Goal: Information Seeking & Learning: Learn about a topic

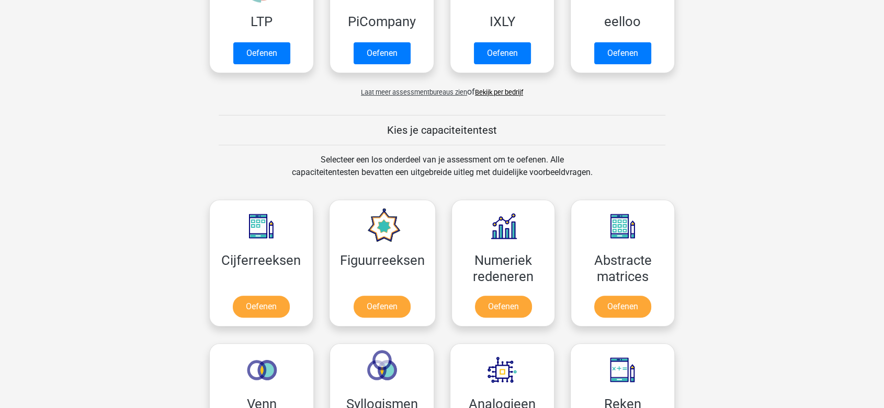
scroll to position [406, 0]
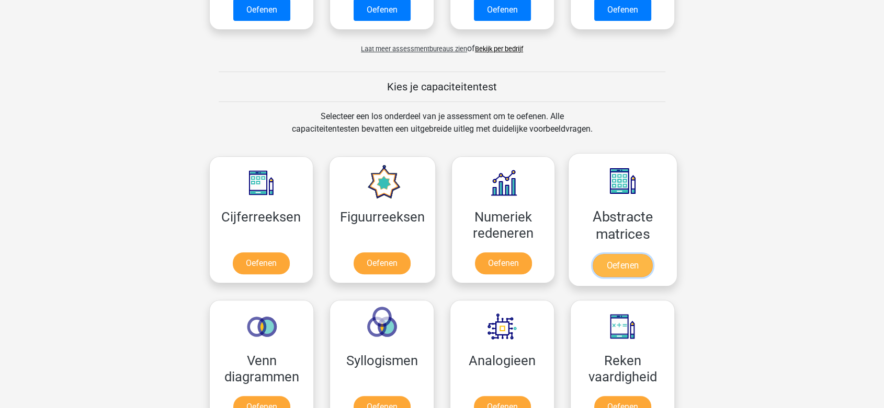
click at [624, 266] on link "Oefenen" at bounding box center [622, 265] width 60 height 23
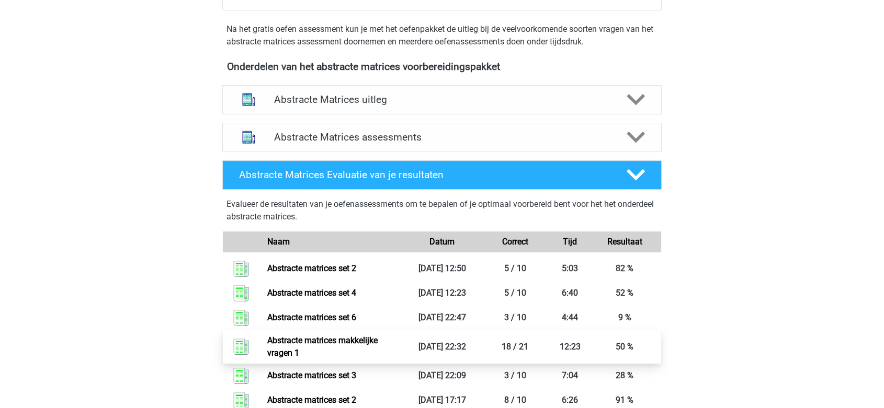
scroll to position [290, 0]
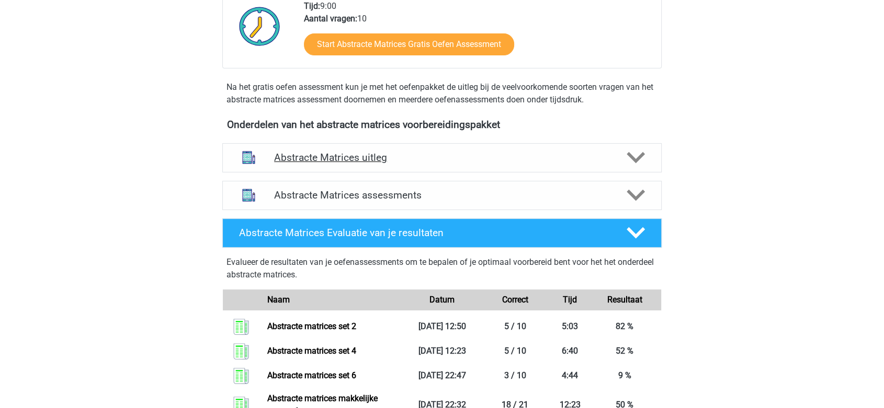
click at [421, 161] on h4 "Abstracte Matrices uitleg" at bounding box center [442, 158] width 336 height 12
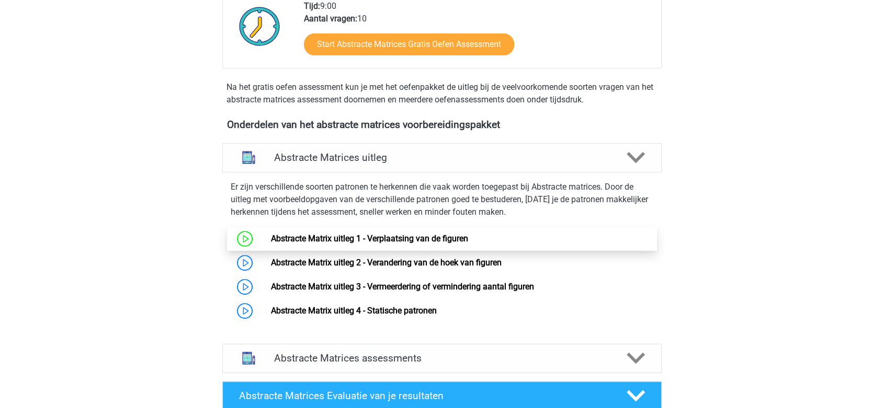
click at [270, 235] on link "Abstracte Matrix uitleg 1 - Verplaatsing van de figuren" at bounding box center [368, 239] width 197 height 10
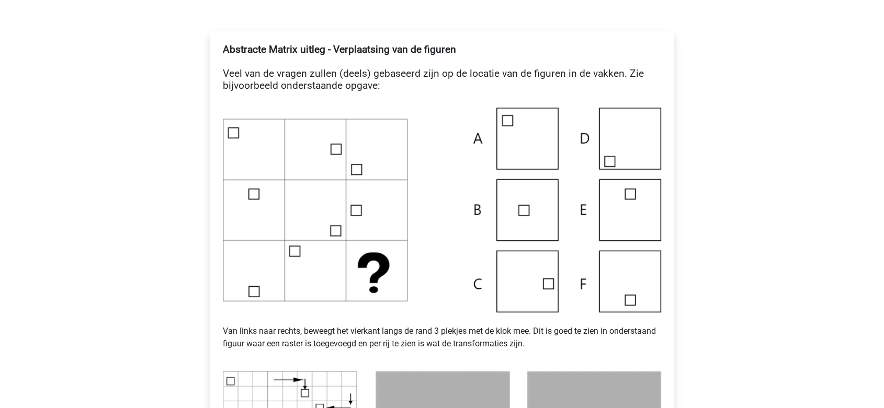
scroll to position [176, 0]
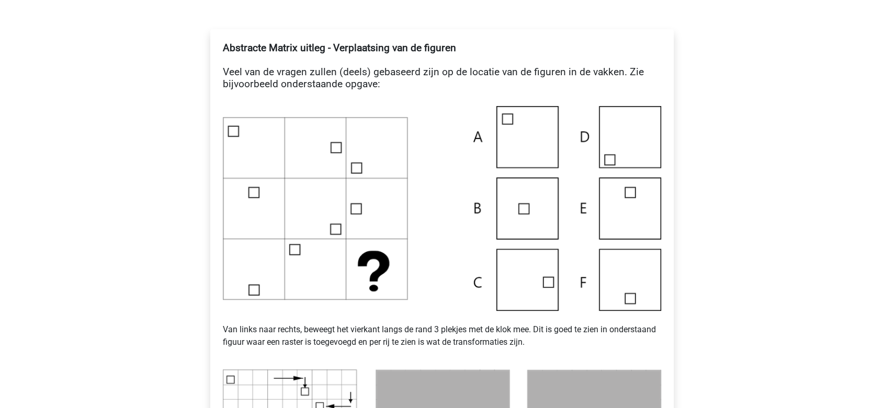
click at [393, 227] on img at bounding box center [442, 208] width 438 height 205
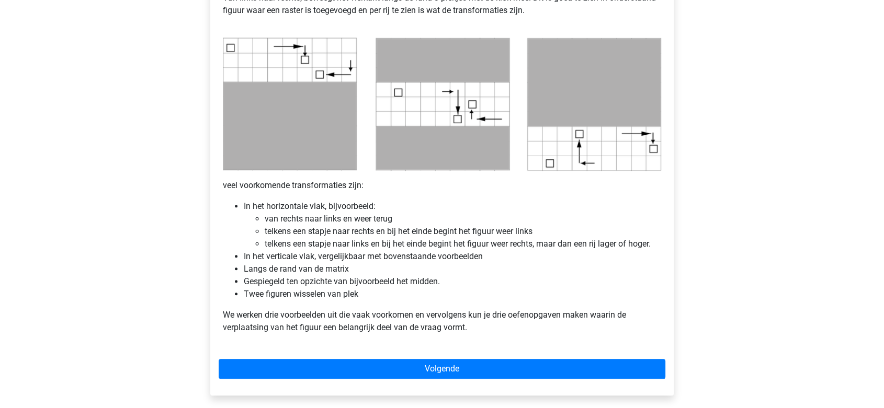
scroll to position [524, 0]
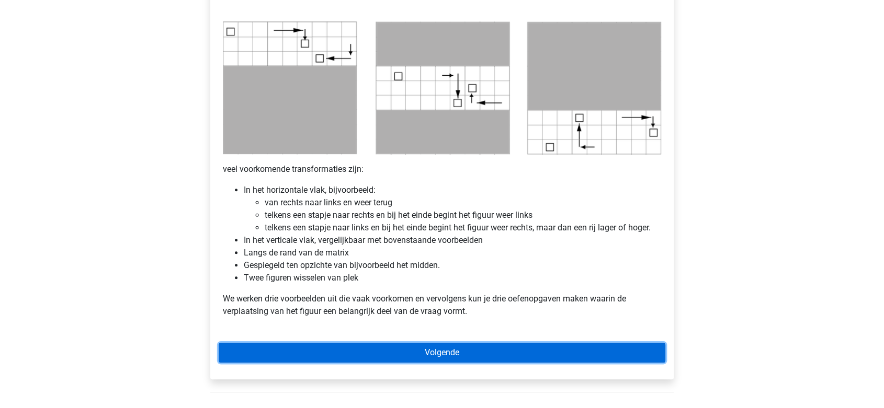
click at [459, 355] on link "Volgende" at bounding box center [442, 353] width 447 height 20
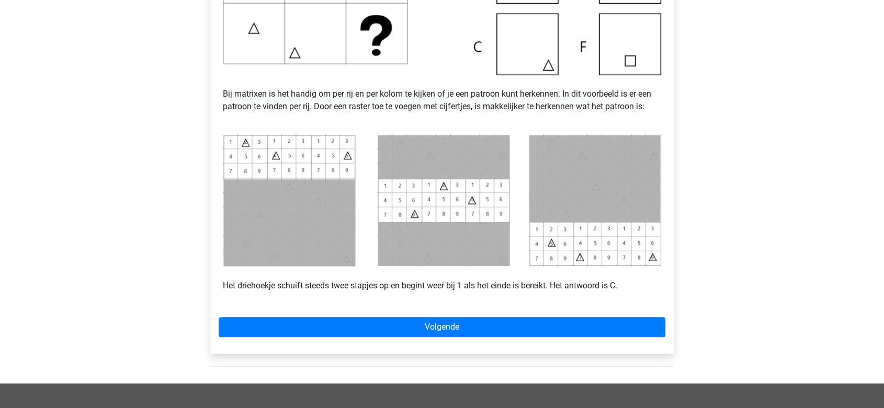
scroll to position [376, 0]
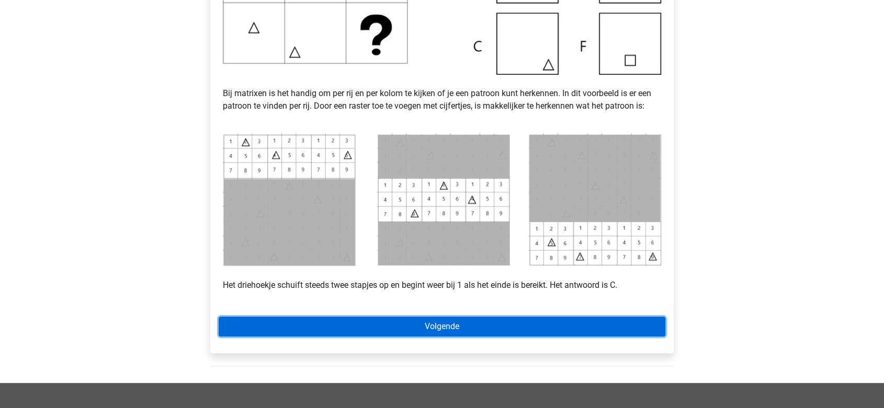
click at [494, 329] on link "Volgende" at bounding box center [442, 327] width 447 height 20
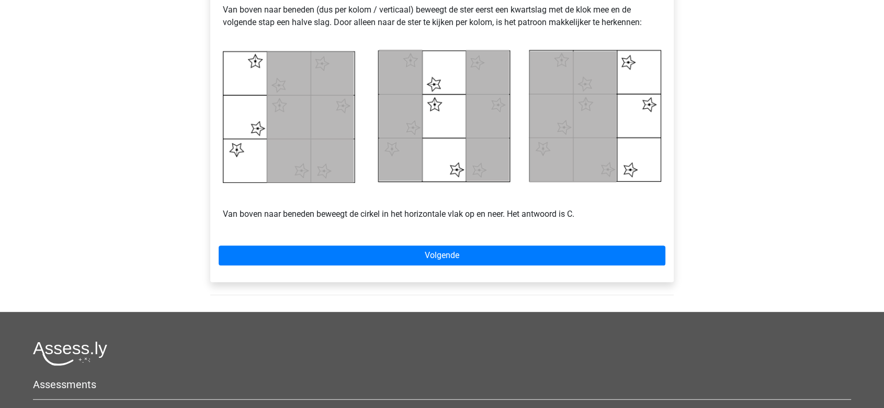
scroll to position [467, 0]
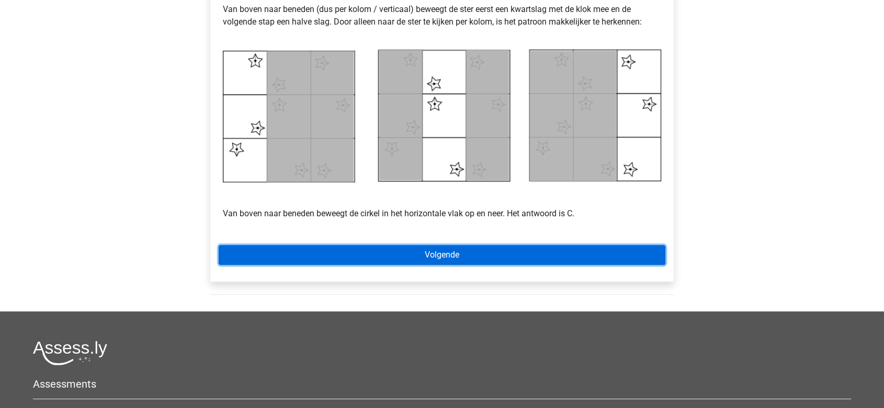
click at [529, 255] on link "Volgende" at bounding box center [442, 255] width 447 height 20
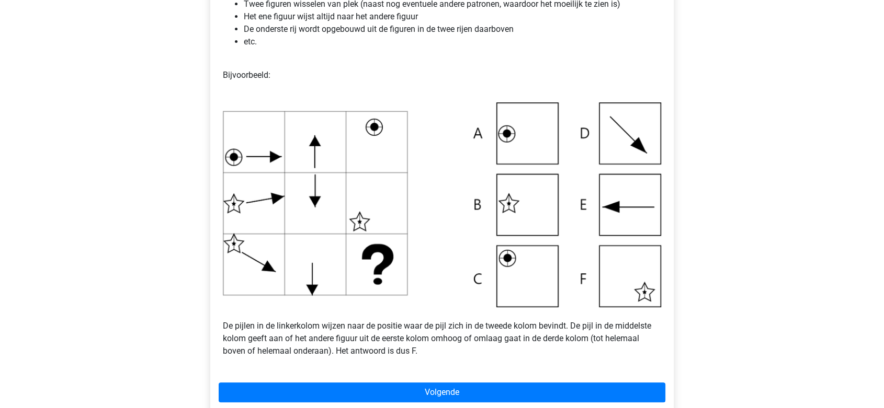
scroll to position [273, 0]
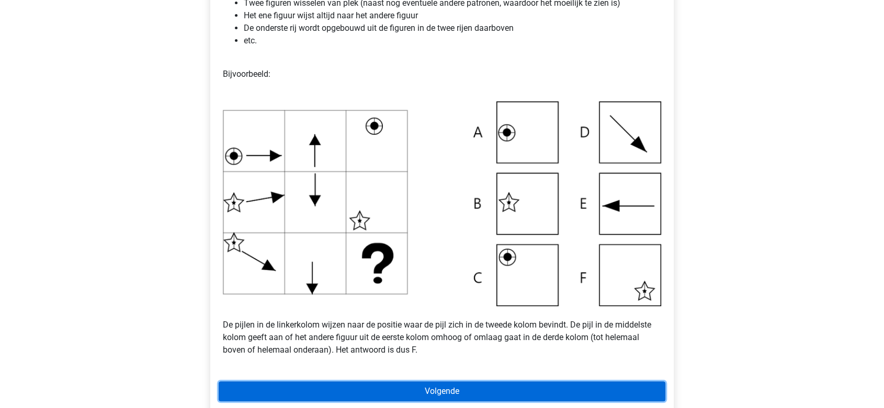
click at [358, 388] on link "Volgende" at bounding box center [442, 392] width 447 height 20
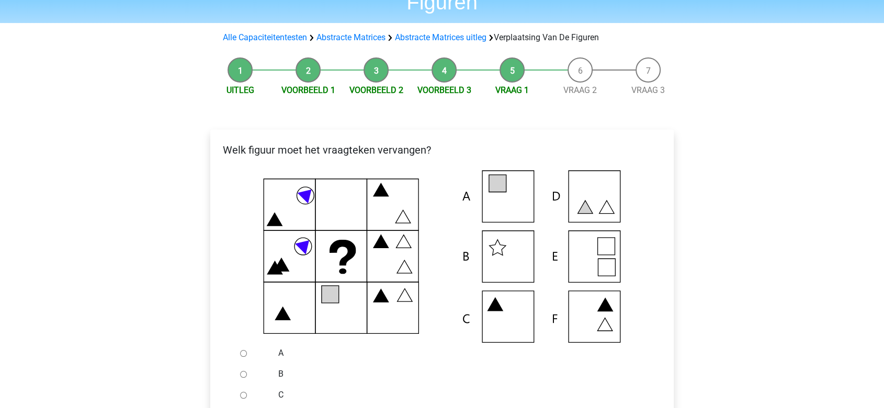
scroll to position [58, 0]
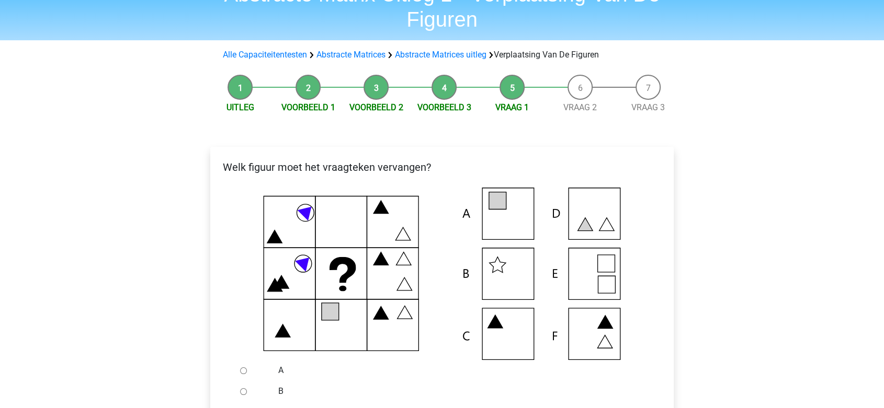
click at [243, 371] on div "Welk figuur moet het vraagteken vervangen? A" at bounding box center [441, 341] width 463 height 388
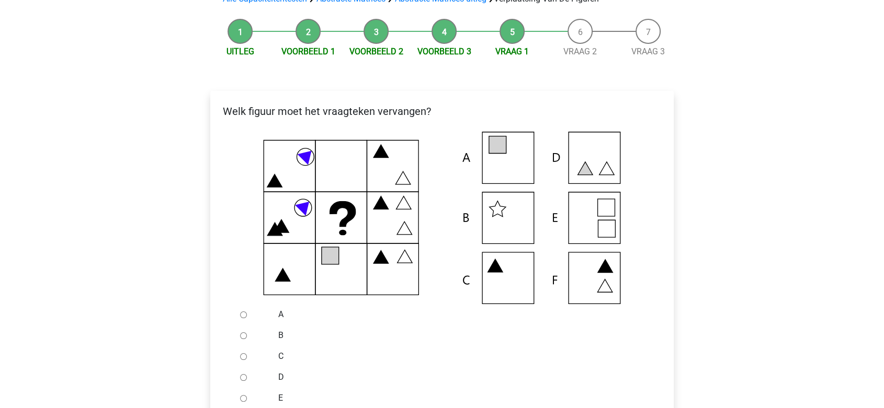
scroll to position [116, 0]
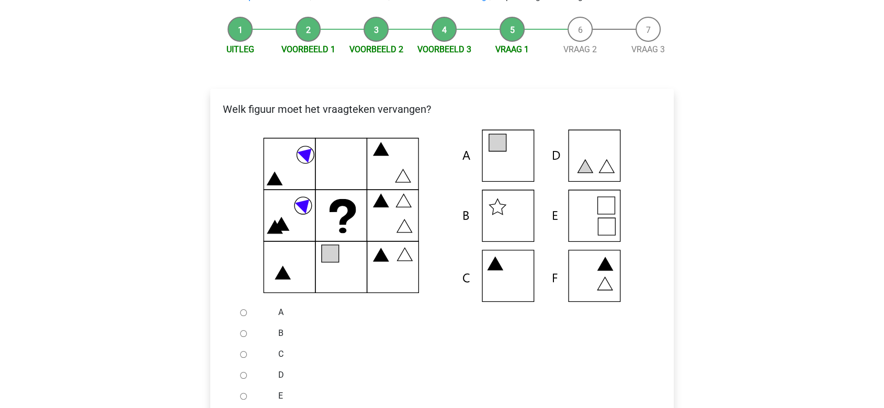
click at [246, 317] on div at bounding box center [253, 312] width 35 height 21
click at [244, 310] on input "A" at bounding box center [243, 313] width 7 height 7
radio input "true"
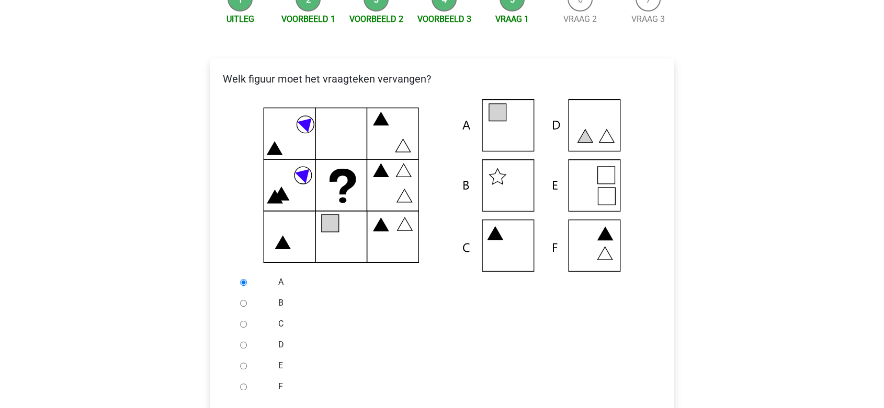
scroll to position [232, 0]
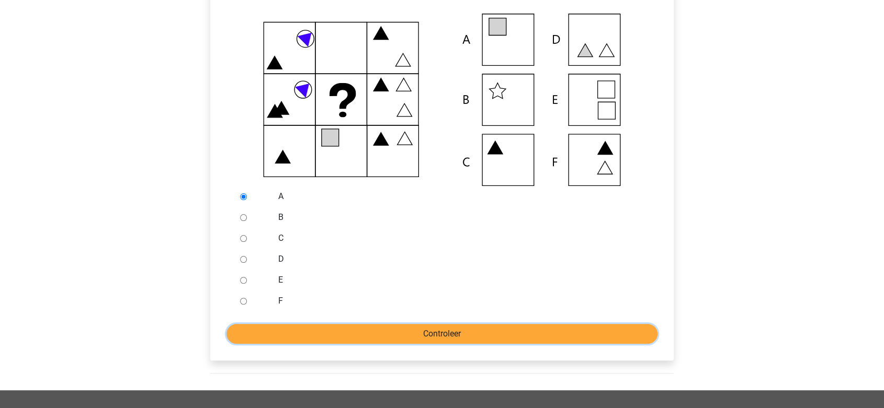
click at [329, 336] on input "Controleer" at bounding box center [441, 334] width 431 height 20
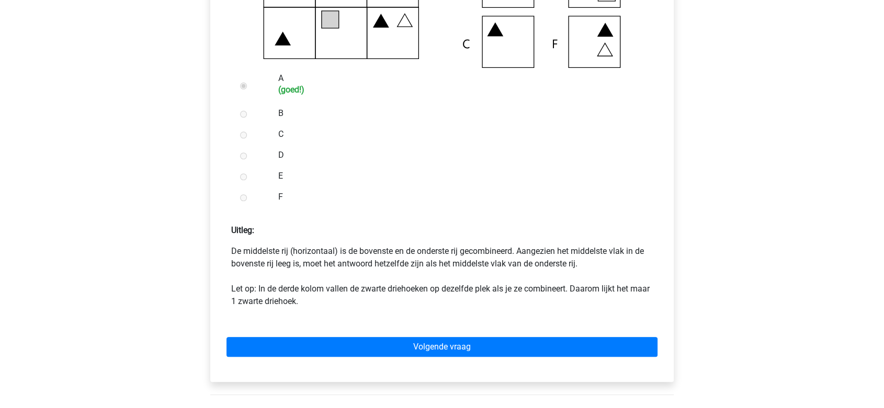
scroll to position [351, 0]
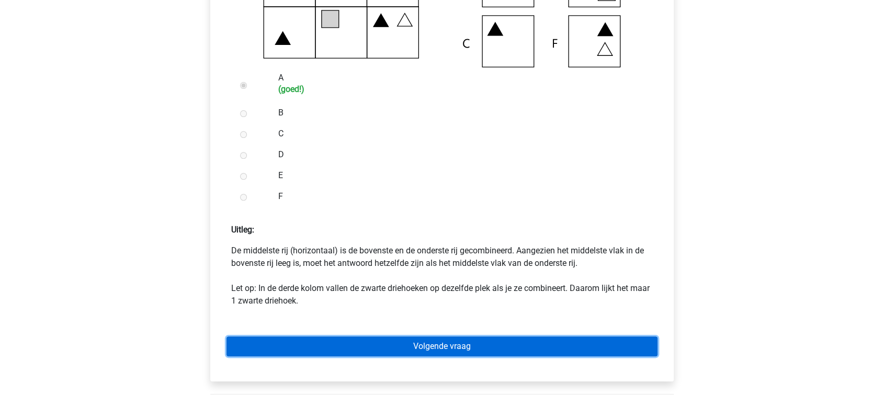
click at [313, 344] on link "Volgende vraag" at bounding box center [441, 347] width 431 height 20
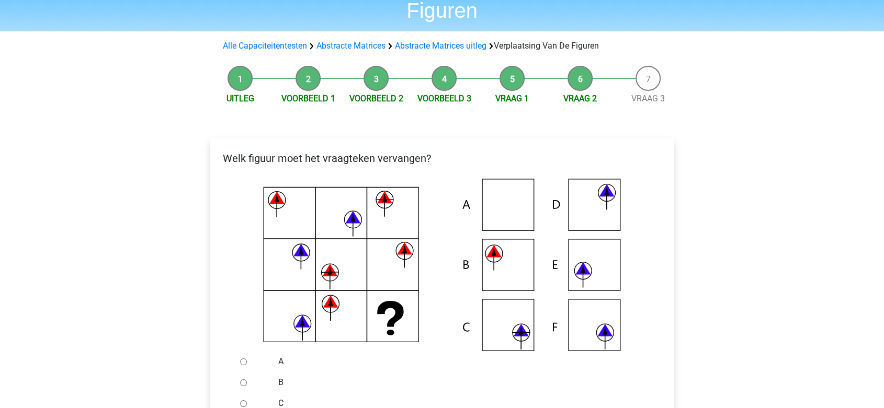
scroll to position [67, 0]
click at [240, 381] on input "B" at bounding box center [243, 383] width 7 height 7
radio input "true"
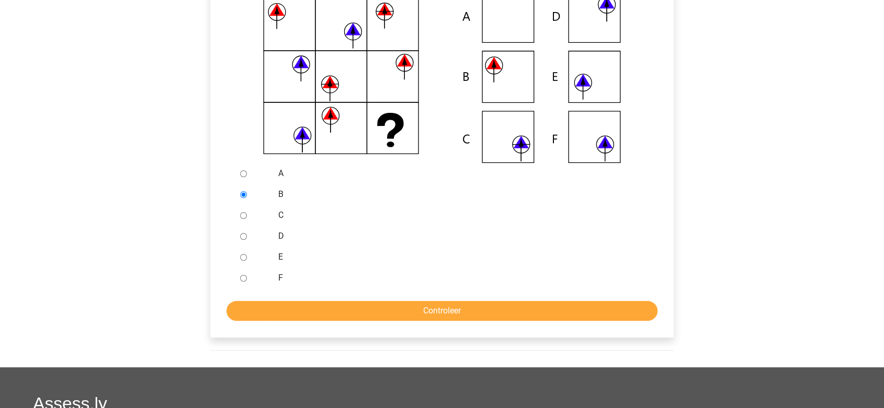
scroll to position [300, 0]
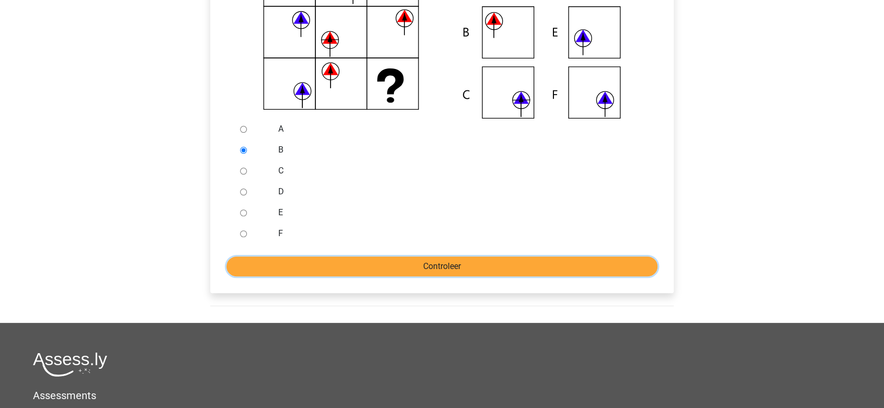
click at [325, 258] on input "Controleer" at bounding box center [441, 267] width 431 height 20
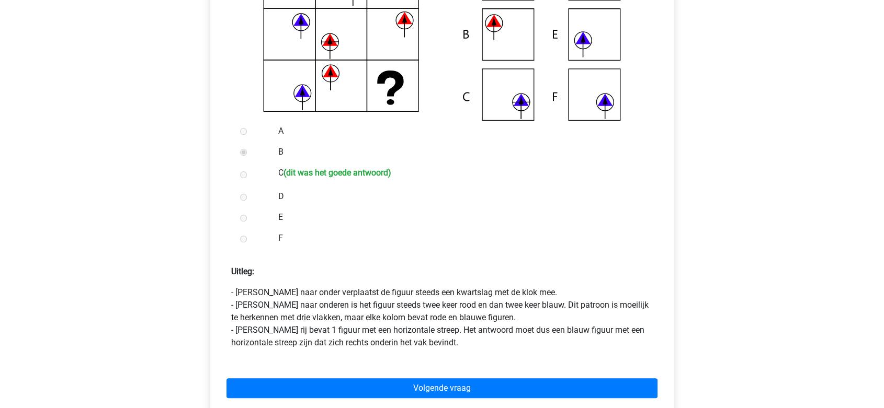
scroll to position [423, 0]
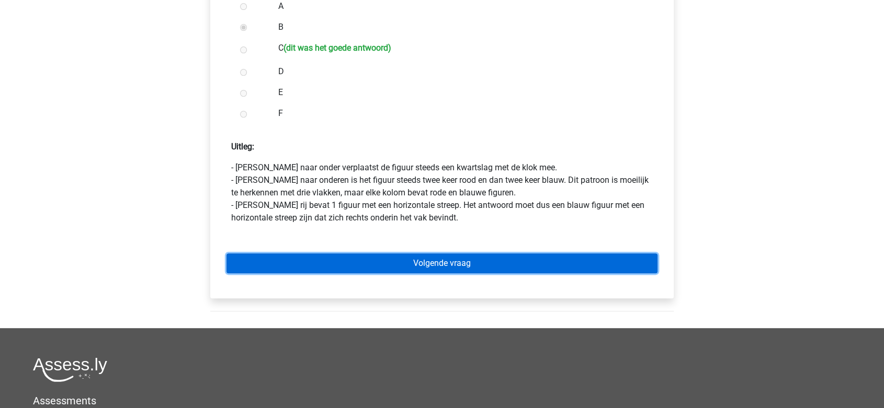
click at [456, 259] on link "Volgende vraag" at bounding box center [441, 264] width 431 height 20
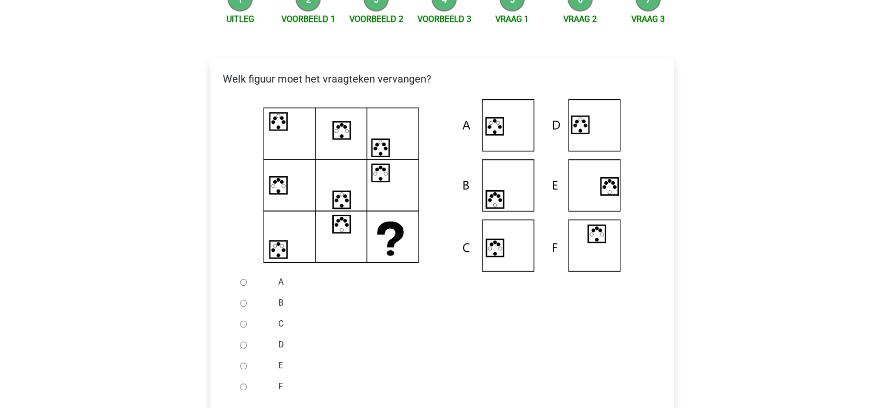
scroll to position [149, 0]
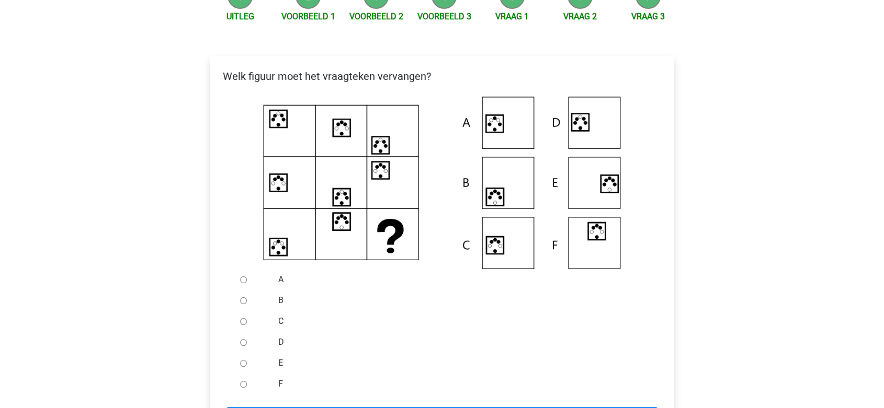
click at [244, 343] on input "D" at bounding box center [243, 342] width 7 height 7
radio input "true"
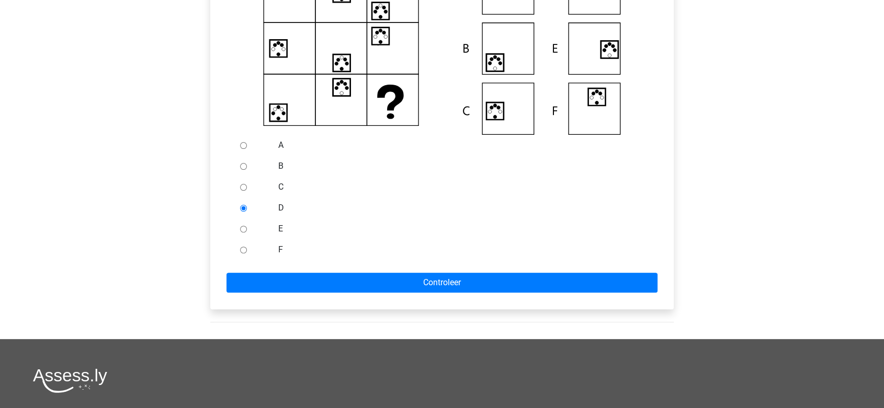
scroll to position [284, 0]
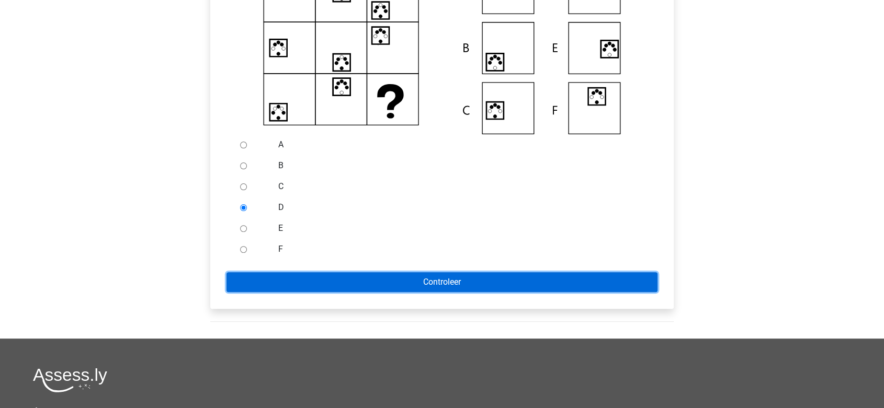
click at [313, 276] on input "Controleer" at bounding box center [441, 282] width 431 height 20
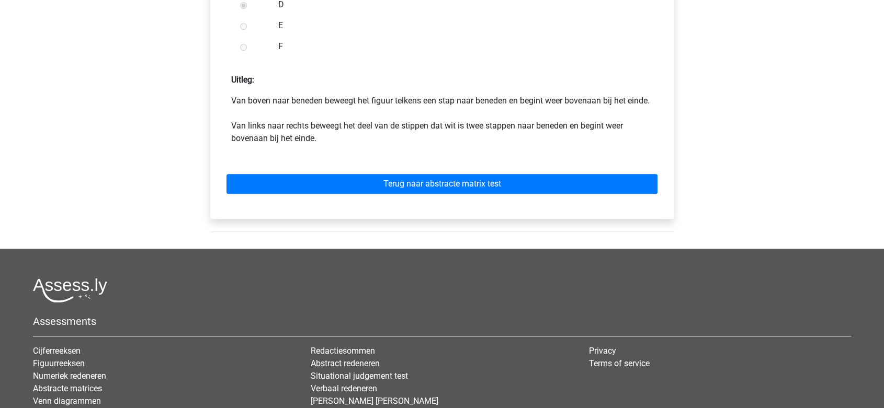
scroll to position [584, 0]
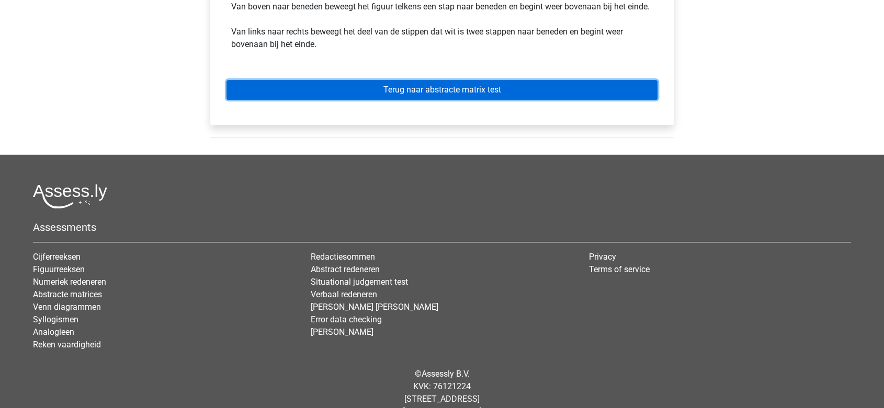
click at [443, 94] on link "Terug naar abstracte matrix test" at bounding box center [441, 90] width 431 height 20
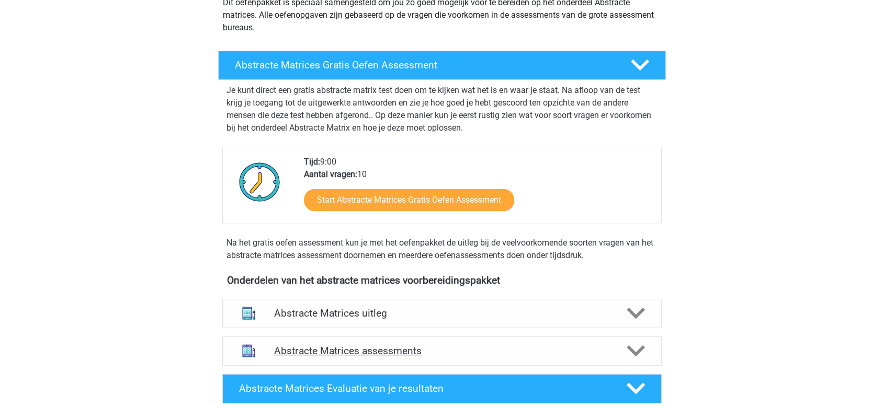
scroll to position [232, 0]
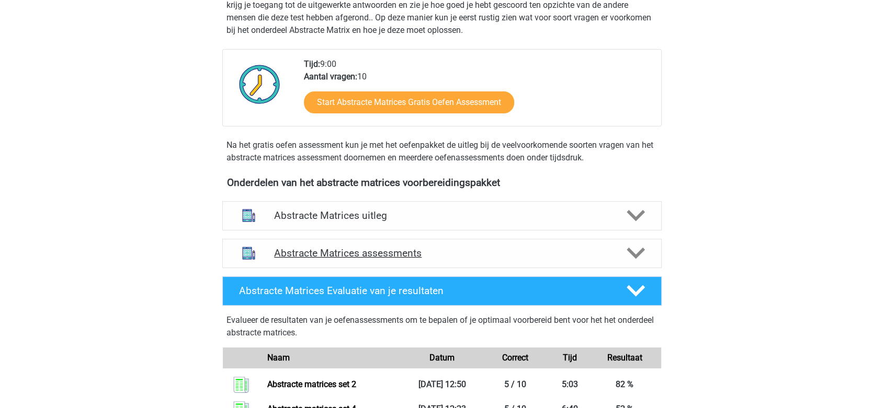
click at [621, 254] on div at bounding box center [635, 253] width 35 height 18
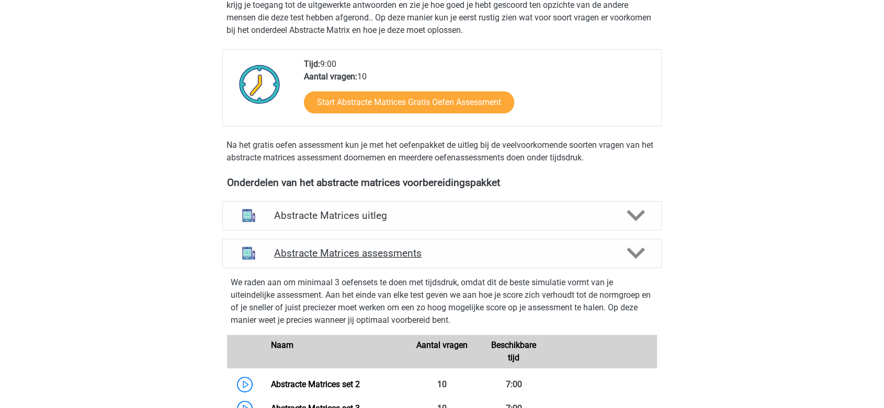
click at [637, 261] on icon at bounding box center [635, 253] width 18 height 18
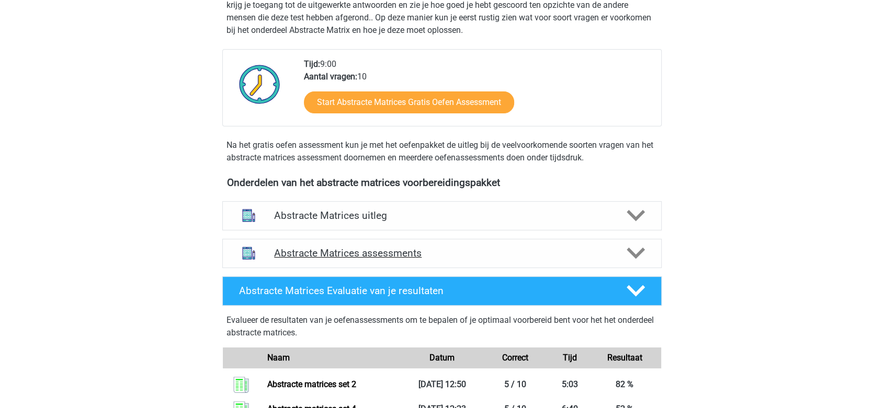
click at [637, 251] on icon at bounding box center [635, 253] width 18 height 18
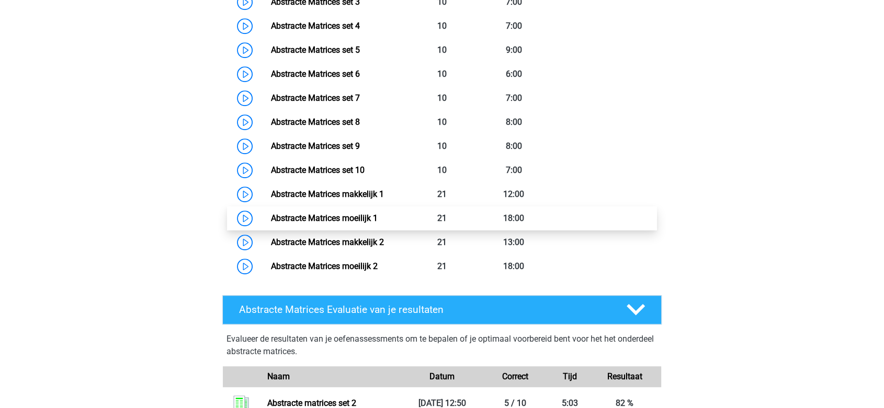
scroll to position [581, 0]
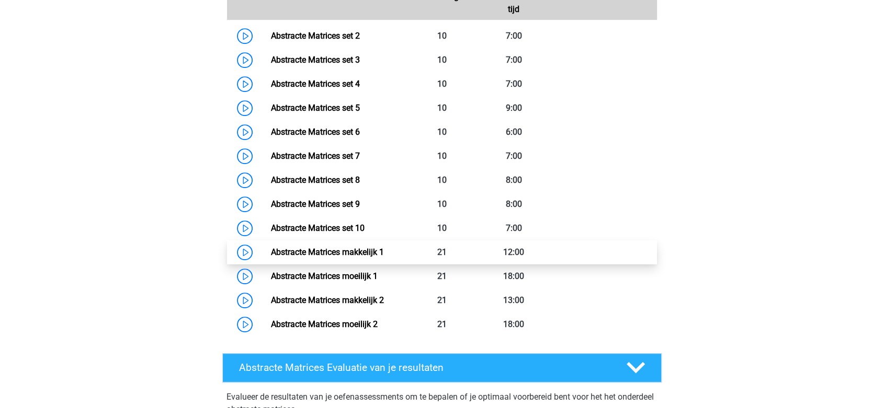
click at [364, 256] on link "Abstracte Matrices makkelijk 1" at bounding box center [326, 252] width 113 height 10
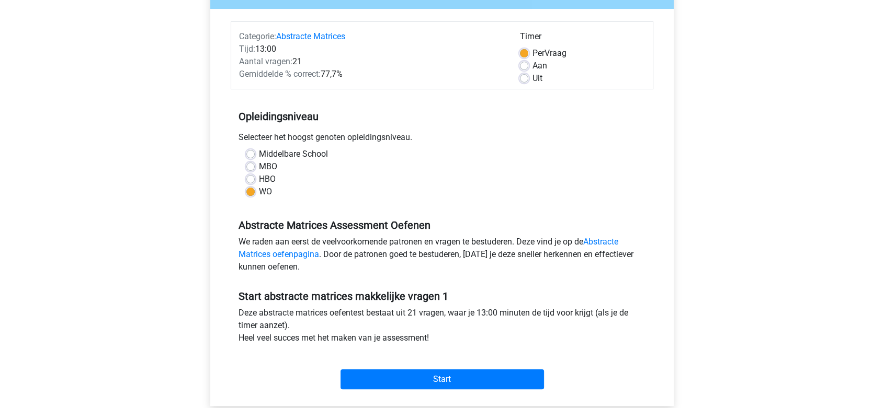
scroll to position [58, 0]
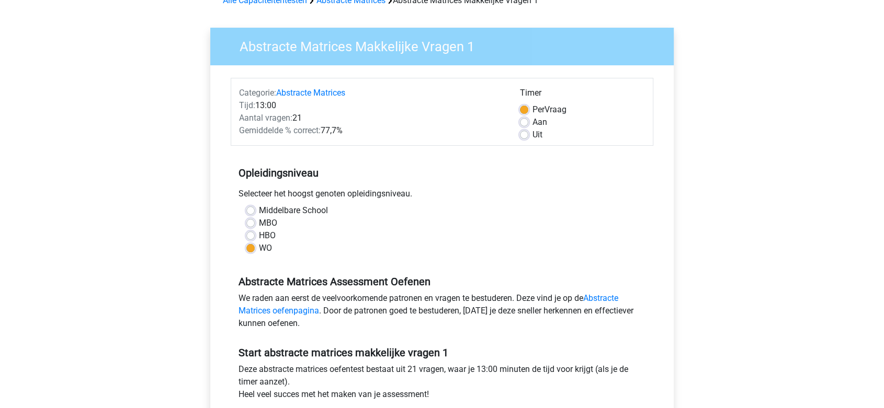
click at [260, 238] on label "HBO" at bounding box center [267, 236] width 17 height 13
click at [255, 238] on input "HBO" at bounding box center [250, 235] width 8 height 10
radio input "true"
click at [258, 204] on div "Middelbare School" at bounding box center [441, 210] width 391 height 13
click at [259, 209] on label "Middelbare School" at bounding box center [293, 210] width 69 height 13
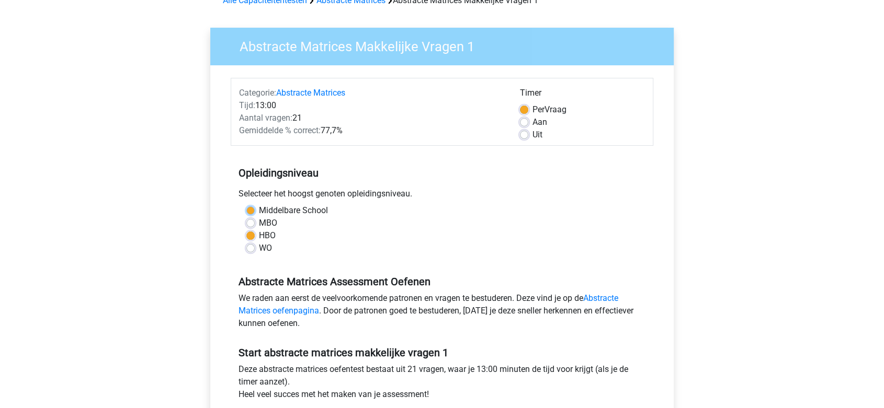
click at [253, 209] on input "Middelbare School" at bounding box center [250, 209] width 8 height 10
radio input "true"
click at [259, 235] on label "HBO" at bounding box center [267, 236] width 17 height 13
click at [250, 235] on input "HBO" at bounding box center [250, 235] width 8 height 10
radio input "true"
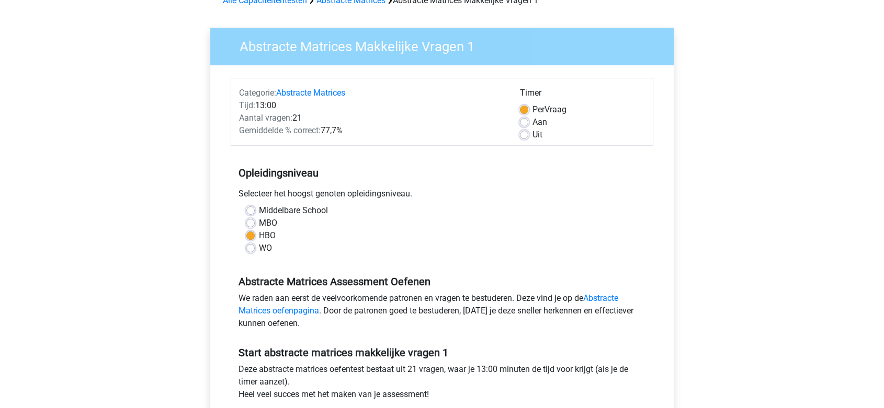
click at [259, 245] on label "WO" at bounding box center [265, 248] width 13 height 13
click at [252, 245] on input "WO" at bounding box center [250, 247] width 8 height 10
radio input "true"
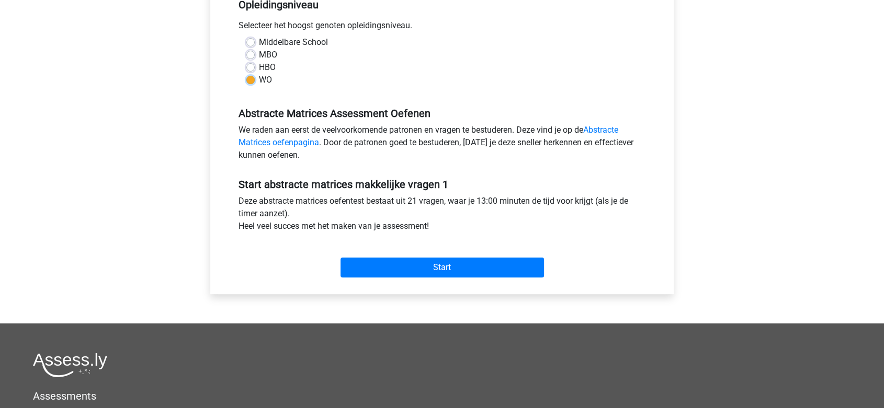
scroll to position [232, 0]
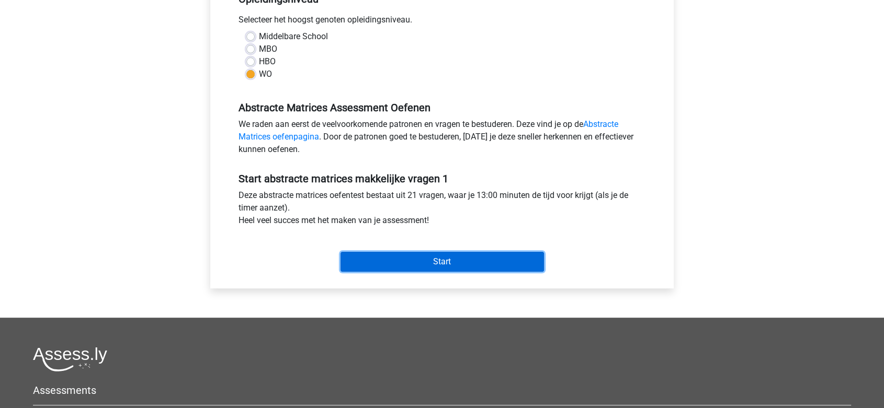
click at [445, 257] on input "Start" at bounding box center [441, 262] width 203 height 20
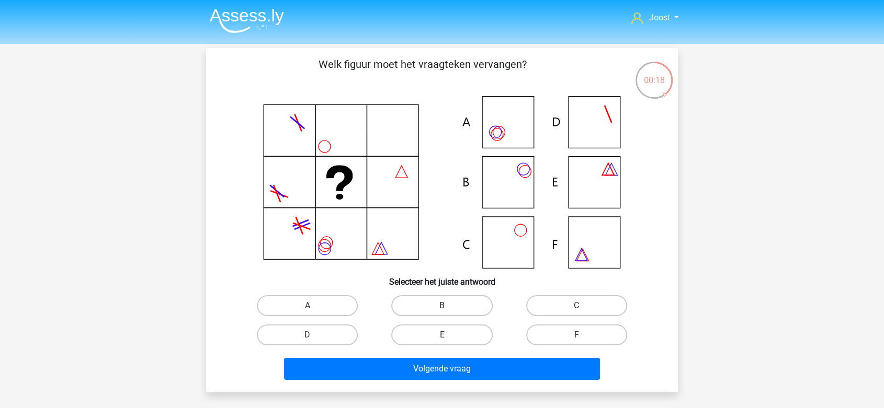
click at [443, 303] on label "B" at bounding box center [441, 305] width 101 height 21
click at [443, 306] on input "B" at bounding box center [445, 309] width 7 height 7
radio input "true"
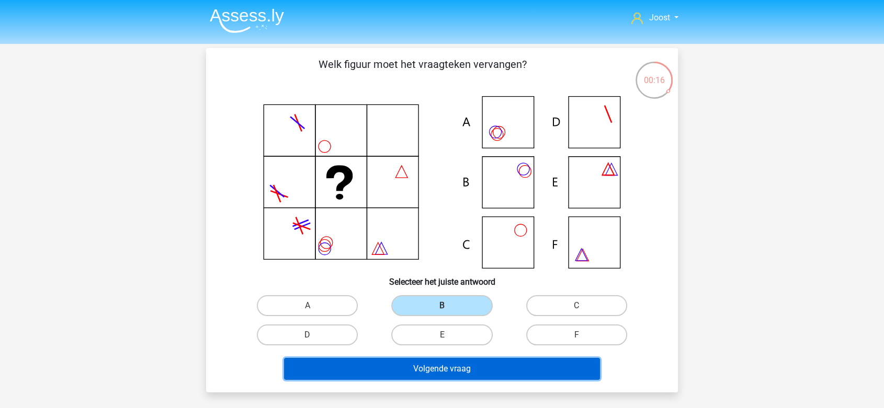
click at [447, 370] on button "Volgende vraag" at bounding box center [442, 369] width 316 height 22
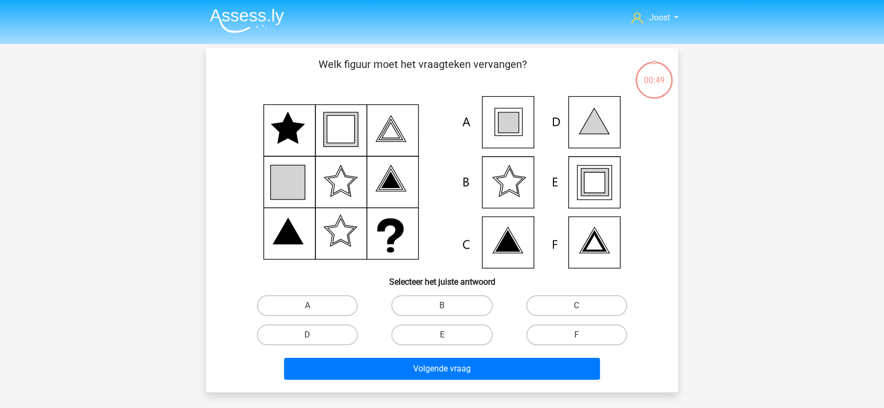
scroll to position [48, 0]
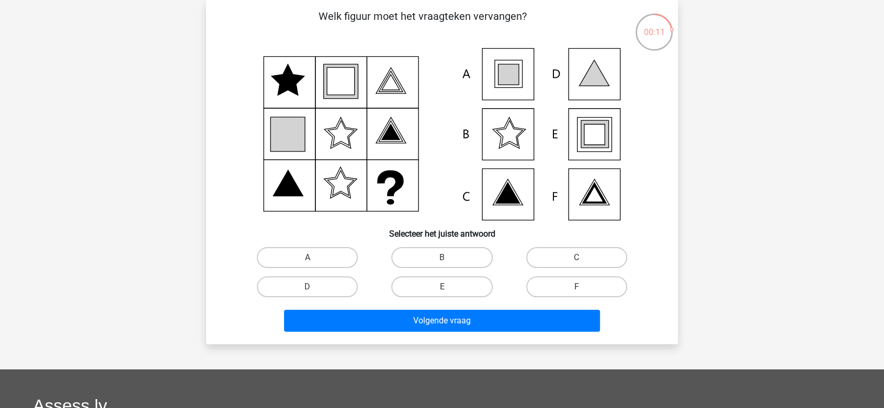
click at [442, 289] on input "E" at bounding box center [445, 290] width 7 height 7
radio input "true"
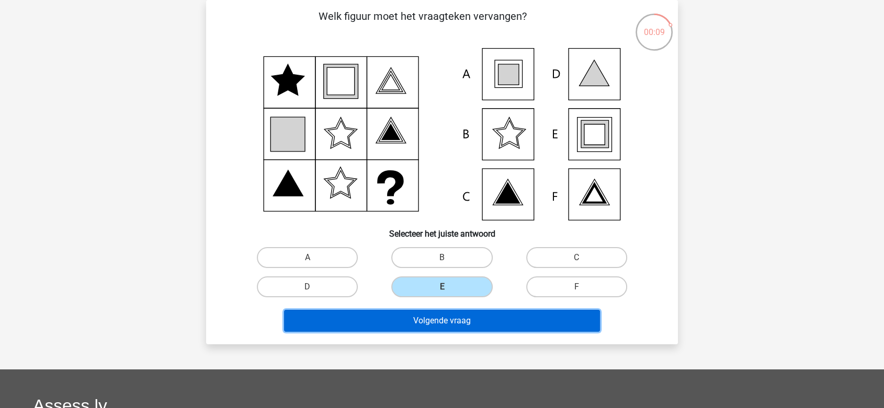
click at [444, 314] on button "Volgende vraag" at bounding box center [442, 321] width 316 height 22
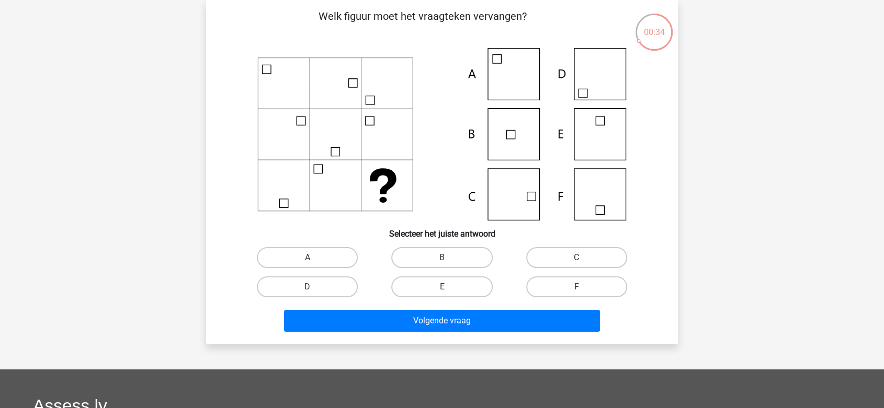
click at [545, 206] on icon at bounding box center [441, 134] width 421 height 173
click at [573, 257] on label "C" at bounding box center [576, 257] width 101 height 21
click at [576, 258] on input "C" at bounding box center [579, 261] width 7 height 7
radio input "true"
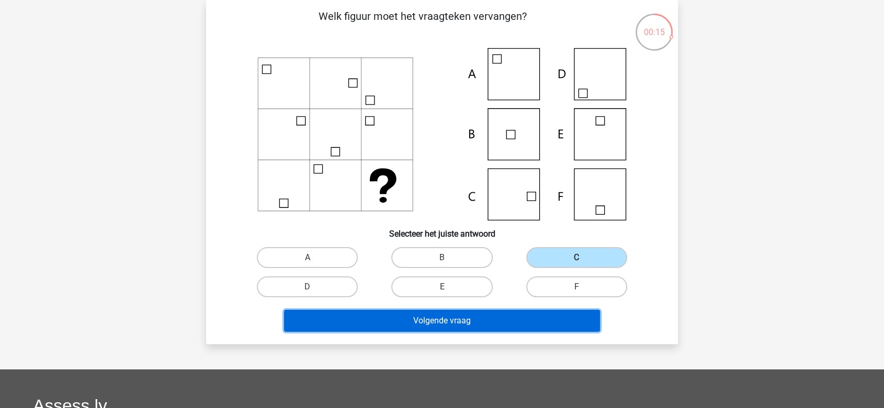
click at [500, 317] on button "Volgende vraag" at bounding box center [442, 321] width 316 height 22
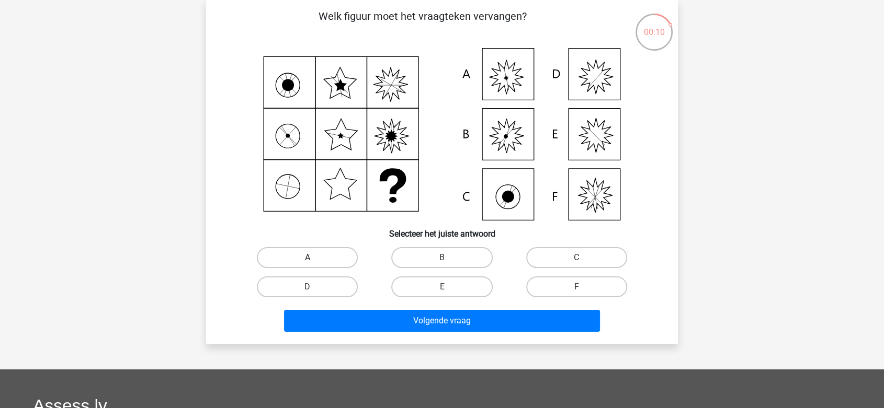
click at [324, 260] on label "A" at bounding box center [307, 257] width 101 height 21
click at [314, 260] on input "A" at bounding box center [310, 261] width 7 height 7
radio input "true"
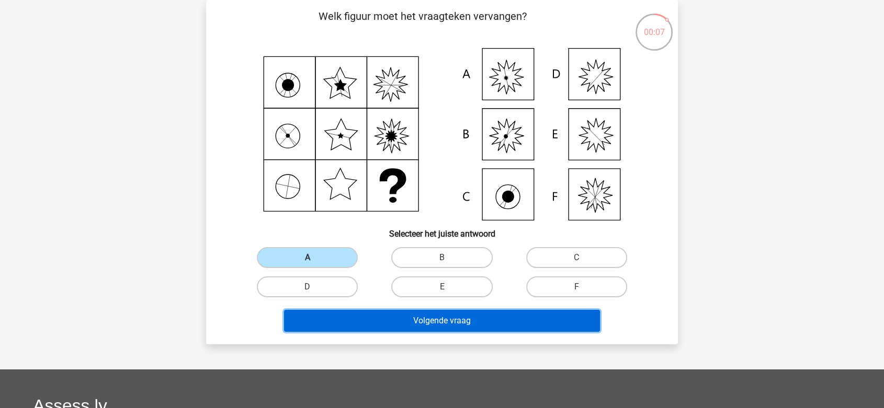
click at [390, 315] on button "Volgende vraag" at bounding box center [442, 321] width 316 height 22
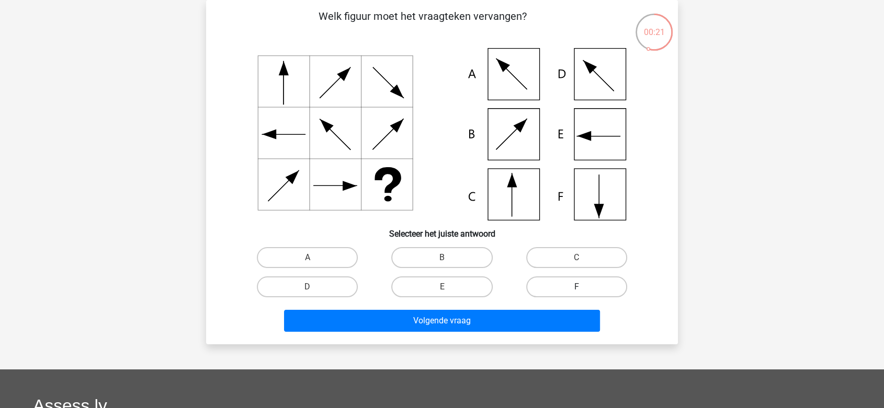
click at [550, 291] on label "F" at bounding box center [576, 287] width 101 height 21
click at [576, 291] on input "F" at bounding box center [579, 290] width 7 height 7
radio input "true"
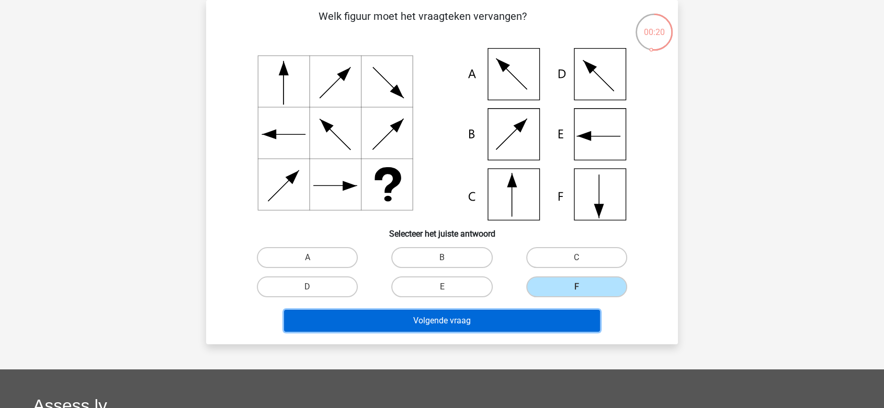
click at [511, 328] on button "Volgende vraag" at bounding box center [442, 321] width 316 height 22
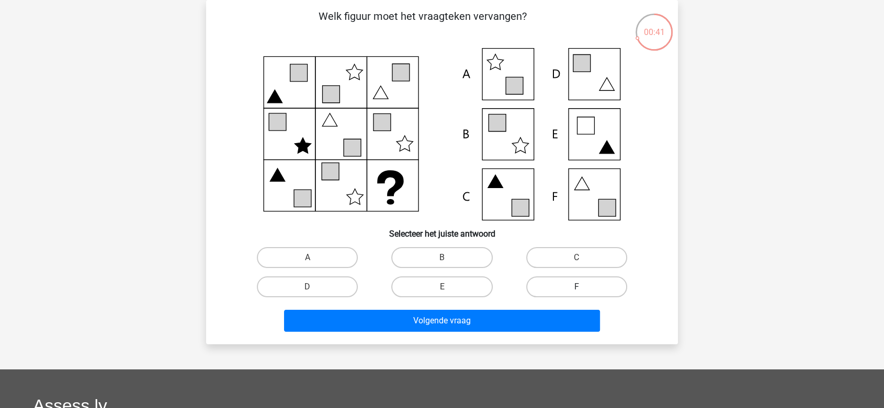
click at [575, 289] on label "F" at bounding box center [576, 287] width 101 height 21
click at [576, 289] on input "F" at bounding box center [579, 290] width 7 height 7
radio input "true"
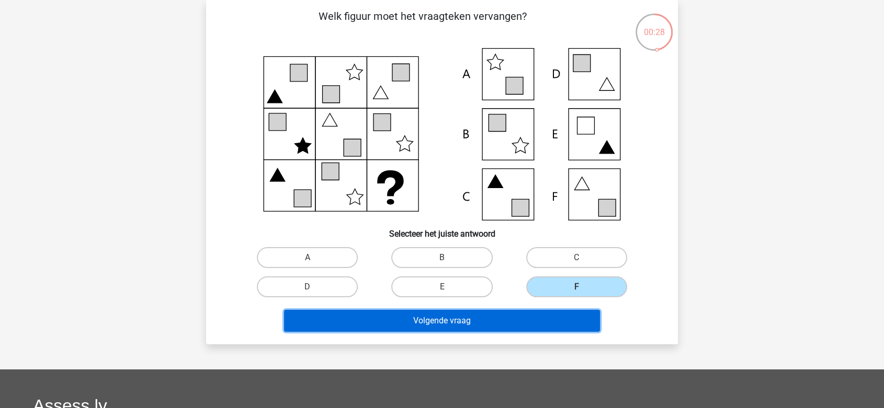
click at [540, 317] on button "Volgende vraag" at bounding box center [442, 321] width 316 height 22
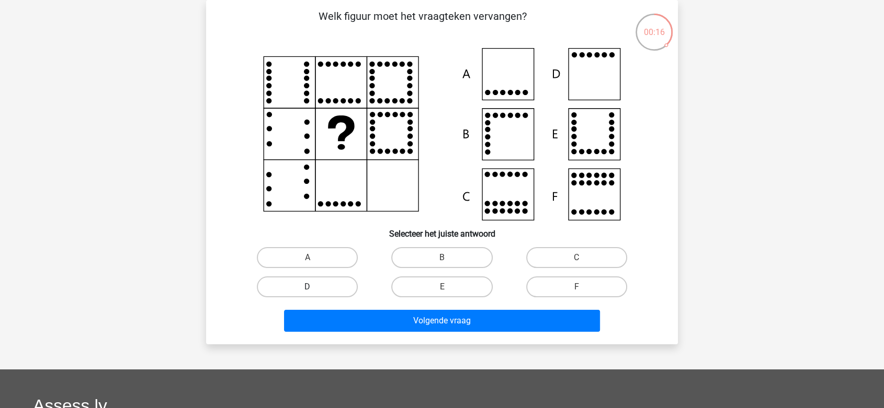
click at [322, 281] on label "D" at bounding box center [307, 287] width 101 height 21
click at [314, 287] on input "D" at bounding box center [310, 290] width 7 height 7
radio input "true"
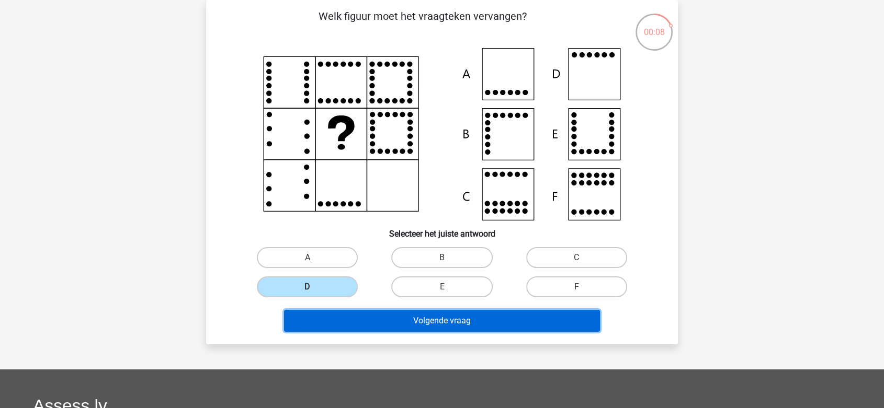
click at [362, 326] on button "Volgende vraag" at bounding box center [442, 321] width 316 height 22
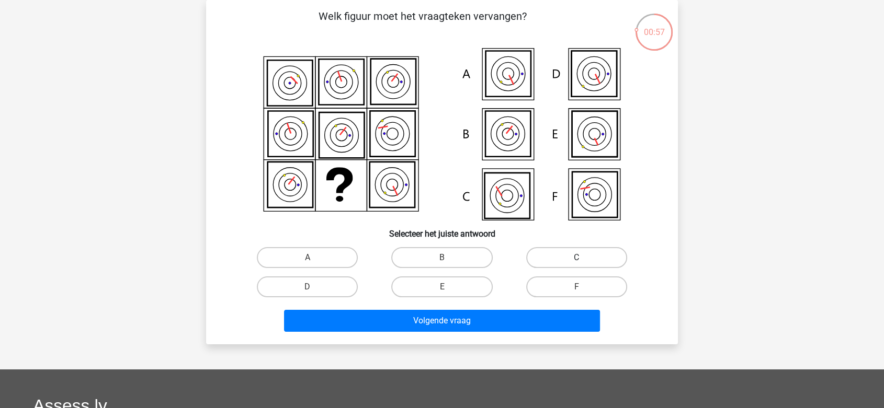
click at [593, 261] on label "C" at bounding box center [576, 257] width 101 height 21
click at [583, 261] on input "C" at bounding box center [579, 261] width 7 height 7
radio input "true"
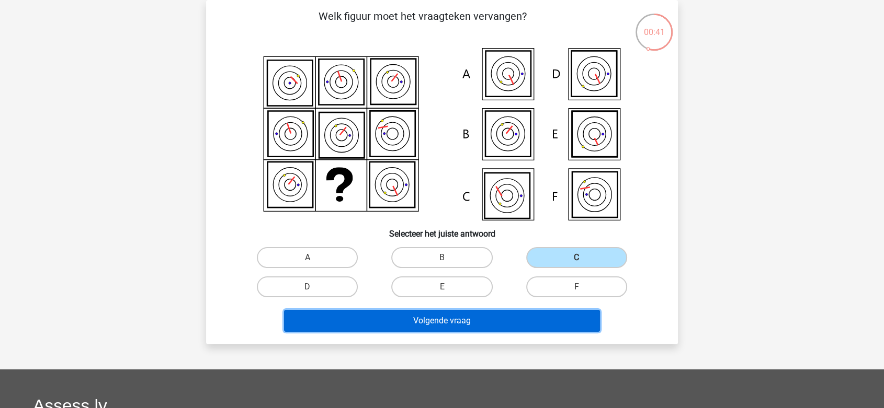
click at [487, 325] on button "Volgende vraag" at bounding box center [442, 321] width 316 height 22
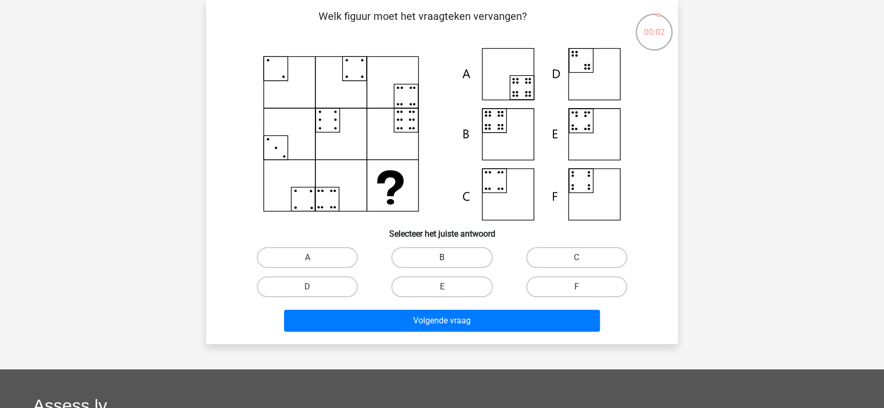
click at [421, 259] on label "B" at bounding box center [441, 257] width 101 height 21
click at [442, 259] on input "B" at bounding box center [445, 261] width 7 height 7
radio input "true"
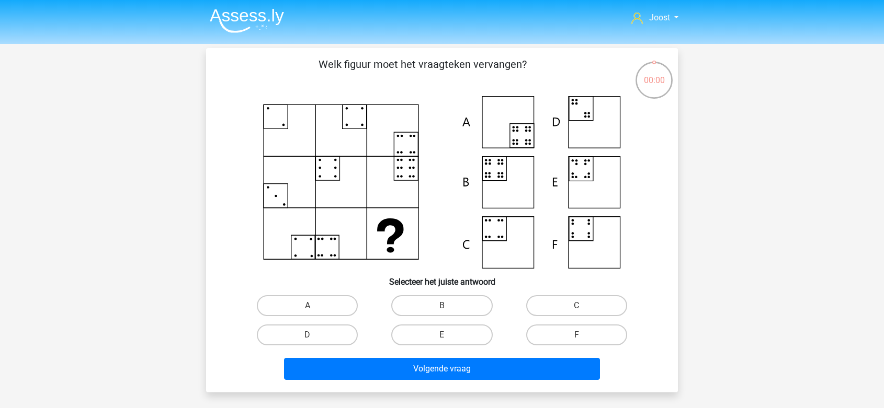
scroll to position [48, 0]
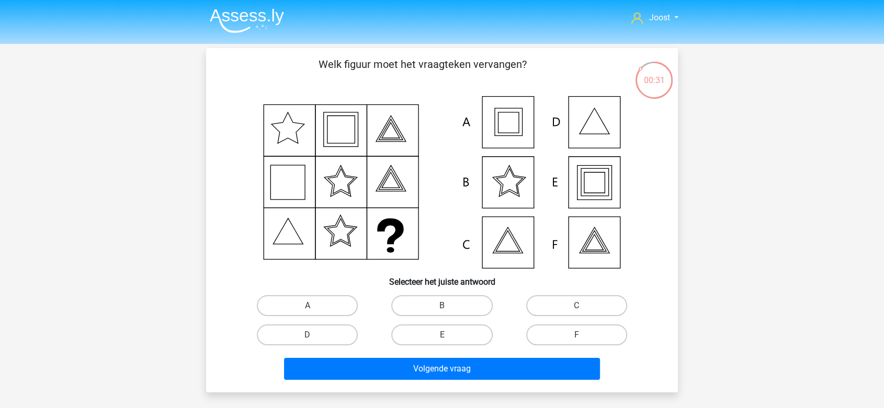
scroll to position [58, 0]
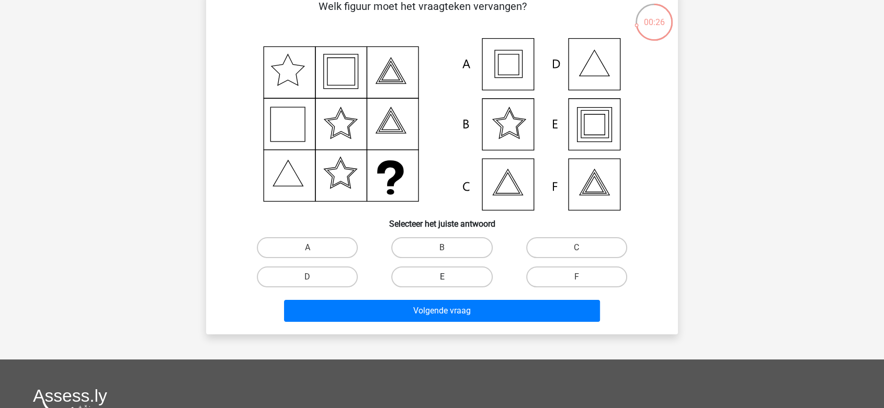
click at [437, 275] on label "E" at bounding box center [441, 277] width 101 height 21
click at [442, 277] on input "E" at bounding box center [445, 280] width 7 height 7
radio input "true"
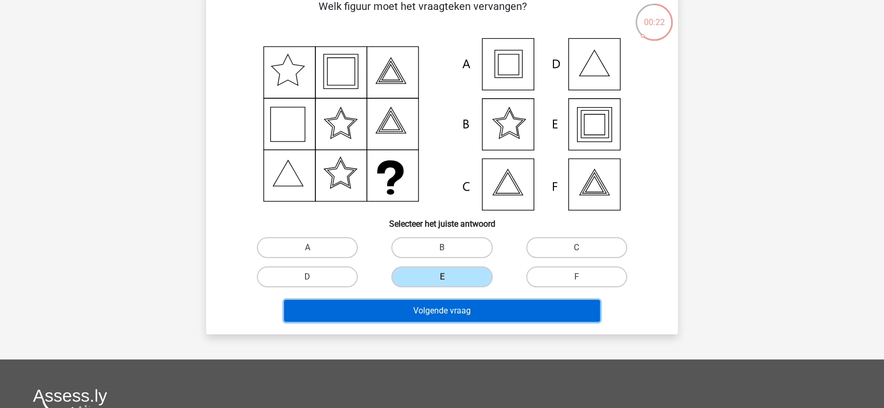
click at [456, 312] on button "Volgende vraag" at bounding box center [442, 311] width 316 height 22
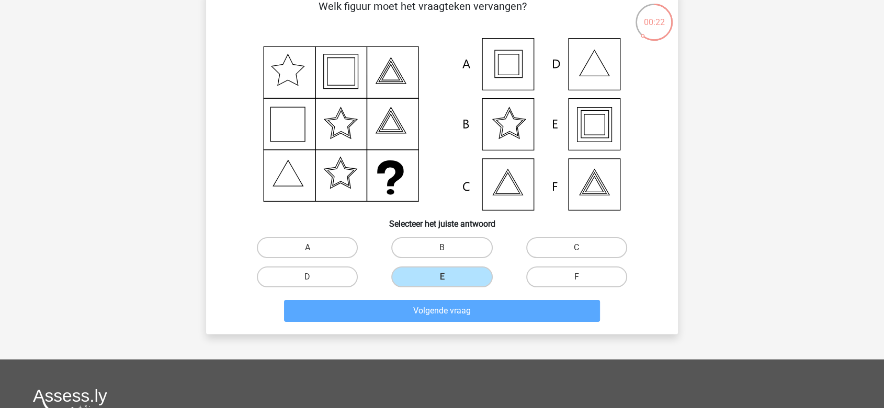
scroll to position [48, 0]
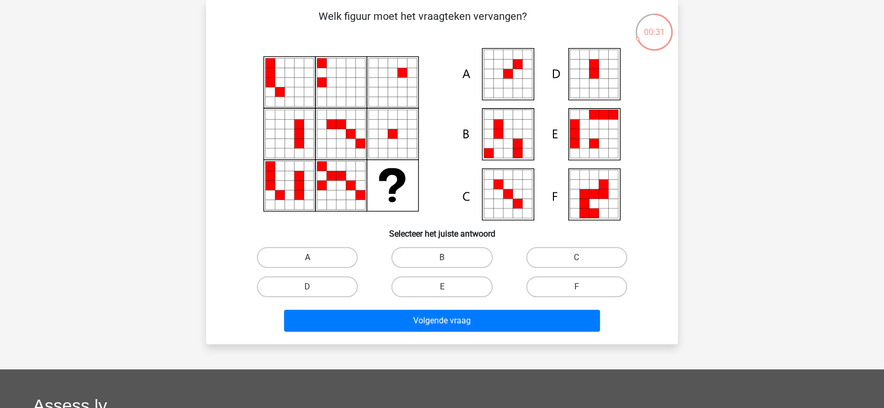
click at [299, 259] on label "A" at bounding box center [307, 257] width 101 height 21
click at [307, 259] on input "A" at bounding box center [310, 261] width 7 height 7
radio input "true"
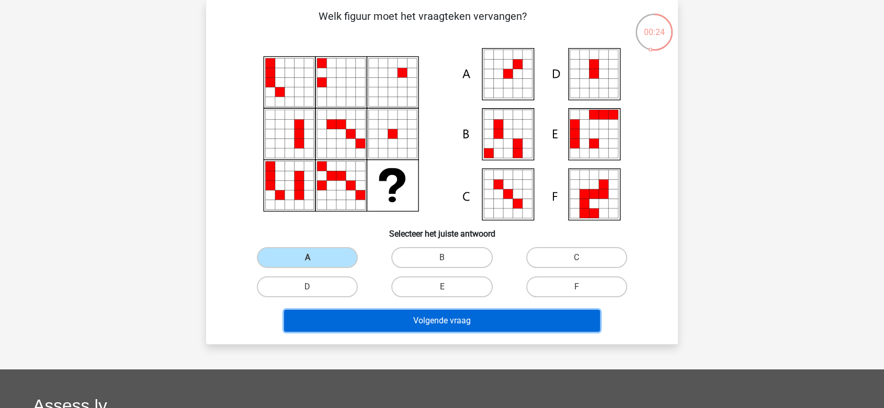
click at [352, 323] on button "Volgende vraag" at bounding box center [442, 321] width 316 height 22
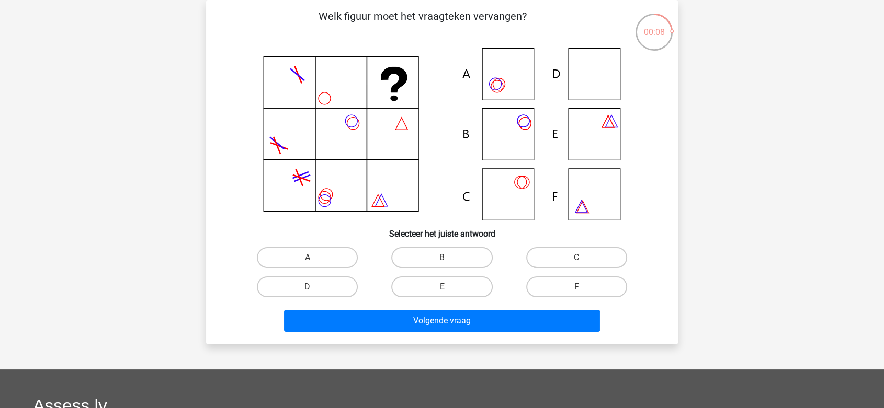
click at [313, 288] on input "D" at bounding box center [310, 290] width 7 height 7
radio input "true"
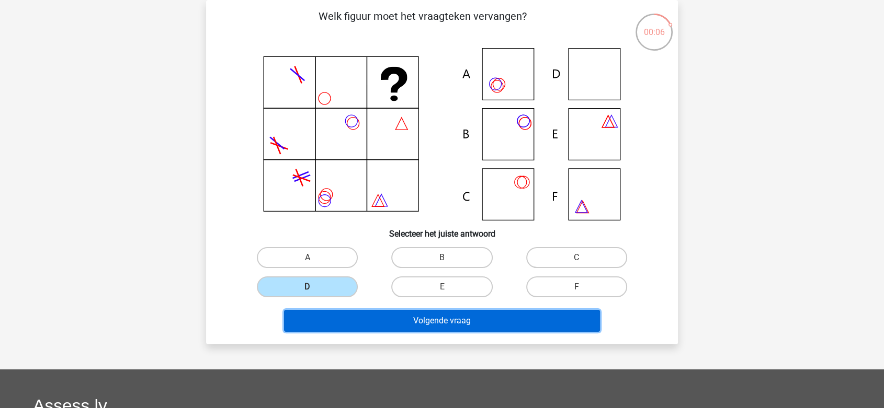
click at [389, 321] on button "Volgende vraag" at bounding box center [442, 321] width 316 height 22
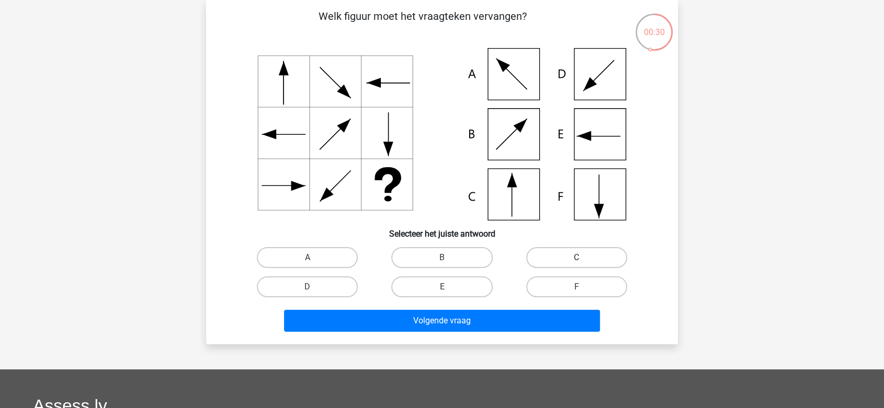
click at [573, 257] on label "C" at bounding box center [576, 257] width 101 height 21
click at [576, 258] on input "C" at bounding box center [579, 261] width 7 height 7
radio input "true"
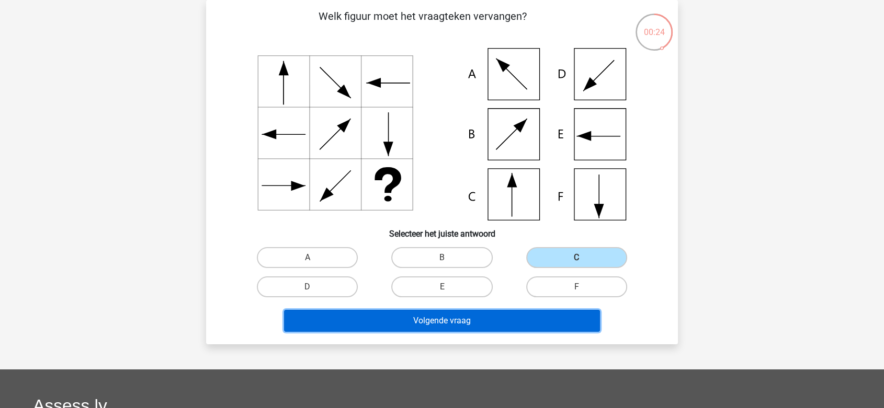
click at [462, 323] on button "Volgende vraag" at bounding box center [442, 321] width 316 height 22
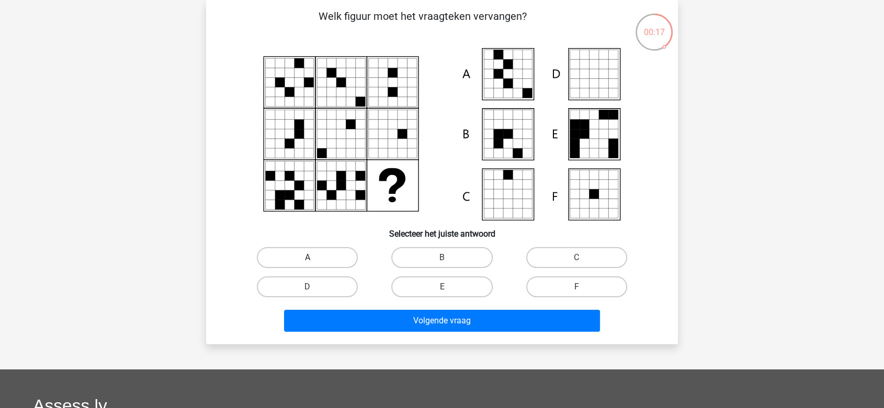
click at [335, 260] on label "A" at bounding box center [307, 257] width 101 height 21
click at [314, 260] on input "A" at bounding box center [310, 261] width 7 height 7
radio input "true"
click at [364, 332] on div "Volgende vraag" at bounding box center [442, 323] width 404 height 26
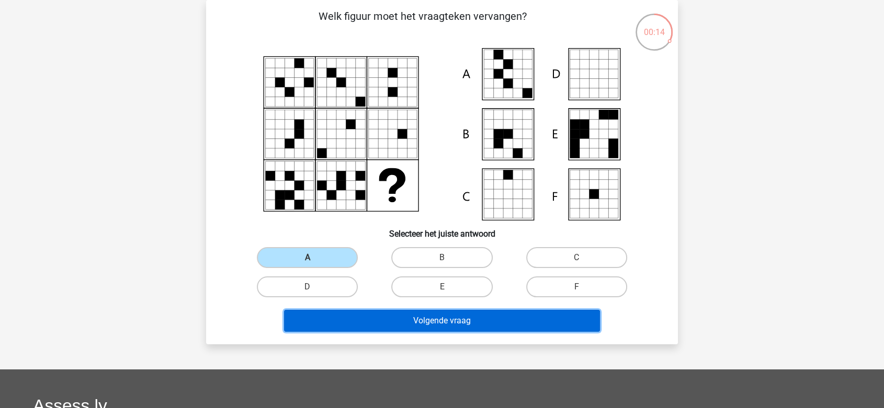
click at [367, 322] on button "Volgende vraag" at bounding box center [442, 321] width 316 height 22
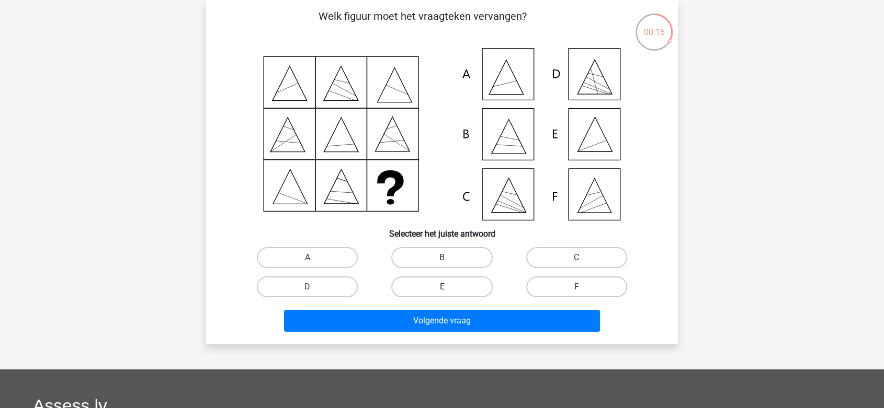
click at [452, 290] on label "E" at bounding box center [441, 287] width 101 height 21
click at [449, 290] on input "E" at bounding box center [445, 290] width 7 height 7
radio input "true"
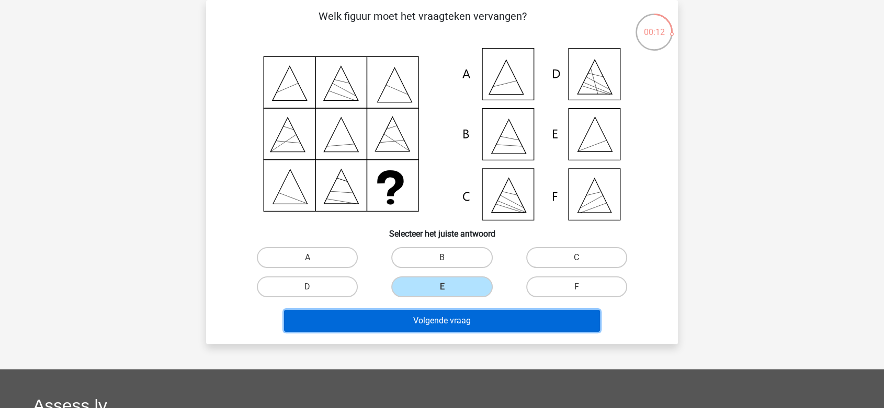
click at [467, 320] on button "Volgende vraag" at bounding box center [442, 321] width 316 height 22
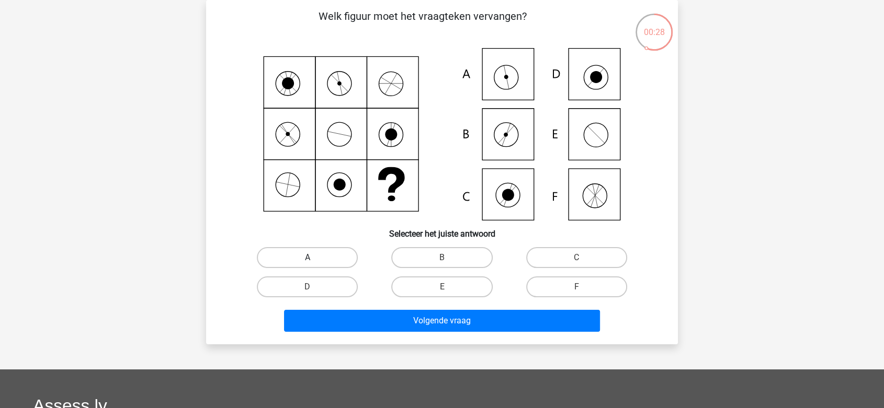
click at [320, 250] on label "A" at bounding box center [307, 257] width 101 height 21
click at [314, 258] on input "A" at bounding box center [310, 261] width 7 height 7
radio input "true"
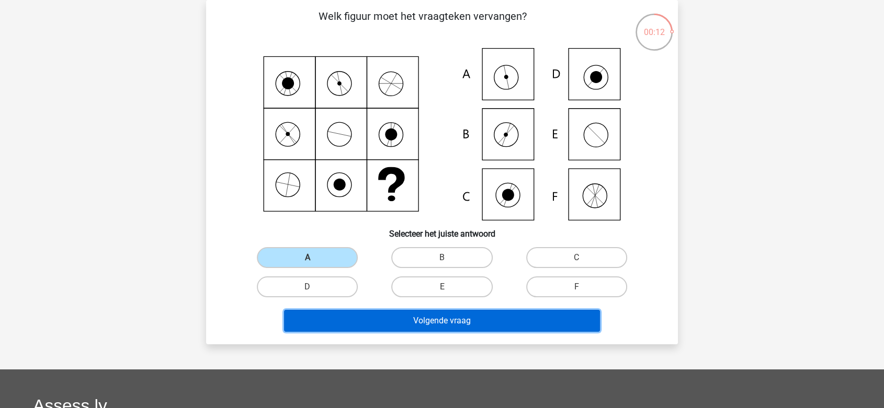
click at [383, 327] on button "Volgende vraag" at bounding box center [442, 321] width 316 height 22
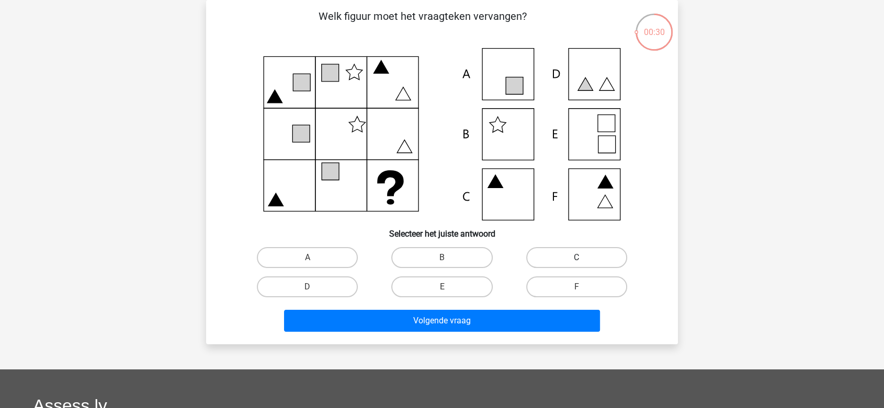
click at [589, 261] on label "C" at bounding box center [576, 257] width 101 height 21
click at [583, 261] on input "C" at bounding box center [579, 261] width 7 height 7
radio input "true"
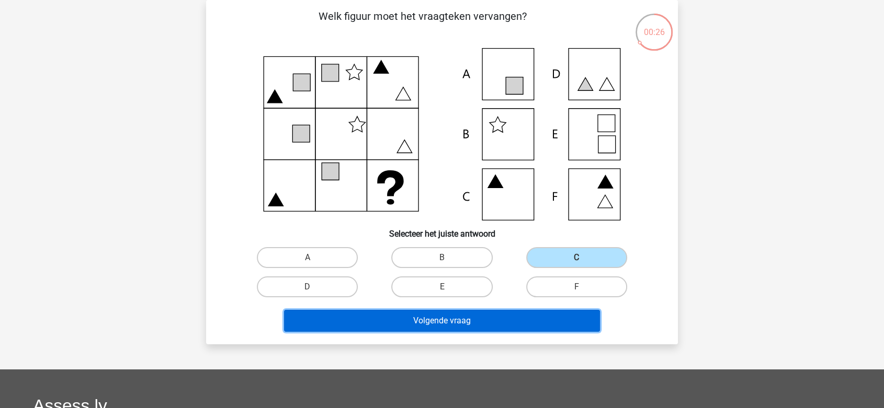
click at [434, 318] on button "Volgende vraag" at bounding box center [442, 321] width 316 height 22
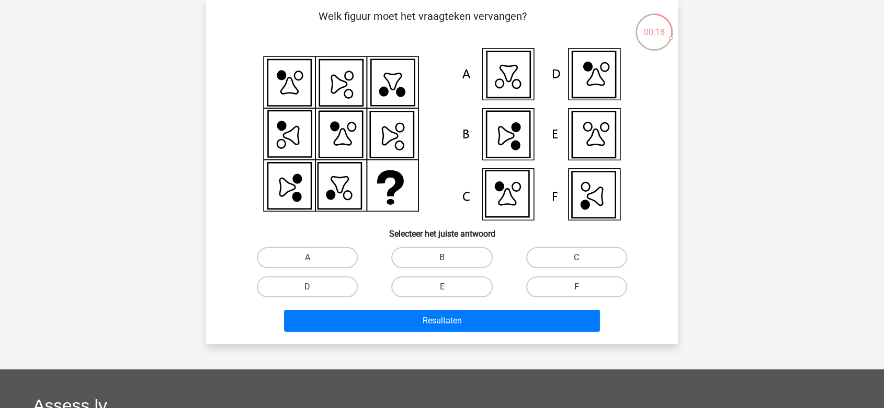
click at [586, 292] on label "F" at bounding box center [576, 287] width 101 height 21
click at [583, 292] on input "F" at bounding box center [579, 290] width 7 height 7
radio input "true"
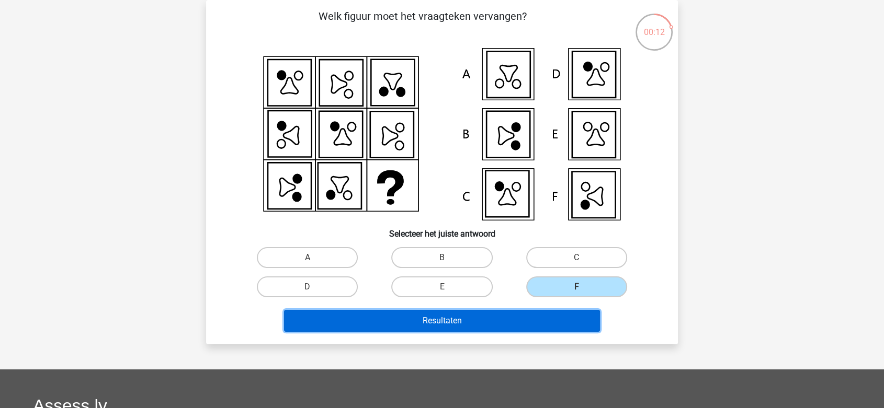
click at [562, 318] on button "Resultaten" at bounding box center [442, 321] width 316 height 22
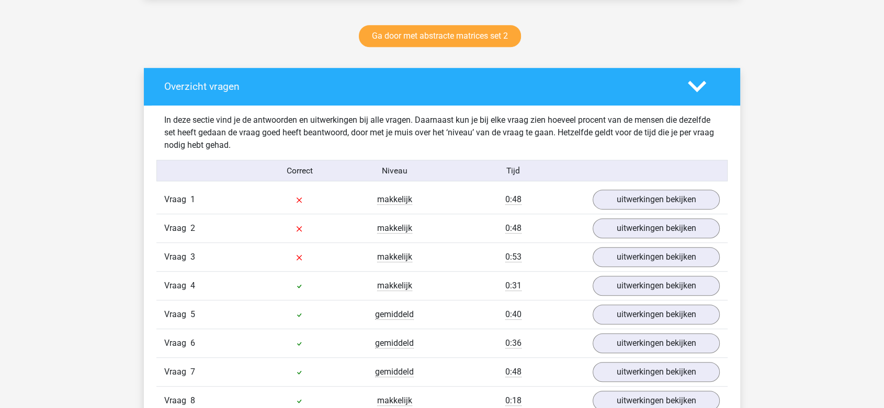
scroll to position [534, 0]
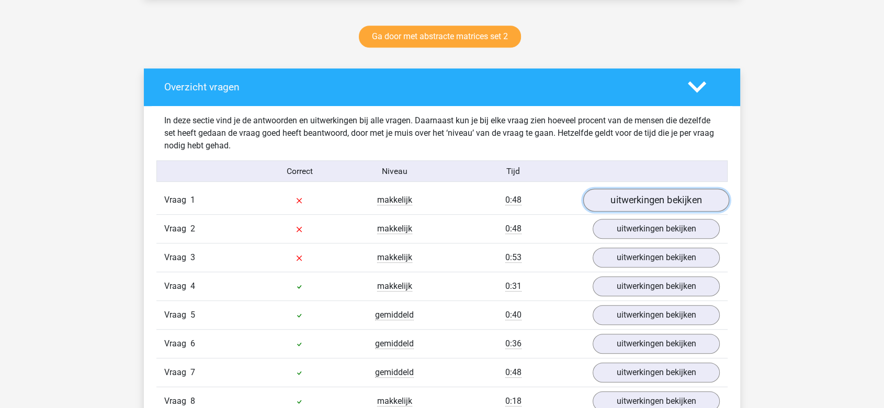
click at [679, 200] on link "uitwerkingen bekijken" at bounding box center [656, 200] width 146 height 23
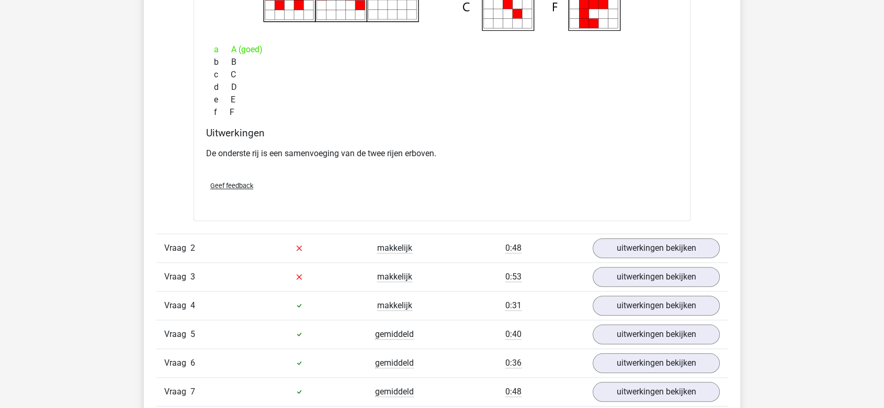
scroll to position [927, 0]
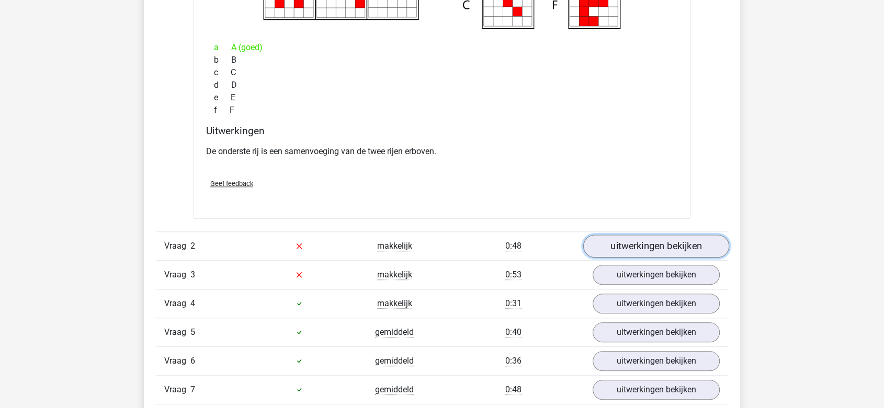
click at [678, 242] on link "uitwerkingen bekijken" at bounding box center [656, 246] width 146 height 23
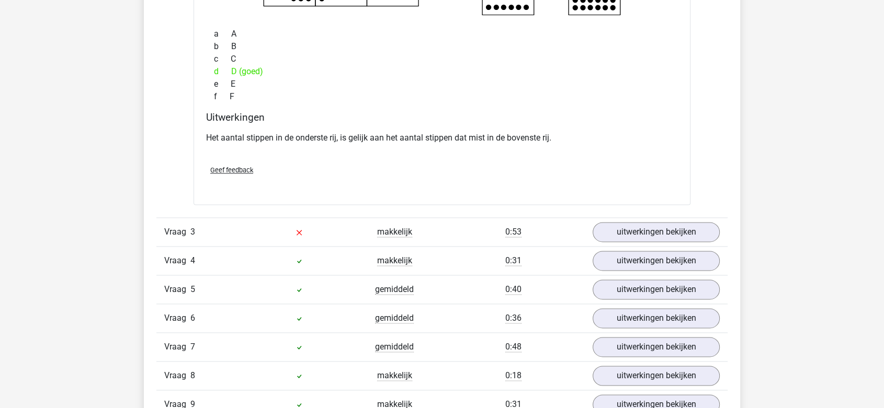
scroll to position [1380, 0]
click at [623, 227] on link "uitwerkingen bekijken" at bounding box center [656, 231] width 146 height 23
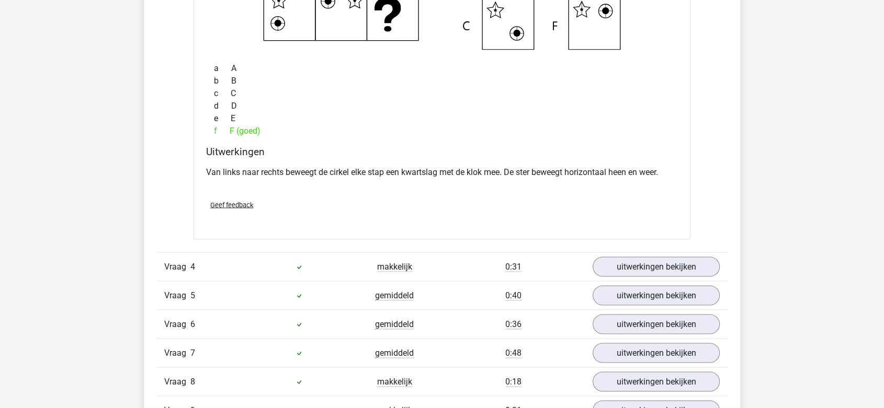
scroll to position [1782, 0]
click at [644, 260] on link "uitwerkingen bekijken" at bounding box center [656, 266] width 146 height 23
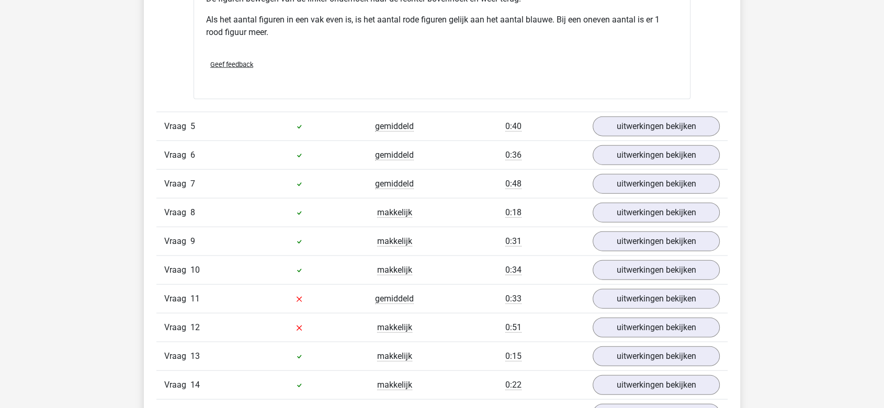
scroll to position [2416, 0]
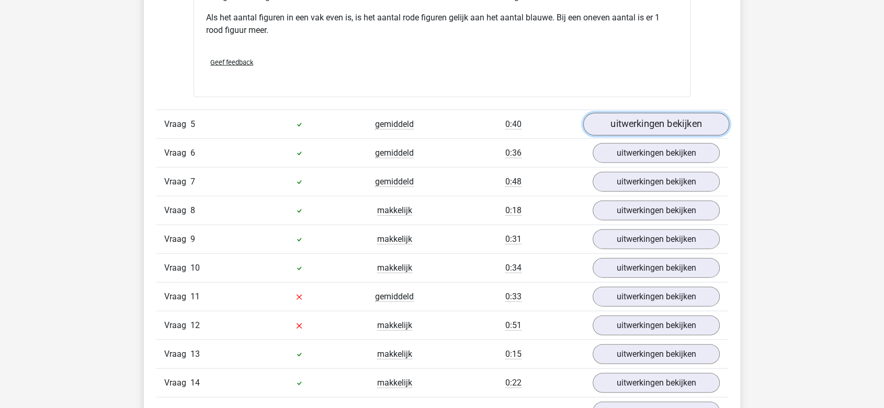
click at [629, 117] on link "uitwerkingen bekijken" at bounding box center [656, 124] width 146 height 23
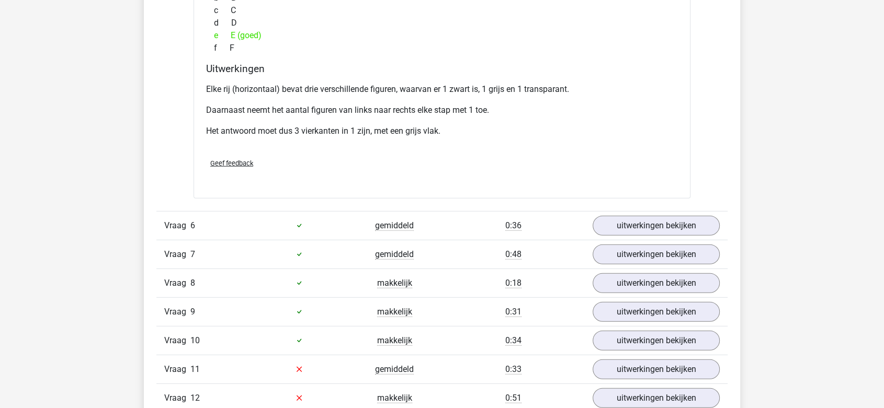
scroll to position [2797, 0]
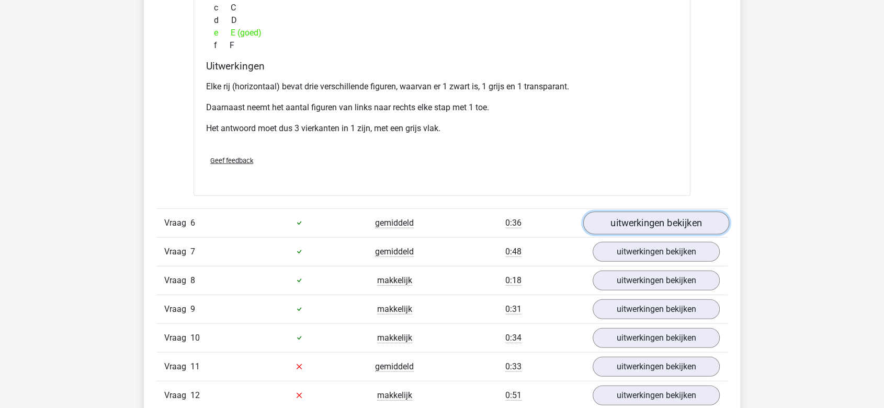
click at [646, 219] on link "uitwerkingen bekijken" at bounding box center [656, 223] width 146 height 23
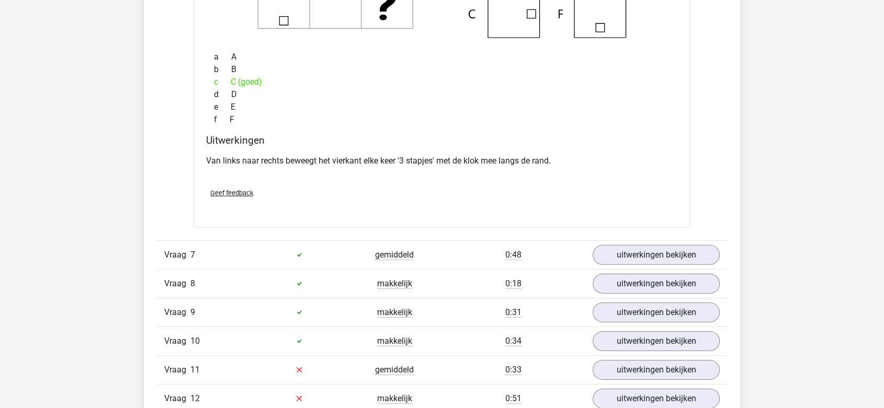
scroll to position [3205, 0]
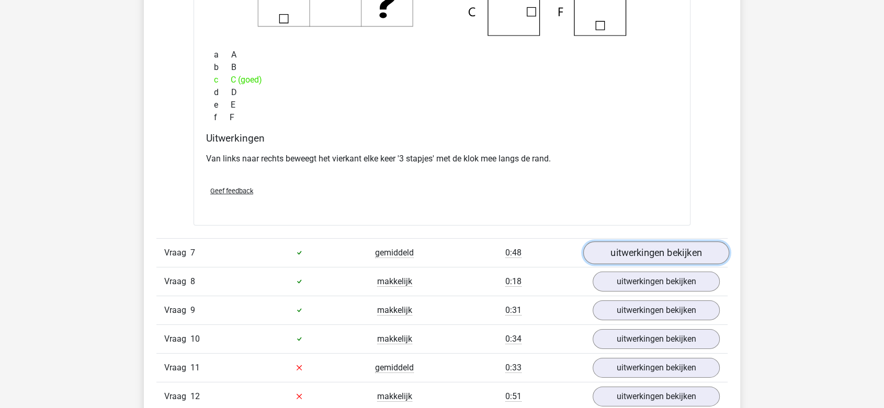
click at [607, 246] on link "uitwerkingen bekijken" at bounding box center [656, 253] width 146 height 23
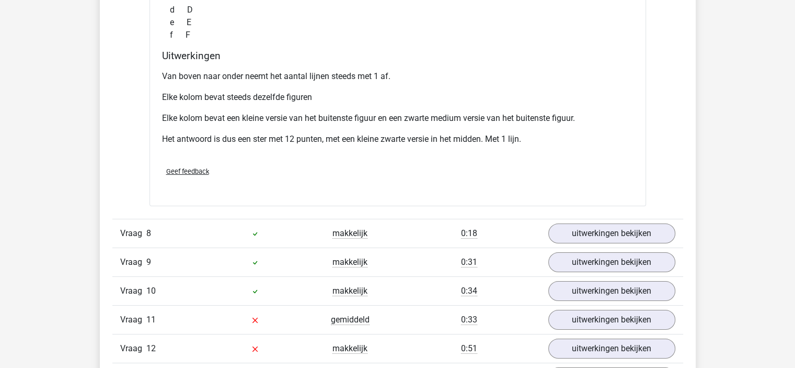
scroll to position [3773, 0]
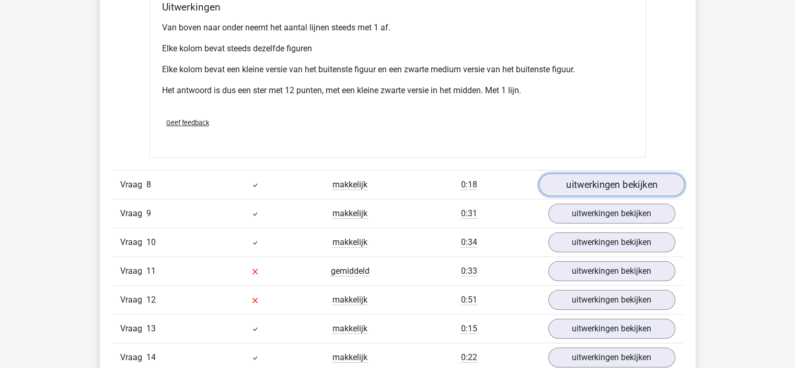
click at [590, 187] on link "uitwerkingen bekijken" at bounding box center [612, 184] width 146 height 23
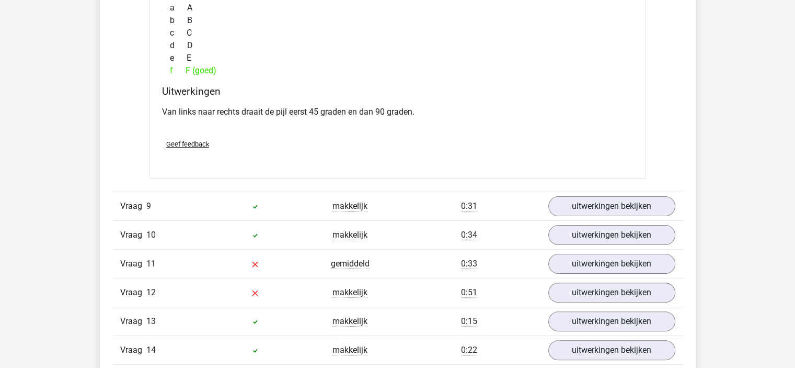
scroll to position [4192, 0]
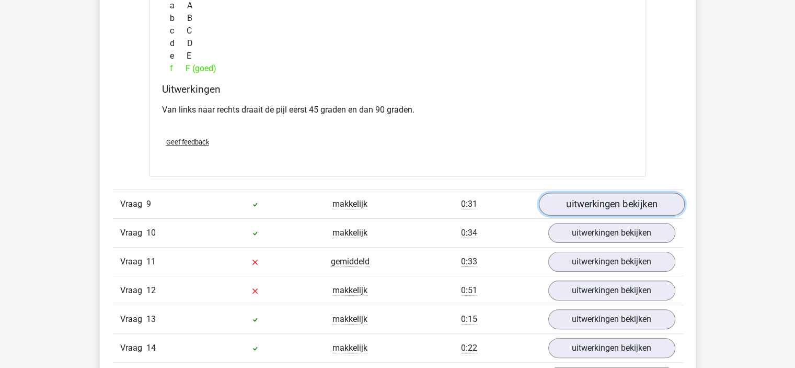
click at [601, 201] on link "uitwerkingen bekijken" at bounding box center [612, 203] width 146 height 23
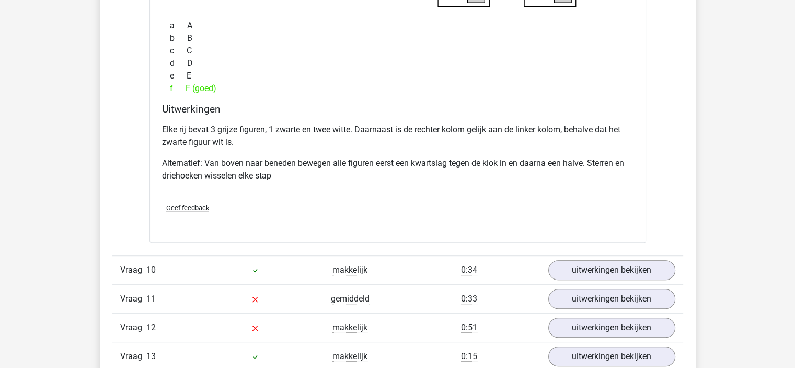
scroll to position [4666, 0]
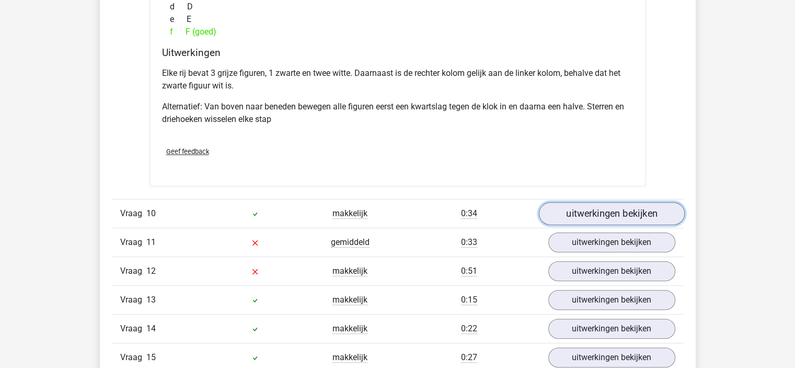
click at [580, 209] on link "uitwerkingen bekijken" at bounding box center [612, 213] width 146 height 23
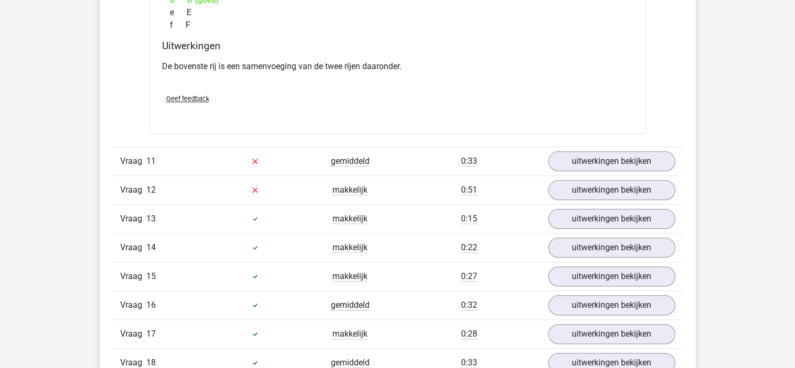
scroll to position [5178, 0]
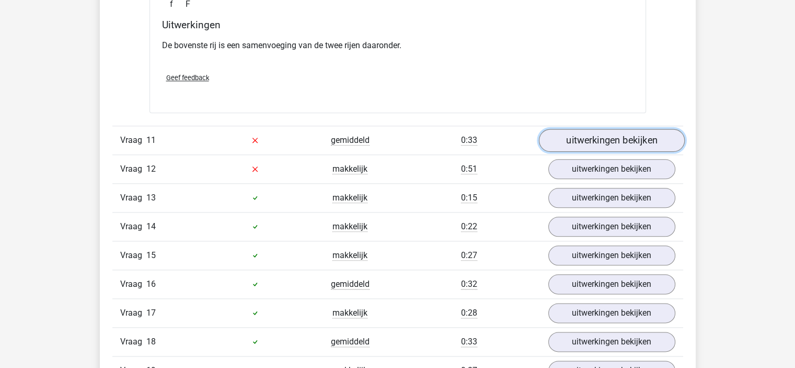
click at [560, 138] on link "uitwerkingen bekijken" at bounding box center [612, 140] width 146 height 23
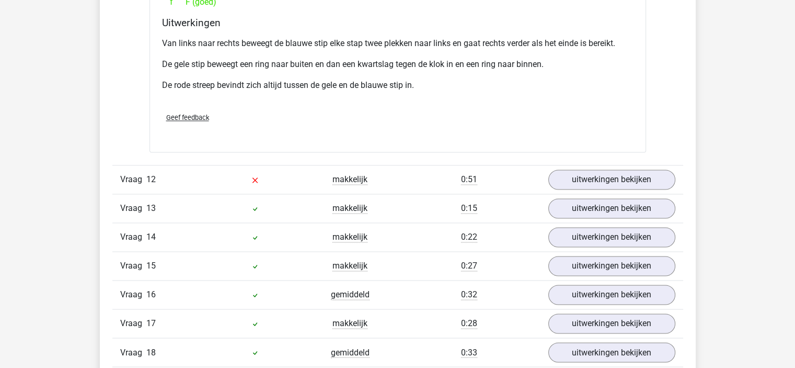
scroll to position [5627, 0]
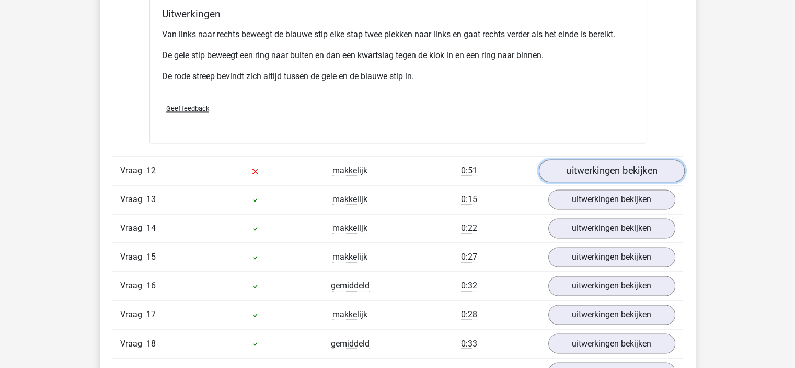
click at [593, 166] on link "uitwerkingen bekijken" at bounding box center [612, 170] width 146 height 23
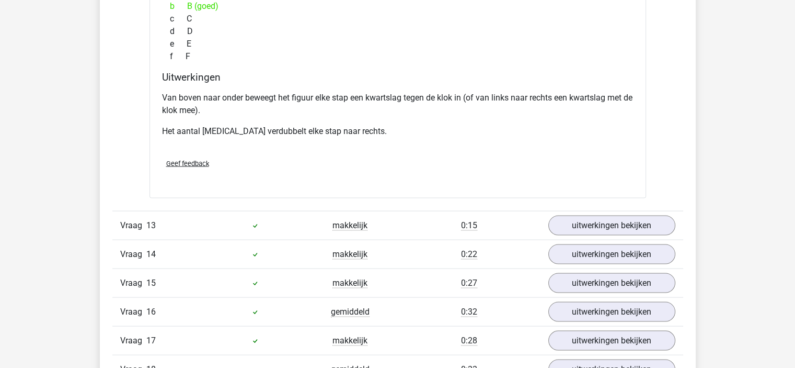
scroll to position [6097, 0]
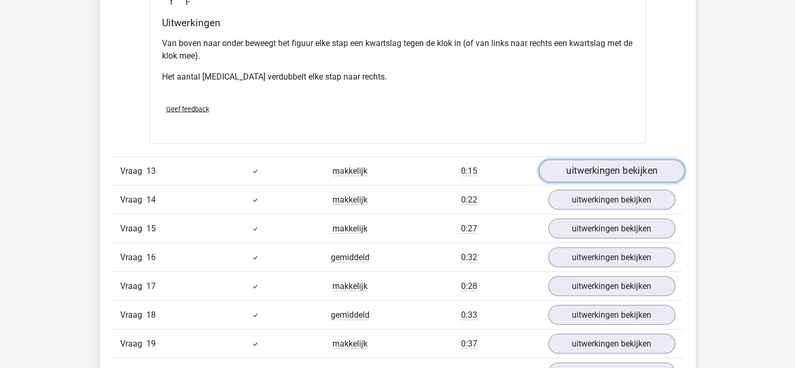
click at [569, 162] on link "uitwerkingen bekijken" at bounding box center [612, 170] width 146 height 23
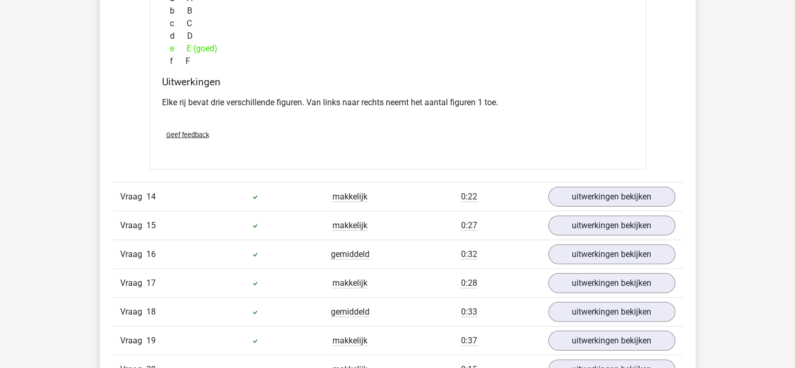
scroll to position [6516, 0]
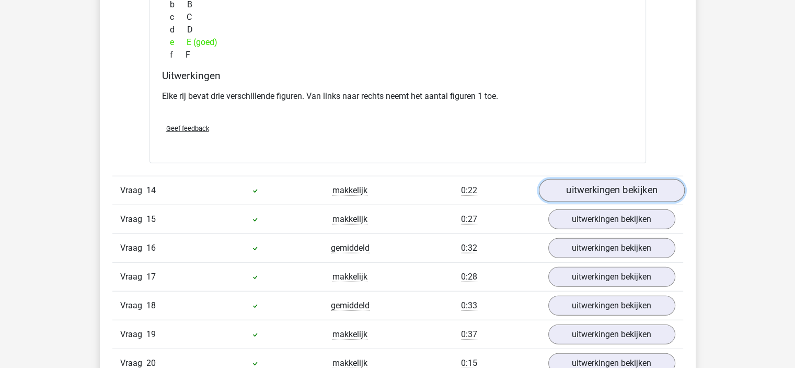
click at [577, 187] on link "uitwerkingen bekijken" at bounding box center [612, 190] width 146 height 23
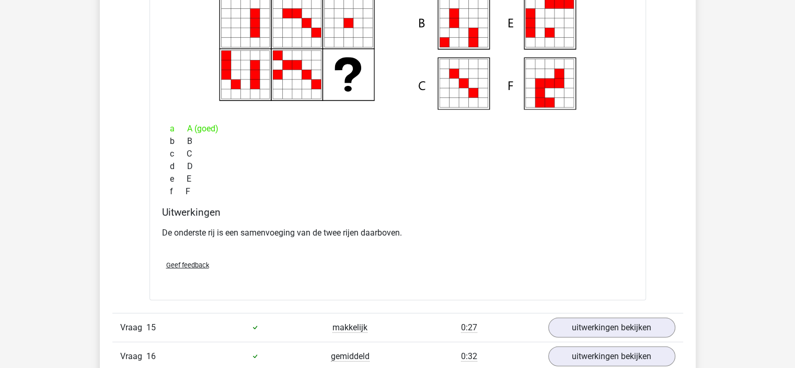
scroll to position [6934, 0]
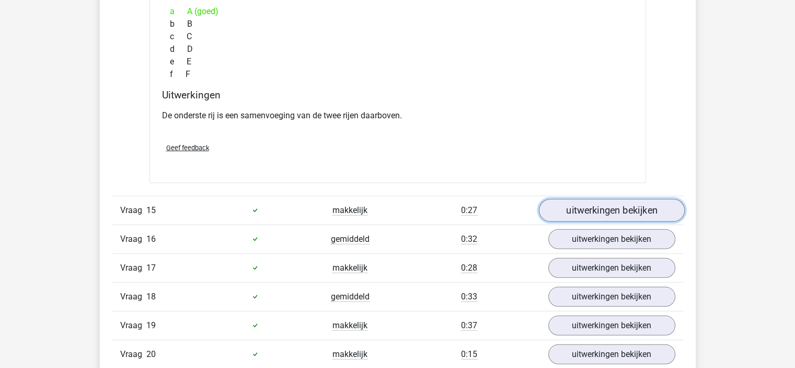
click at [659, 200] on link "uitwerkingen bekijken" at bounding box center [612, 210] width 146 height 23
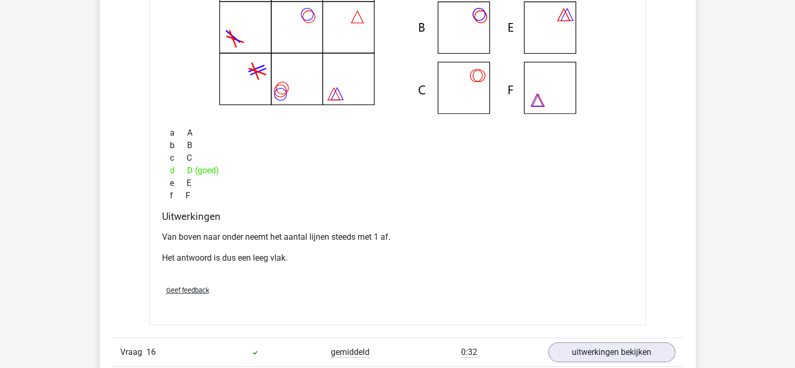
scroll to position [7405, 0]
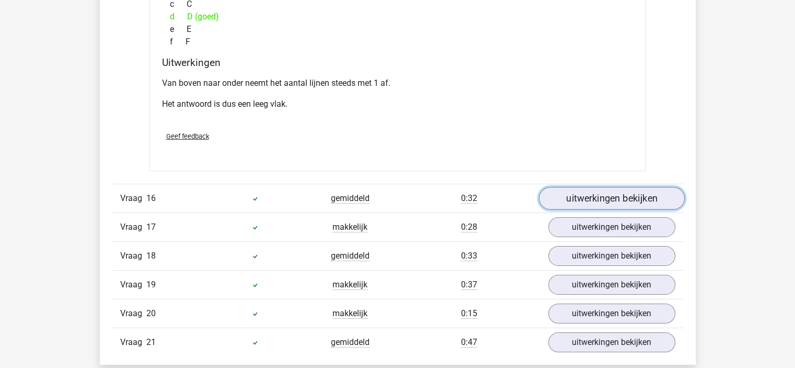
click at [603, 193] on link "uitwerkingen bekijken" at bounding box center [612, 198] width 146 height 23
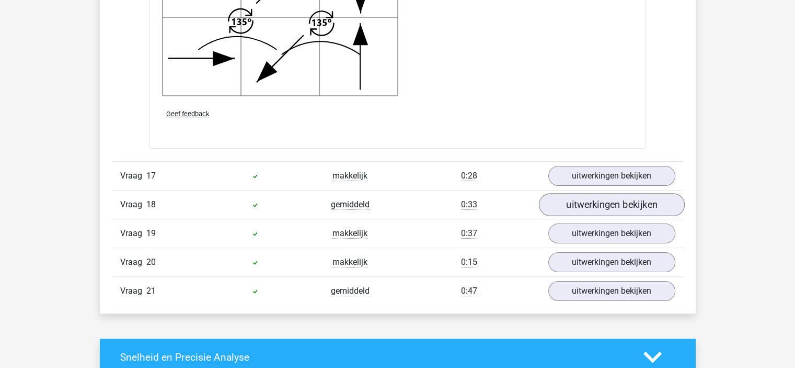
scroll to position [8137, 0]
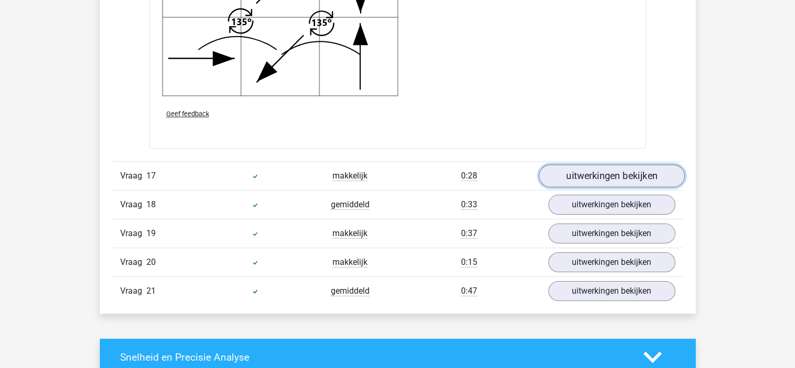
click at [577, 168] on link "uitwerkingen bekijken" at bounding box center [612, 175] width 146 height 23
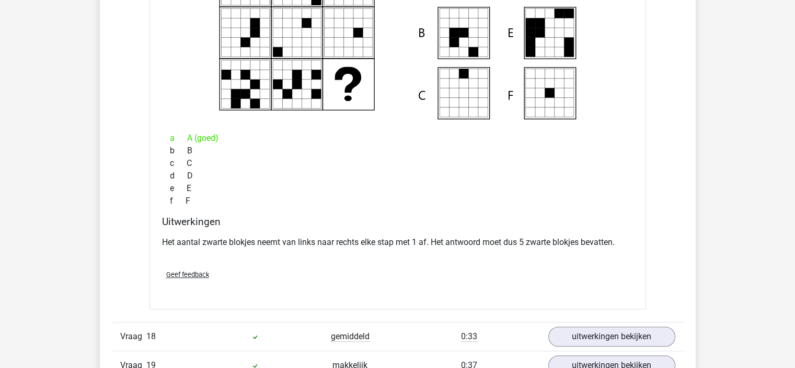
scroll to position [8451, 0]
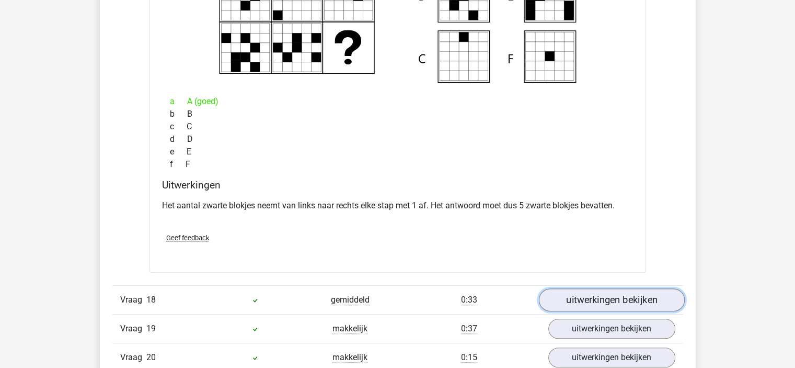
click at [605, 288] on link "uitwerkingen bekijken" at bounding box center [612, 299] width 146 height 23
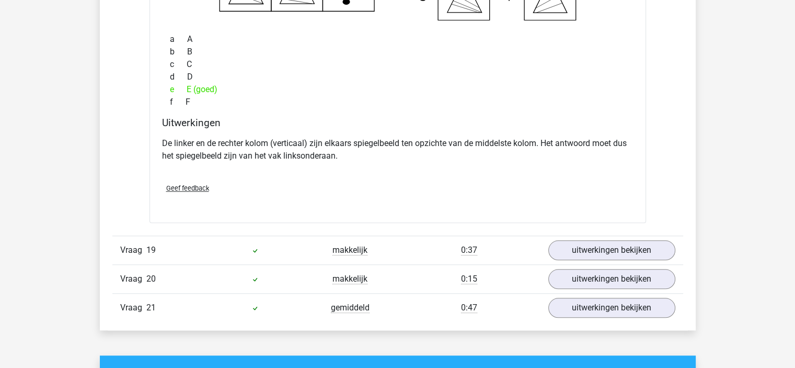
scroll to position [8967, 0]
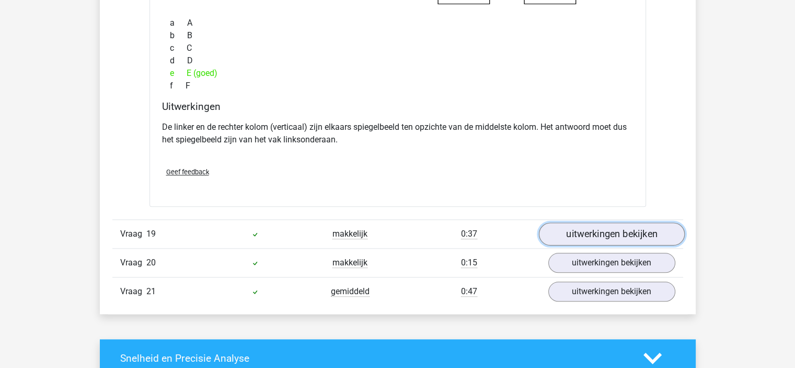
click at [598, 233] on link "uitwerkingen bekijken" at bounding box center [612, 234] width 146 height 23
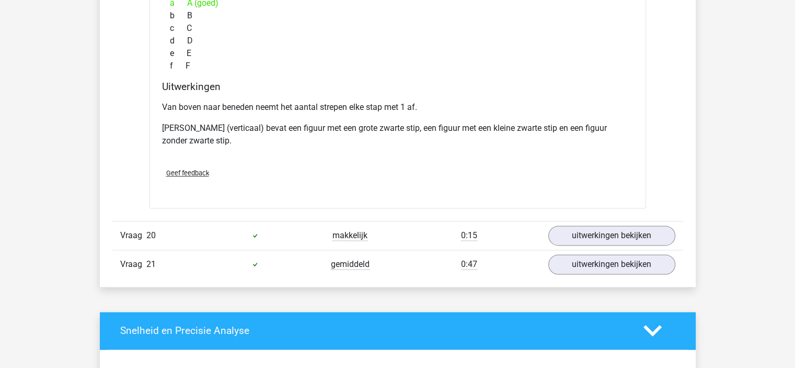
scroll to position [9437, 0]
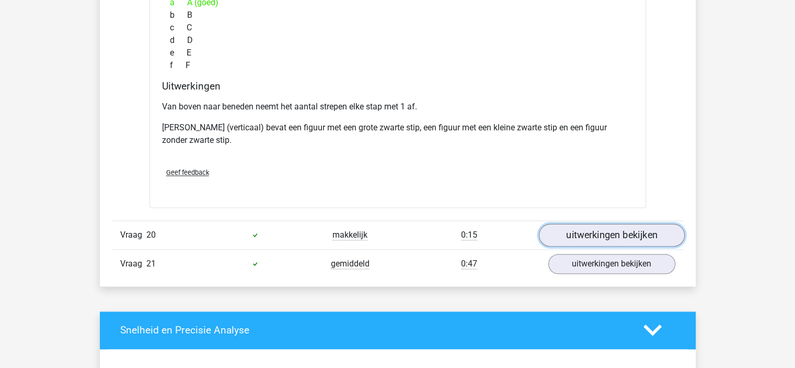
click at [605, 223] on link "uitwerkingen bekijken" at bounding box center [612, 234] width 146 height 23
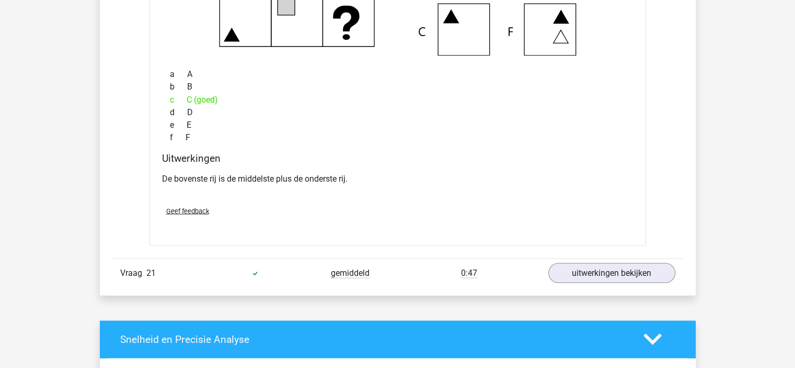
scroll to position [9856, 0]
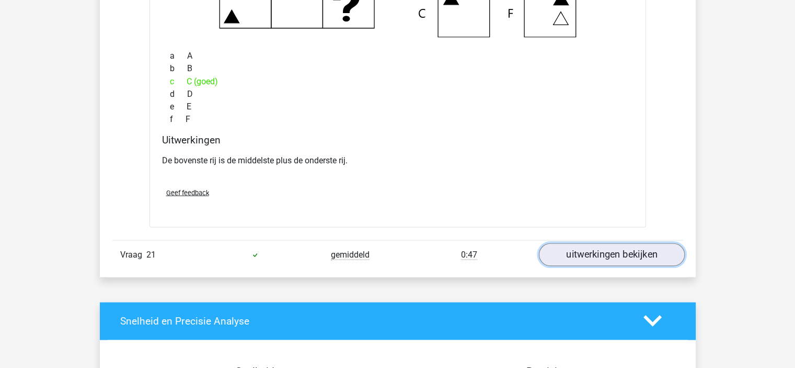
click at [595, 244] on link "uitwerkingen bekijken" at bounding box center [612, 254] width 146 height 23
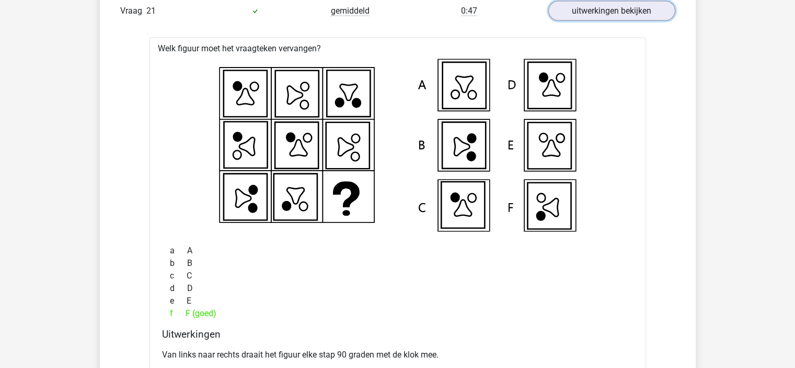
scroll to position [10117, 0]
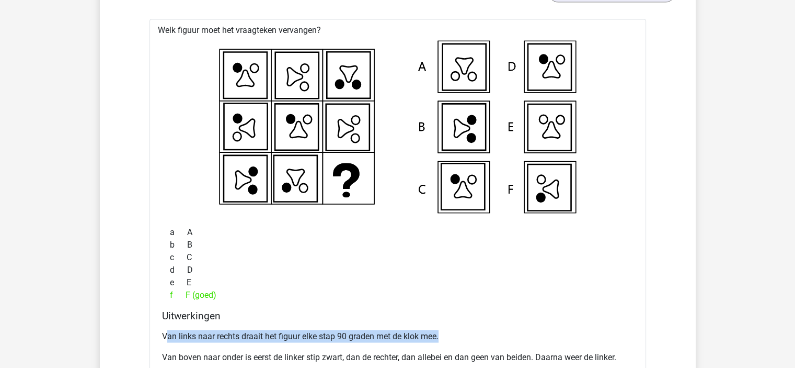
drag, startPoint x: 168, startPoint y: 323, endPoint x: 469, endPoint y: 308, distance: 301.1
click at [467, 311] on div "Uitwerkingen Van links naar rechts draait het figuur elke stap 90 graden met de…" at bounding box center [398, 343] width 480 height 66
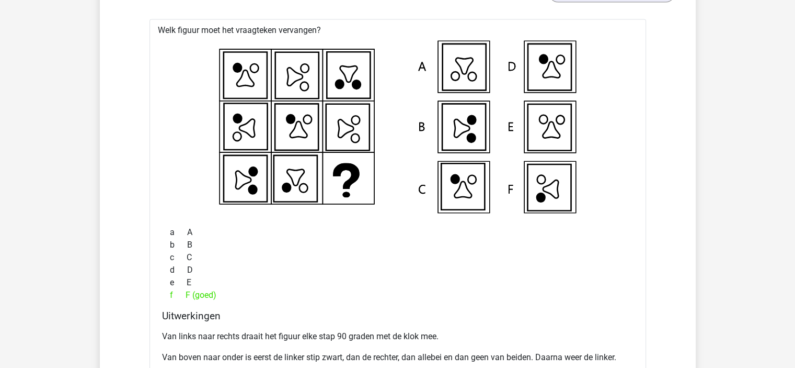
click at [244, 351] on p "Van boven naar onder is eerst de linker stip zwart, dan de rechter, dan allebei…" at bounding box center [398, 357] width 472 height 13
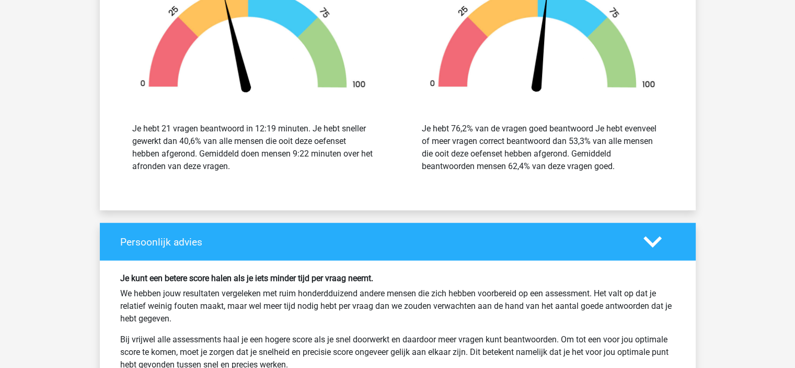
scroll to position [10588, 0]
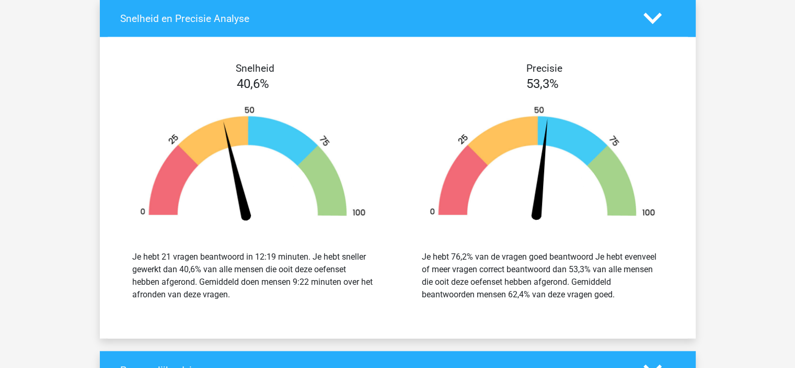
drag, startPoint x: 179, startPoint y: 257, endPoint x: 200, endPoint y: 258, distance: 21.5
click at [201, 259] on div "Je hebt 21 vragen beantwoord in 12:19 minuten. Je hebt sneller gewerkt dan 40,6…" at bounding box center [253, 275] width 242 height 50
click at [474, 250] on div "Je hebt 76,2% van de vragen goed beantwoord Je hebt evenveel of meer vragen cor…" at bounding box center [543, 275] width 242 height 50
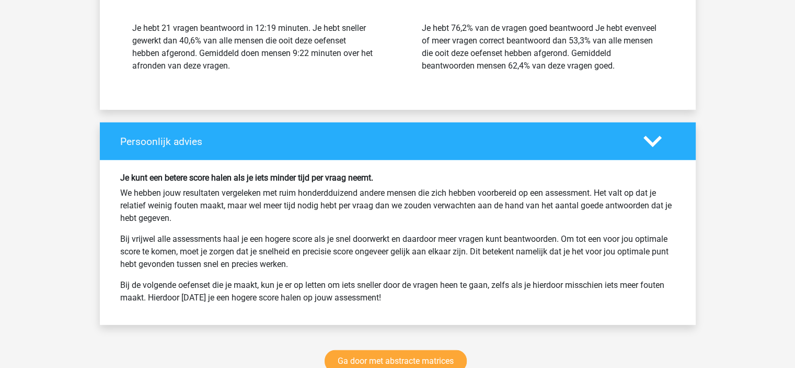
scroll to position [10849, 0]
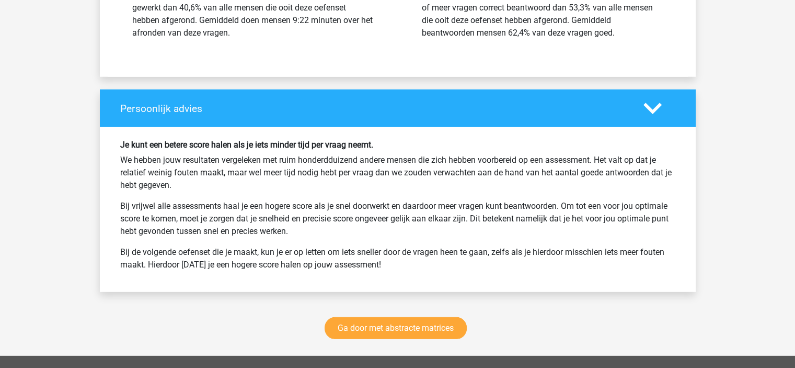
drag, startPoint x: 543, startPoint y: 131, endPoint x: 537, endPoint y: 133, distance: 6.6
click at [537, 140] on h6 "Je kunt een betere score halen als je iets minder tijd per vraag neemt." at bounding box center [397, 145] width 555 height 10
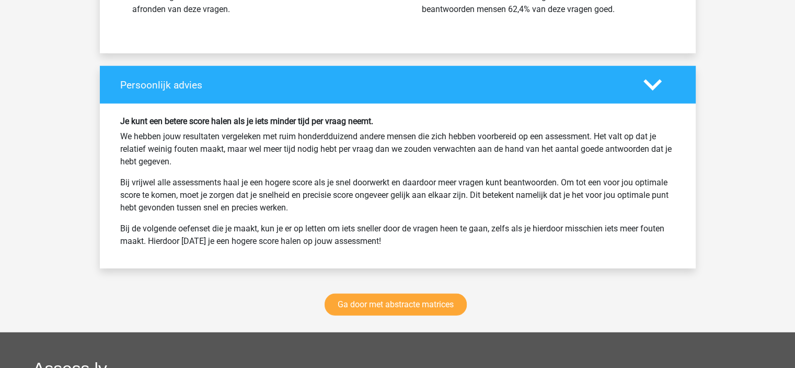
scroll to position [10872, 0]
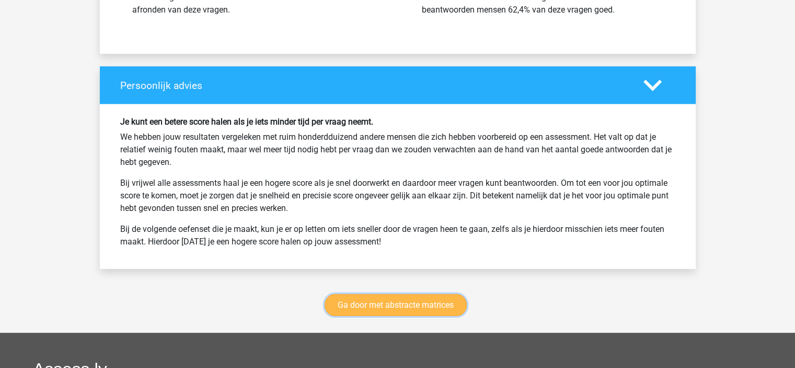
click at [356, 294] on link "Ga door met abstracte matrices" at bounding box center [396, 305] width 142 height 22
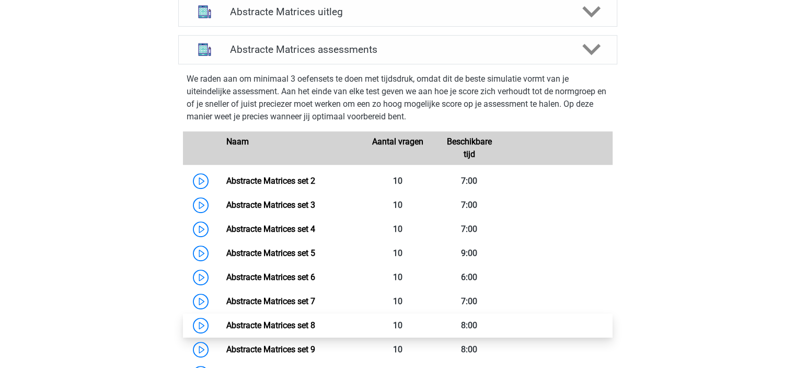
scroll to position [437, 0]
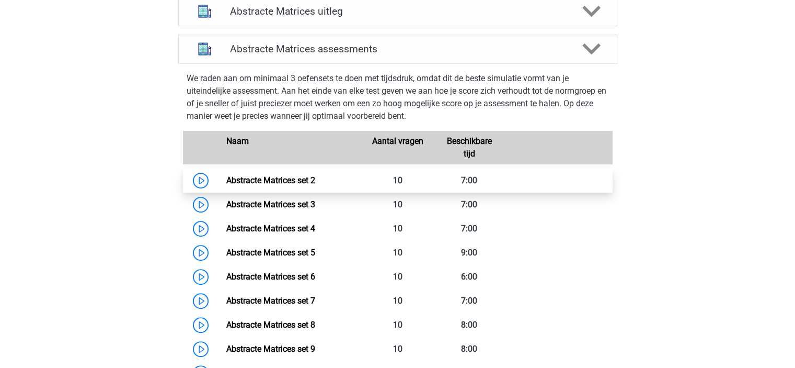
click at [314, 181] on link "Abstracte Matrices set 2" at bounding box center [270, 180] width 89 height 10
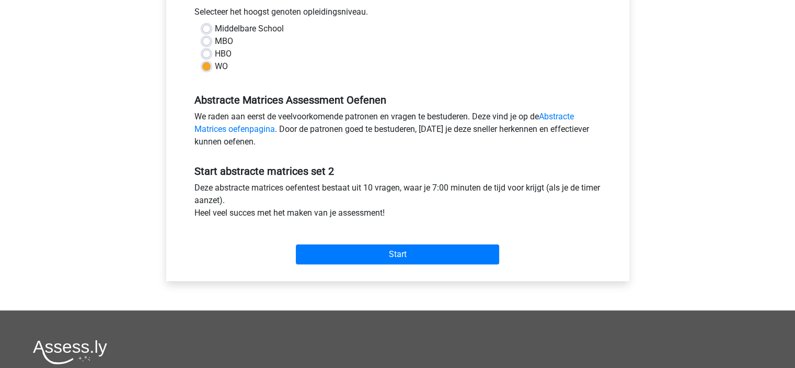
scroll to position [280, 0]
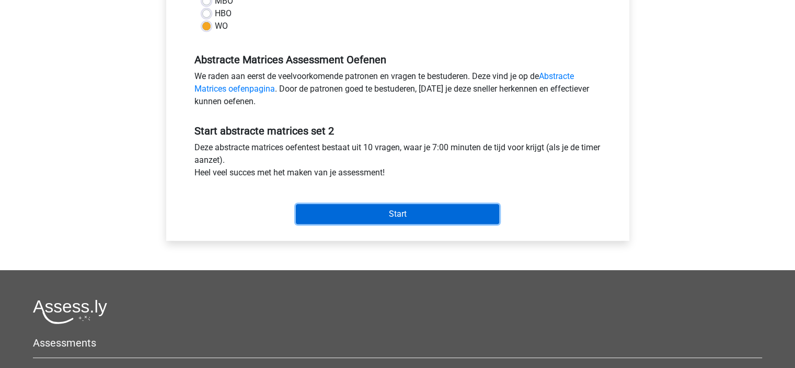
click at [328, 215] on input "Start" at bounding box center [397, 214] width 203 height 20
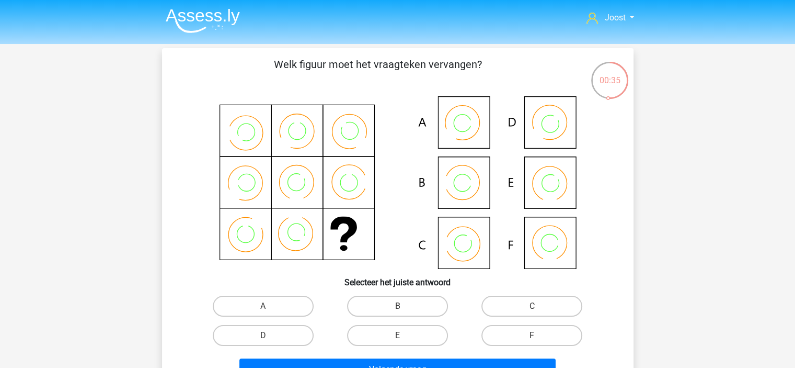
click at [457, 246] on icon at bounding box center [397, 182] width 421 height 173
click at [373, 310] on label "B" at bounding box center [397, 305] width 101 height 21
click at [397, 310] on input "B" at bounding box center [400, 309] width 7 height 7
radio input "true"
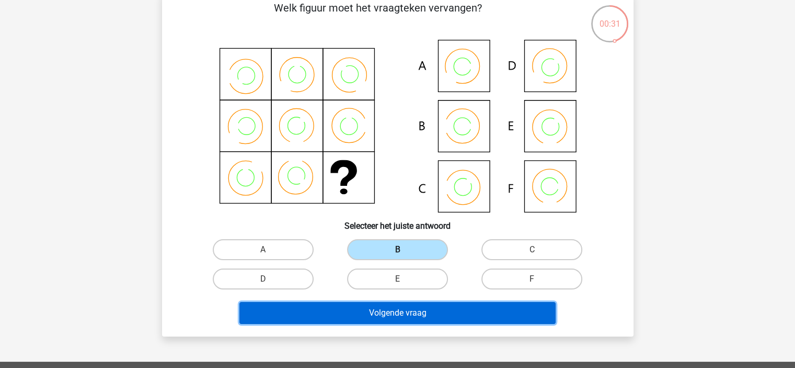
click at [373, 310] on button "Volgende vraag" at bounding box center [398, 313] width 316 height 22
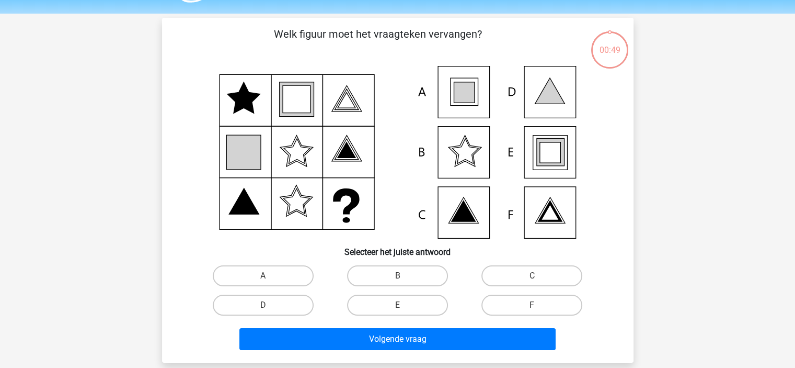
scroll to position [29, 0]
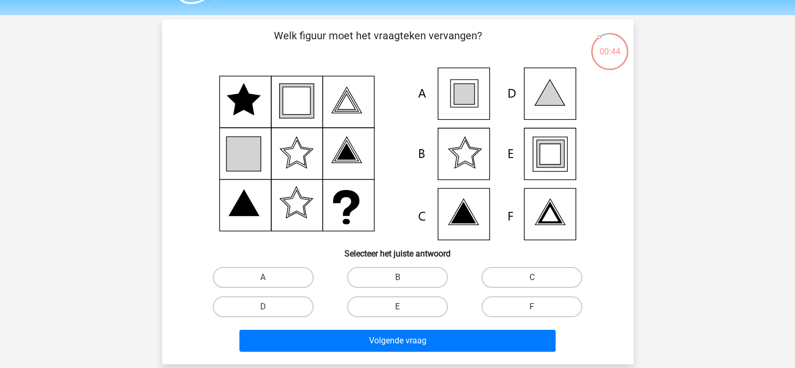
click at [373, 310] on label "E" at bounding box center [397, 306] width 101 height 21
click at [397, 310] on input "E" at bounding box center [400, 309] width 7 height 7
radio input "true"
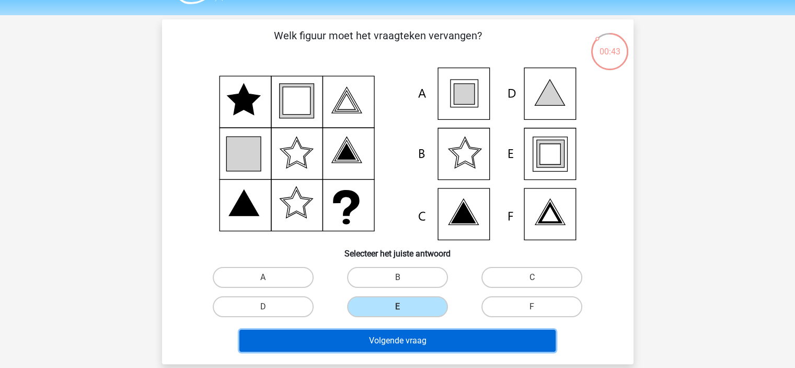
click at [370, 338] on button "Volgende vraag" at bounding box center [398, 340] width 316 height 22
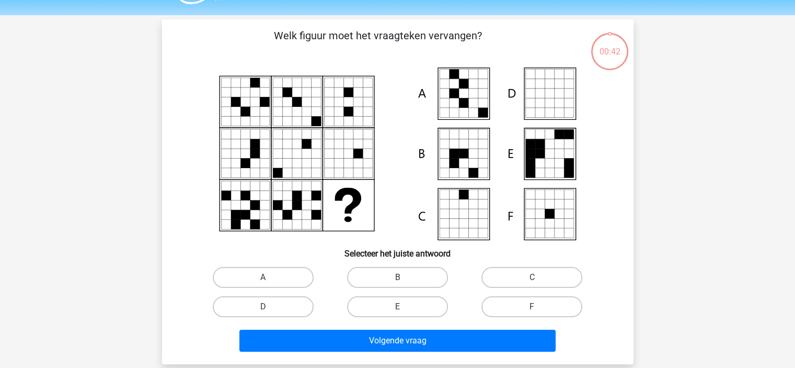
scroll to position [48, 0]
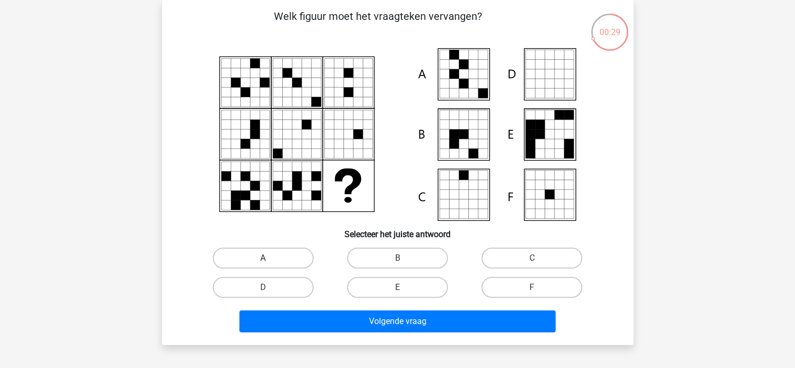
click at [287, 253] on label "A" at bounding box center [263, 257] width 101 height 21
click at [270, 258] on input "A" at bounding box center [266, 261] width 7 height 7
radio input "true"
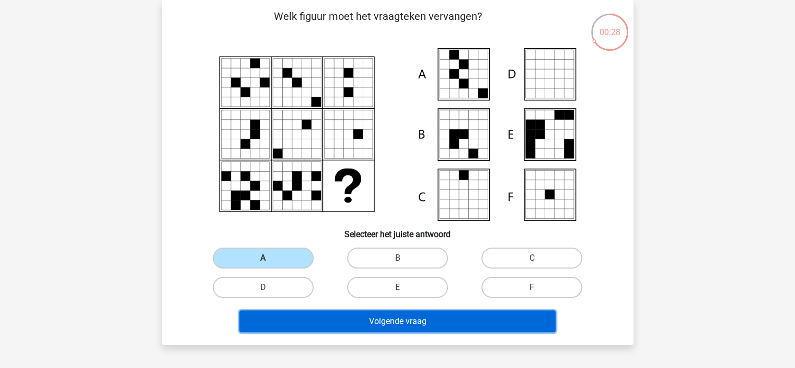
click at [320, 324] on button "Volgende vraag" at bounding box center [398, 321] width 316 height 22
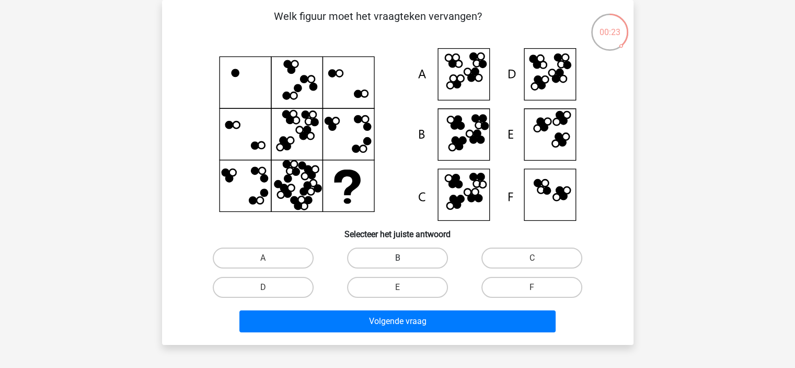
click at [401, 255] on label "B" at bounding box center [397, 257] width 101 height 21
click at [401, 258] on input "B" at bounding box center [400, 261] width 7 height 7
radio input "true"
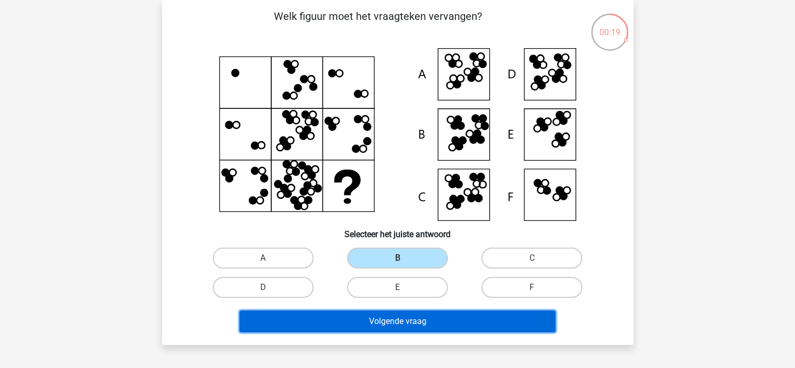
click at [417, 326] on button "Volgende vraag" at bounding box center [398, 321] width 316 height 22
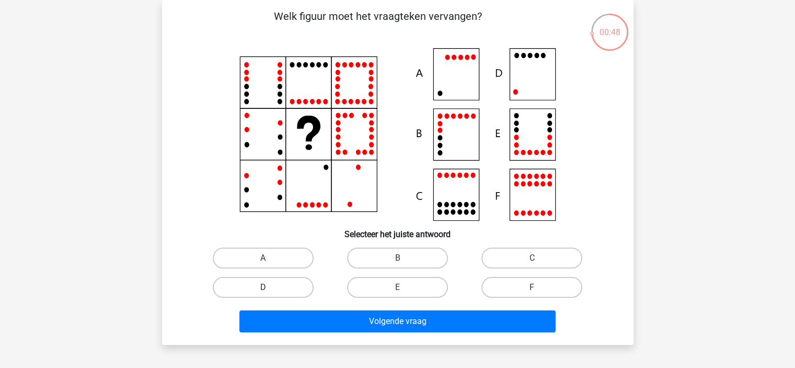
click at [242, 281] on label "D" at bounding box center [263, 287] width 101 height 21
click at [263, 287] on input "D" at bounding box center [266, 290] width 7 height 7
radio input "true"
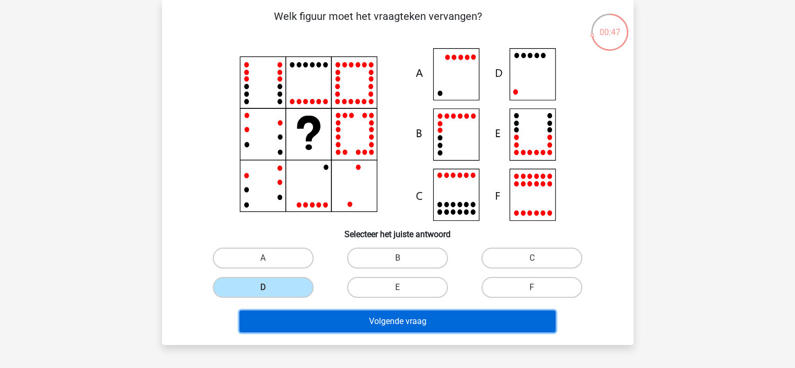
click at [275, 316] on button "Volgende vraag" at bounding box center [398, 321] width 316 height 22
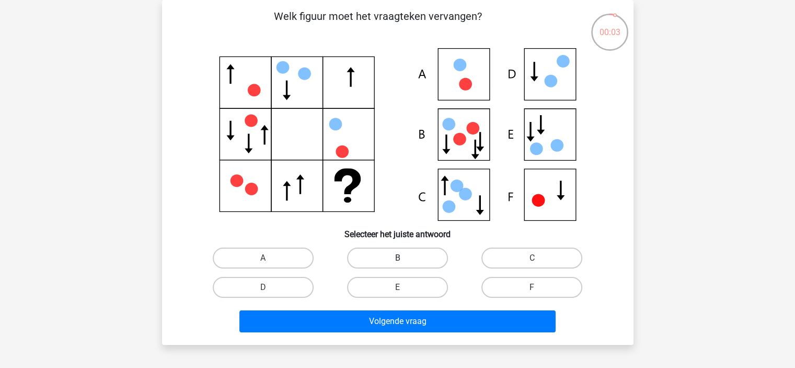
click at [409, 260] on label "B" at bounding box center [397, 257] width 101 height 21
click at [404, 260] on input "B" at bounding box center [400, 261] width 7 height 7
radio input "true"
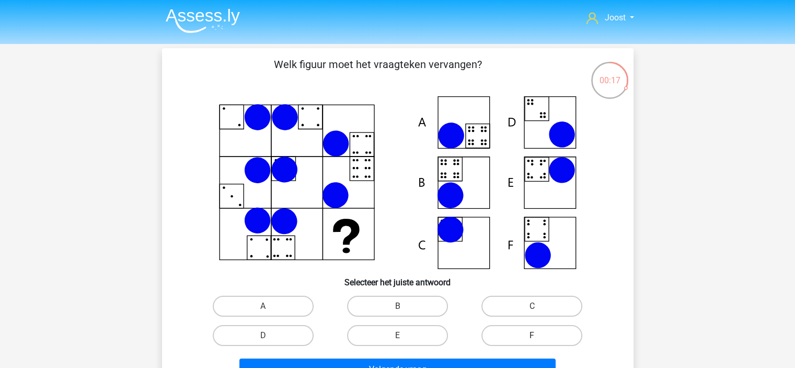
click at [544, 343] on label "F" at bounding box center [532, 335] width 101 height 21
click at [539, 342] on input "F" at bounding box center [535, 338] width 7 height 7
radio input "true"
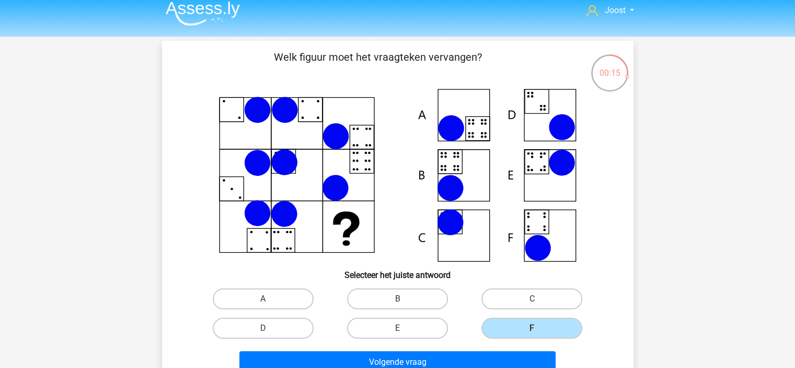
scroll to position [8, 0]
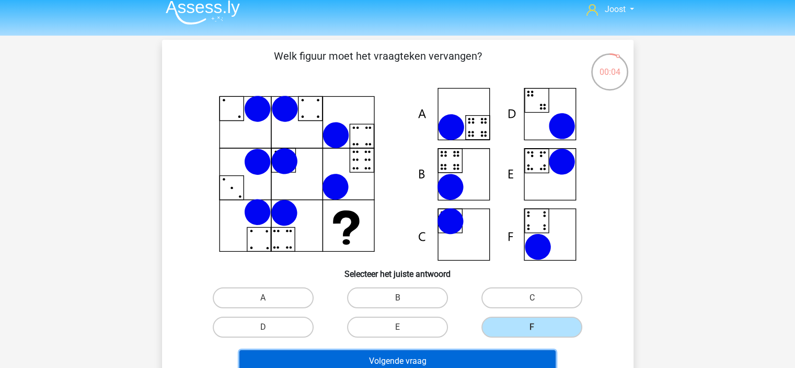
click at [457, 362] on button "Volgende vraag" at bounding box center [398, 361] width 316 height 22
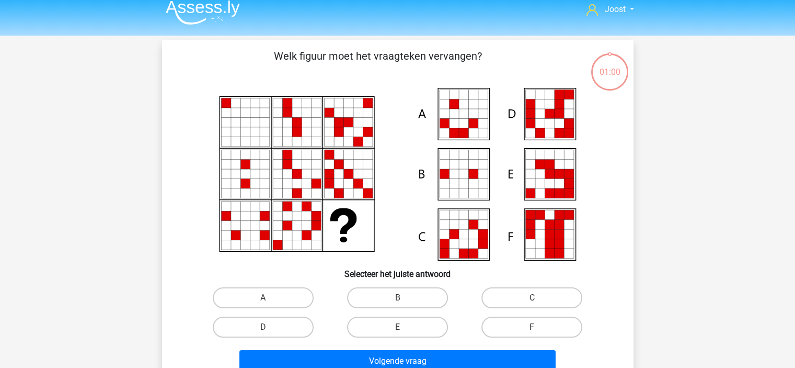
scroll to position [48, 0]
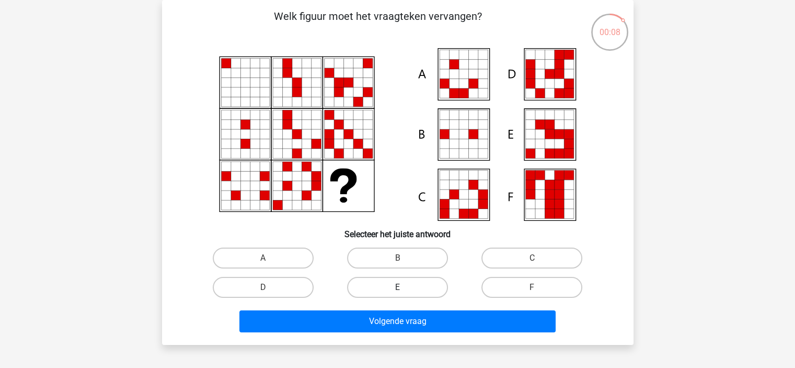
click at [360, 280] on label "E" at bounding box center [397, 287] width 101 height 21
click at [397, 287] on input "E" at bounding box center [400, 290] width 7 height 7
radio input "true"
click at [360, 280] on label "E" at bounding box center [397, 287] width 101 height 21
click at [397, 287] on input "E" at bounding box center [400, 290] width 7 height 7
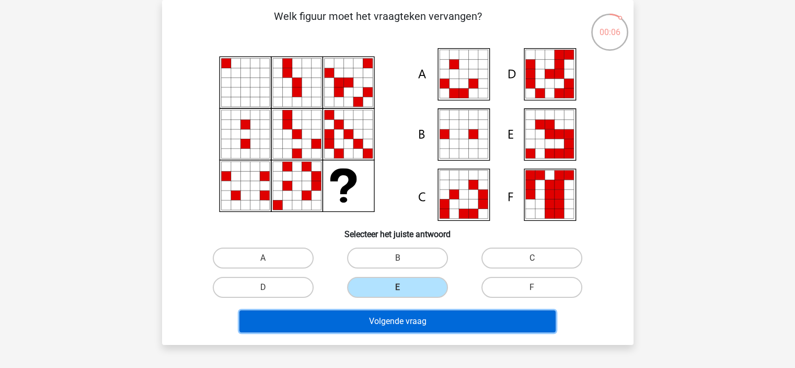
click at [341, 324] on button "Volgende vraag" at bounding box center [398, 321] width 316 height 22
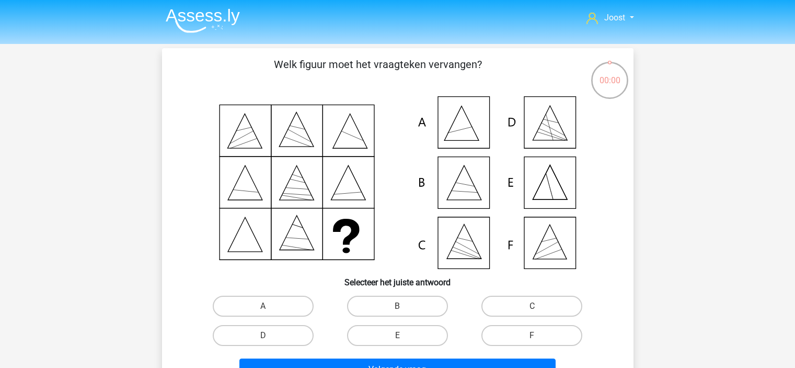
scroll to position [48, 0]
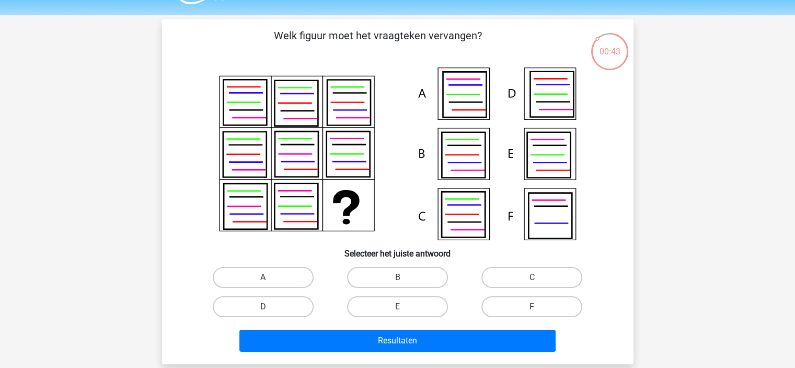
scroll to position [35, 0]
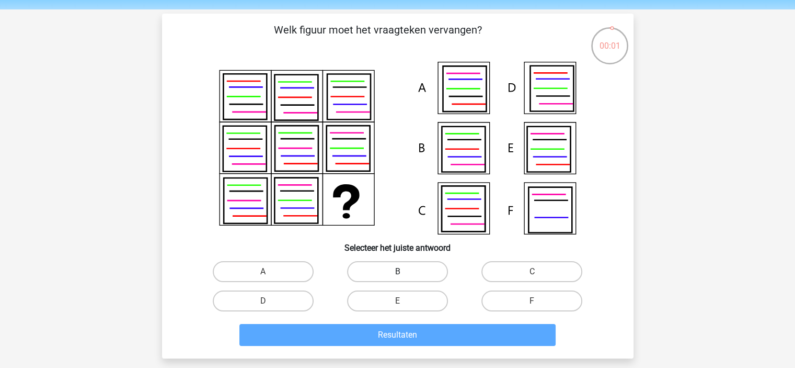
click at [404, 268] on label "B" at bounding box center [397, 271] width 101 height 21
click at [404, 271] on input "B" at bounding box center [400, 274] width 7 height 7
radio input "true"
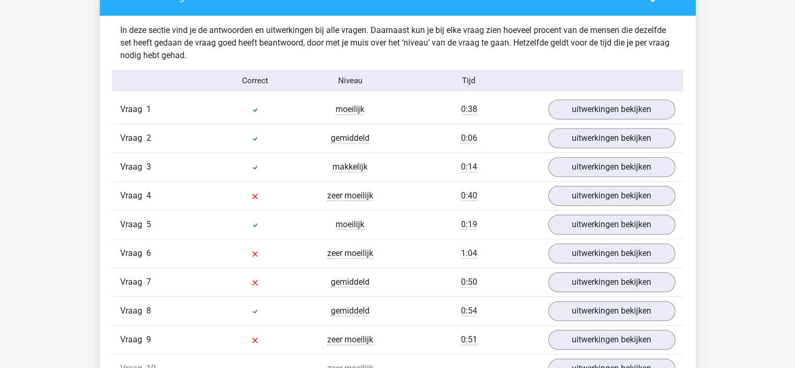
scroll to position [628, 0]
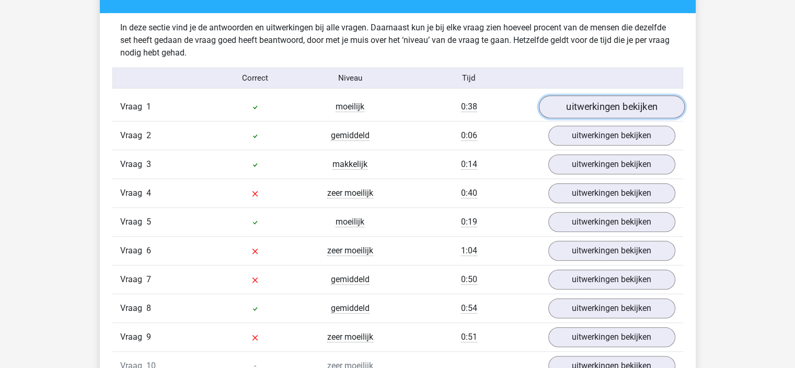
click at [598, 104] on link "uitwerkingen bekijken" at bounding box center [612, 107] width 146 height 23
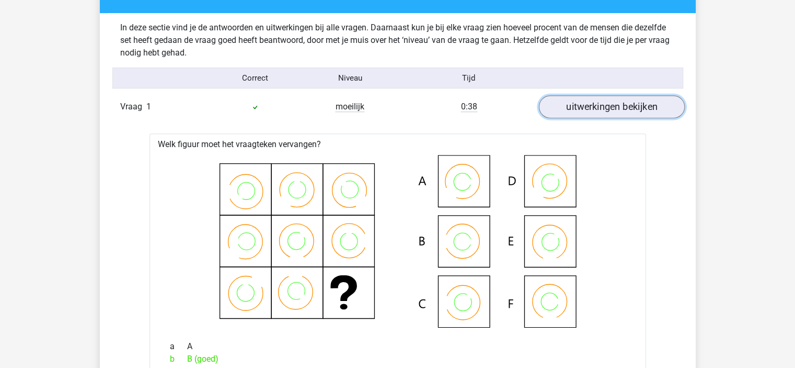
click at [598, 104] on link "uitwerkingen bekijken" at bounding box center [612, 107] width 146 height 23
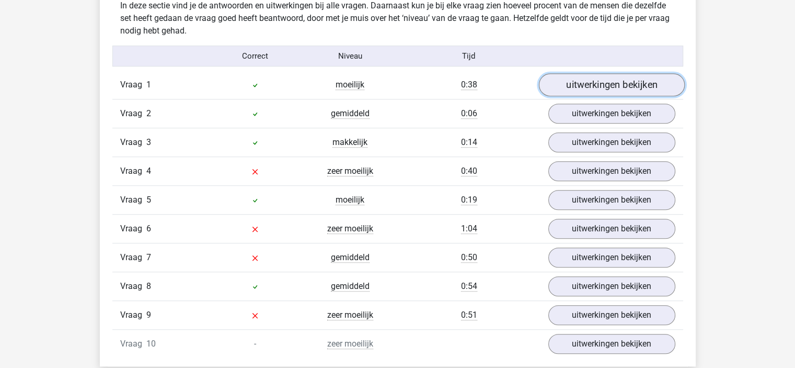
scroll to position [648, 0]
click at [604, 85] on link "uitwerkingen bekijken" at bounding box center [612, 86] width 146 height 23
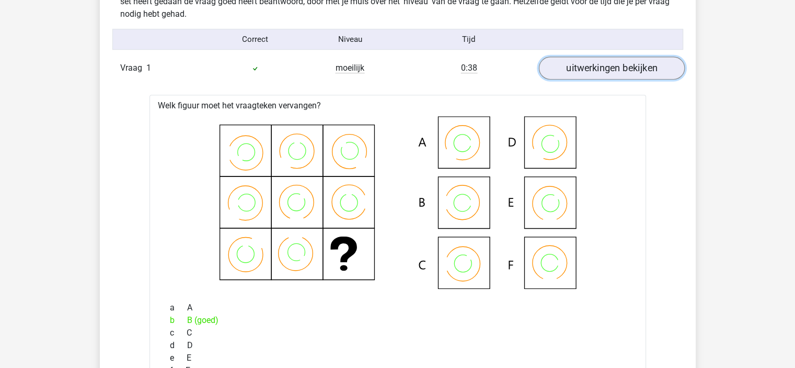
scroll to position [663, 0]
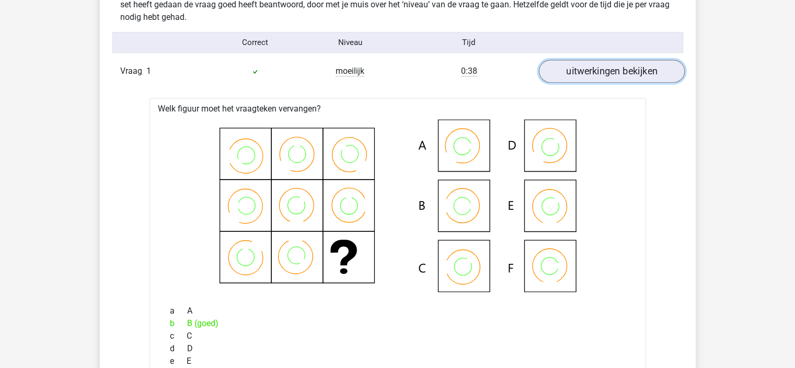
click at [607, 71] on link "uitwerkingen bekijken" at bounding box center [612, 71] width 146 height 23
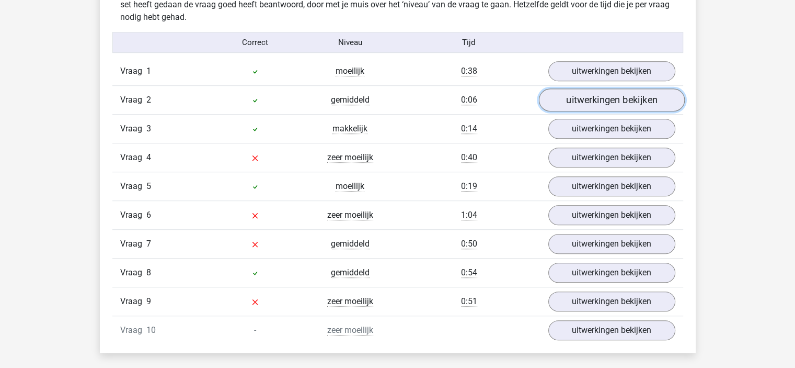
click at [606, 94] on link "uitwerkingen bekijken" at bounding box center [612, 100] width 146 height 23
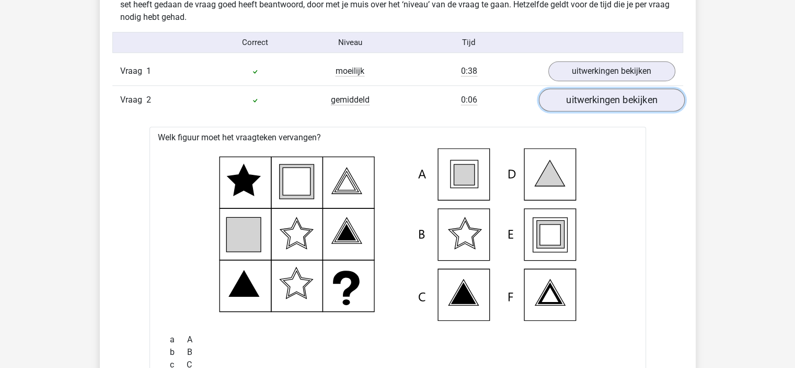
click at [606, 94] on link "uitwerkingen bekijken" at bounding box center [612, 100] width 146 height 23
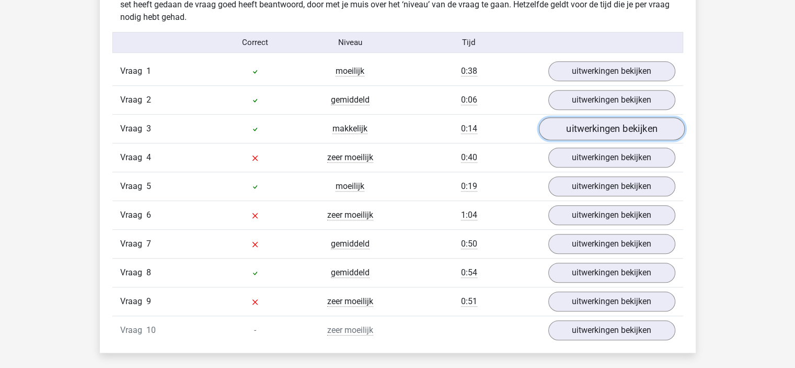
click at [615, 131] on link "uitwerkingen bekijken" at bounding box center [612, 129] width 146 height 23
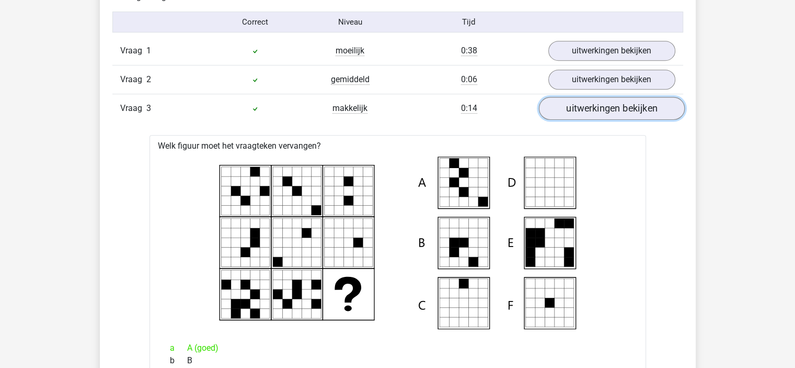
scroll to position [684, 0]
click at [605, 106] on link "uitwerkingen bekijken" at bounding box center [612, 108] width 146 height 23
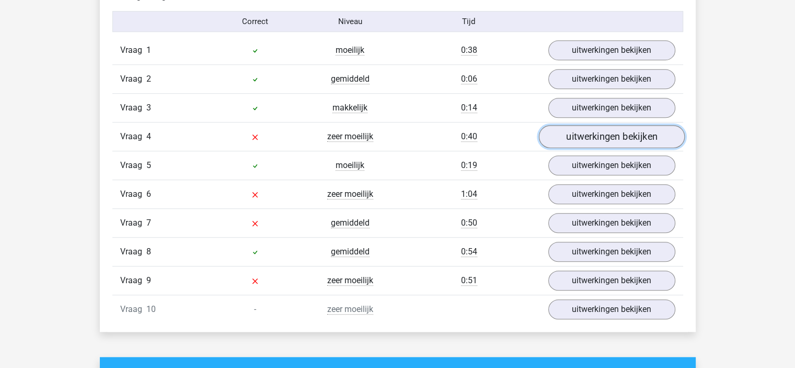
click at [598, 129] on link "uitwerkingen bekijken" at bounding box center [612, 137] width 146 height 23
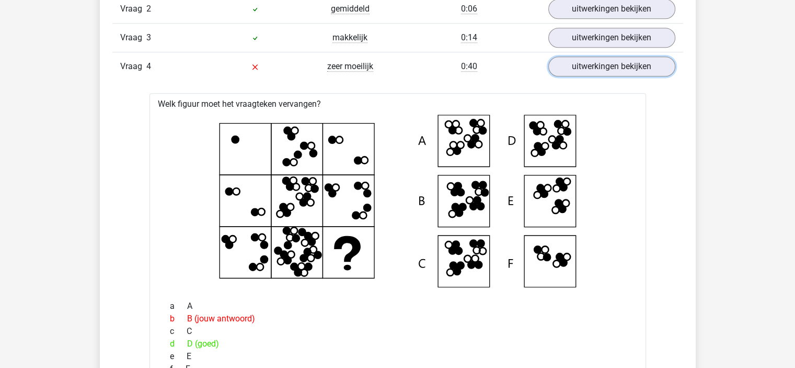
scroll to position [753, 0]
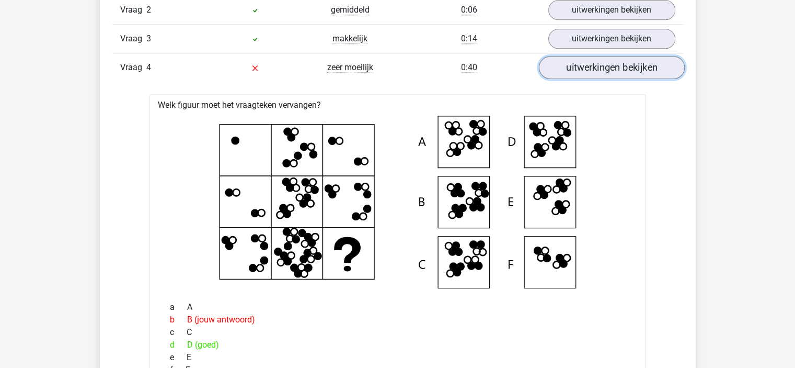
click at [605, 66] on link "uitwerkingen bekijken" at bounding box center [612, 67] width 146 height 23
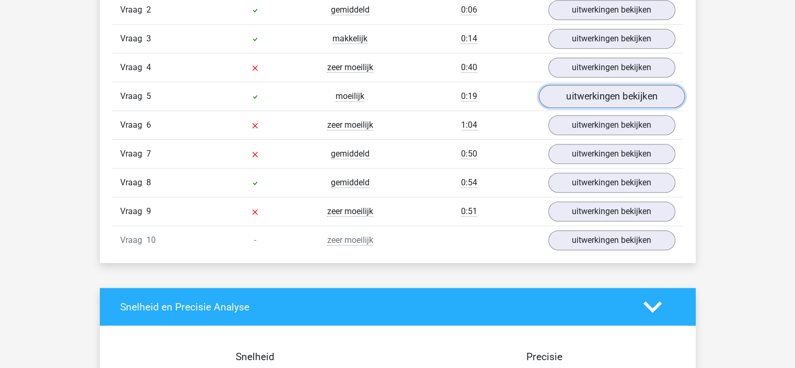
click at [596, 96] on link "uitwerkingen bekijken" at bounding box center [612, 96] width 146 height 23
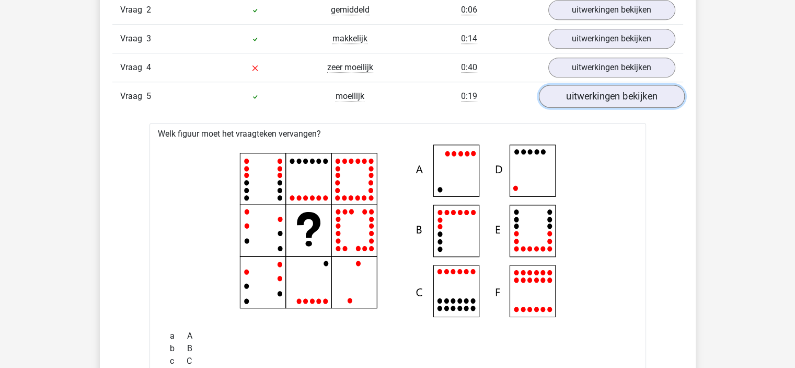
click at [640, 93] on link "uitwerkingen bekijken" at bounding box center [612, 96] width 146 height 23
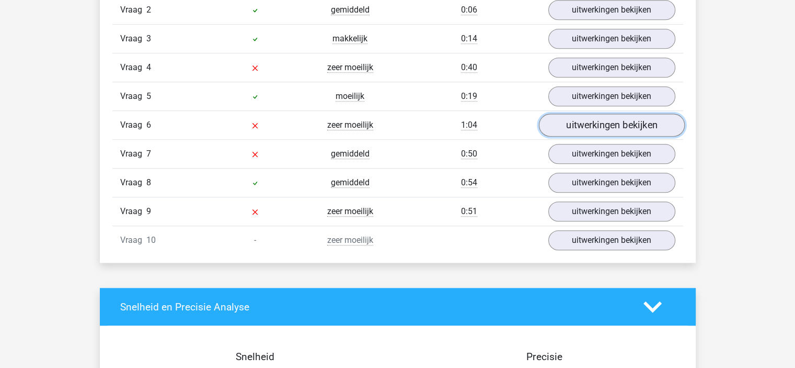
click at [622, 123] on link "uitwerkingen bekijken" at bounding box center [612, 125] width 146 height 23
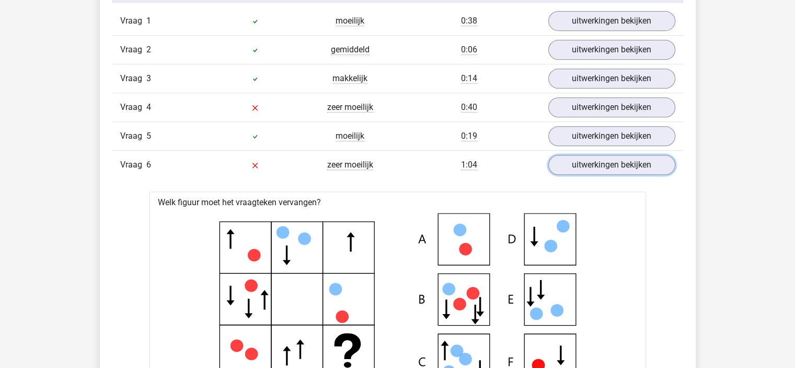
scroll to position [655, 0]
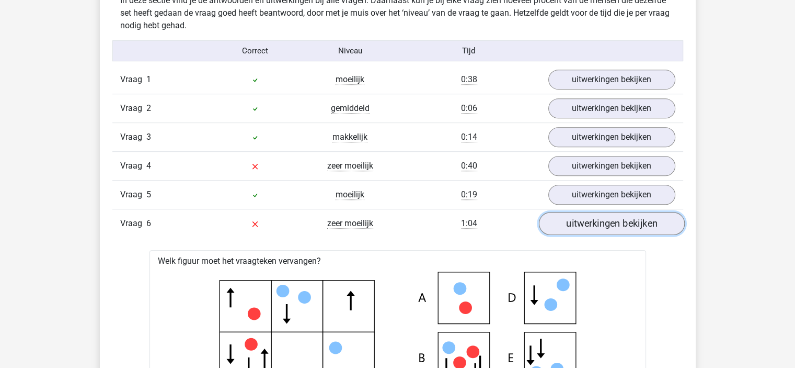
click at [619, 224] on link "uitwerkingen bekijken" at bounding box center [612, 223] width 146 height 23
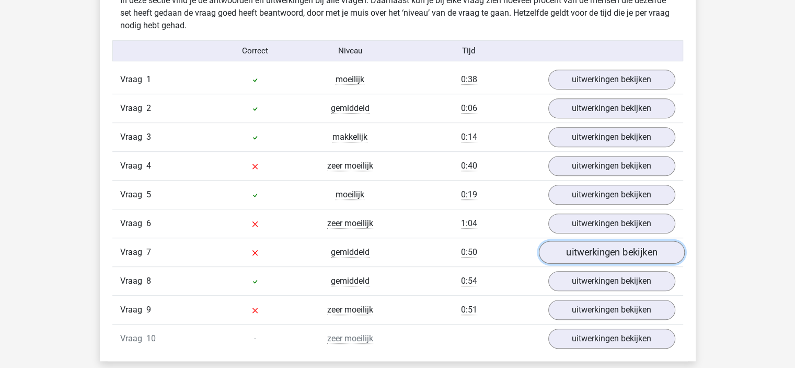
click at [609, 250] on link "uitwerkingen bekijken" at bounding box center [612, 252] width 146 height 23
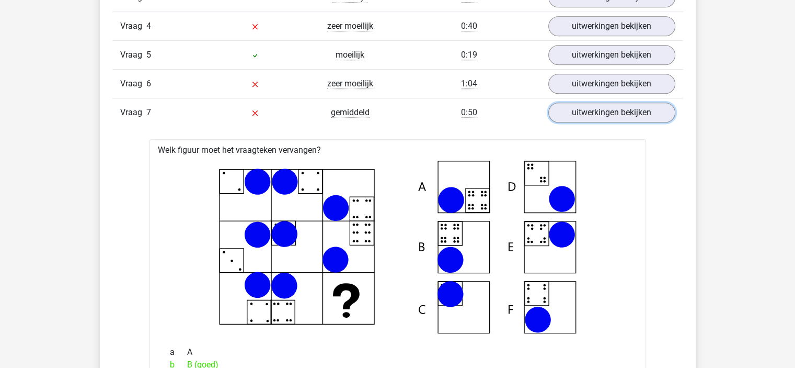
scroll to position [794, 0]
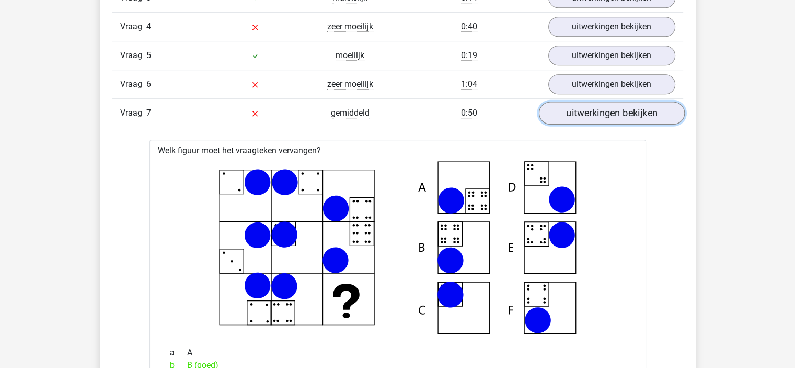
click at [615, 109] on link "uitwerkingen bekijken" at bounding box center [612, 113] width 146 height 23
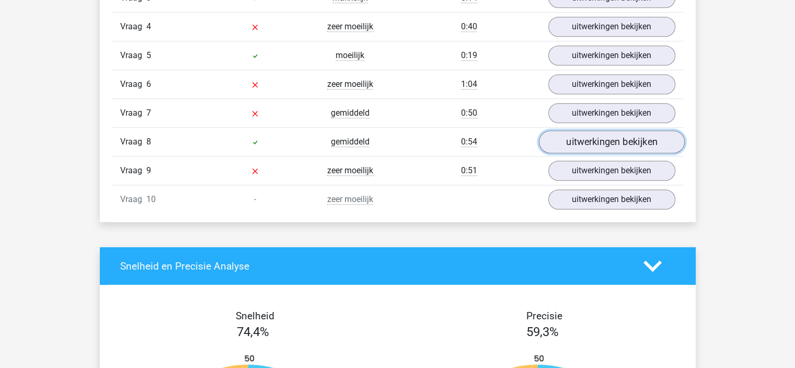
click at [623, 136] on link "uitwerkingen bekijken" at bounding box center [612, 142] width 146 height 23
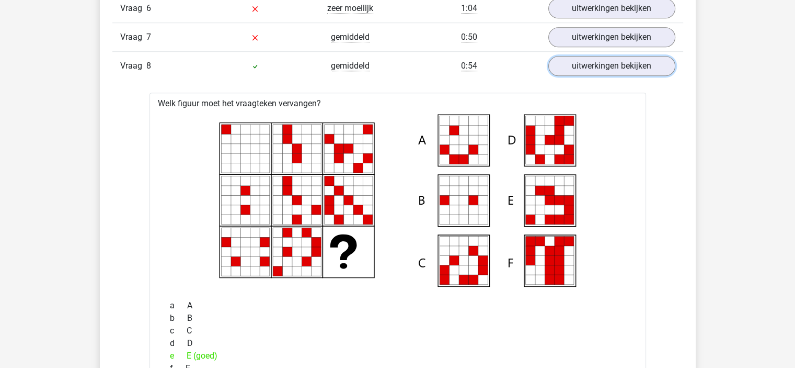
scroll to position [868, 0]
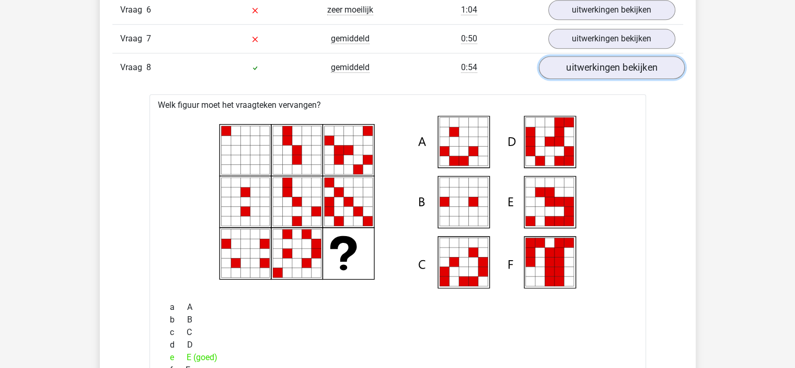
click at [621, 70] on link "uitwerkingen bekijken" at bounding box center [612, 67] width 146 height 23
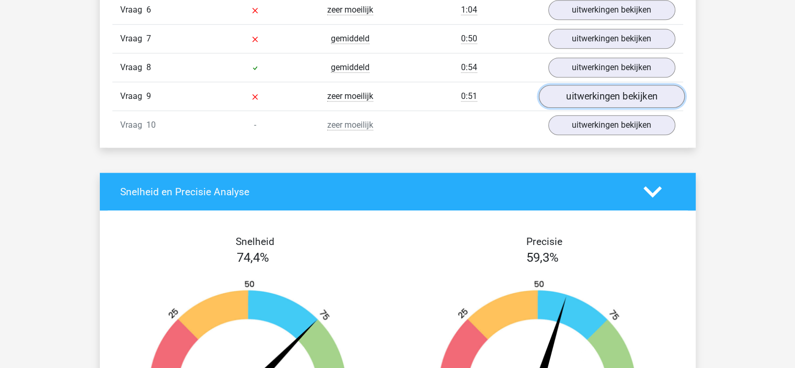
click at [617, 88] on link "uitwerkingen bekijken" at bounding box center [612, 96] width 146 height 23
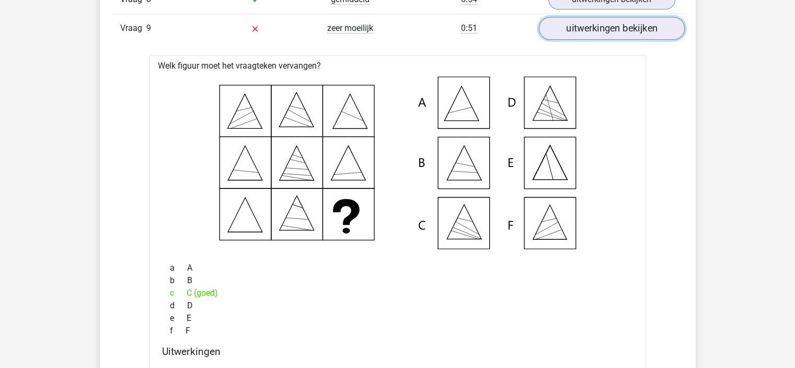
scroll to position [930, 0]
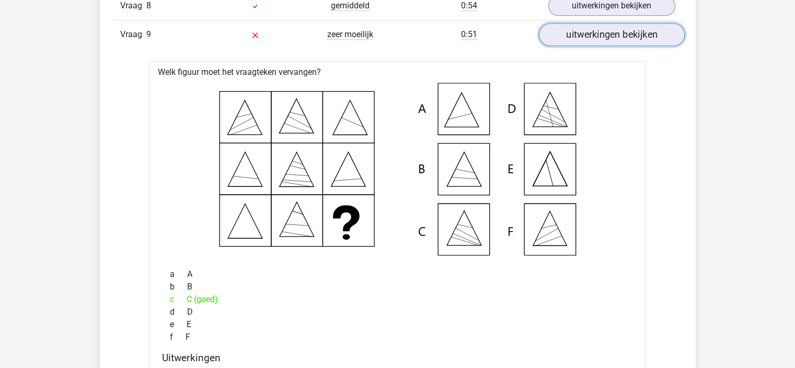
click at [608, 33] on link "uitwerkingen bekijken" at bounding box center [612, 35] width 146 height 23
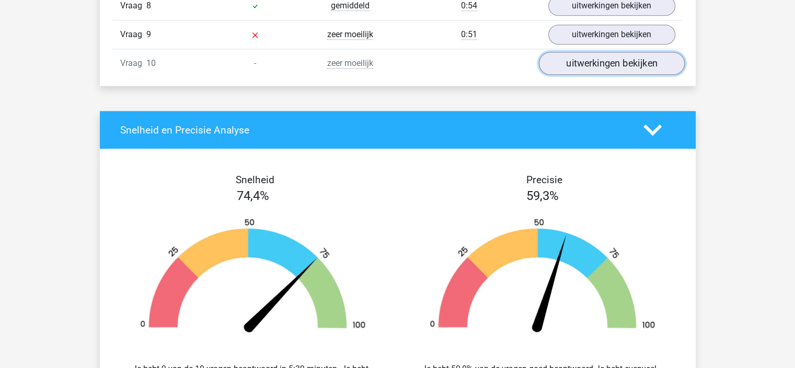
click at [642, 66] on link "uitwerkingen bekijken" at bounding box center [612, 63] width 146 height 23
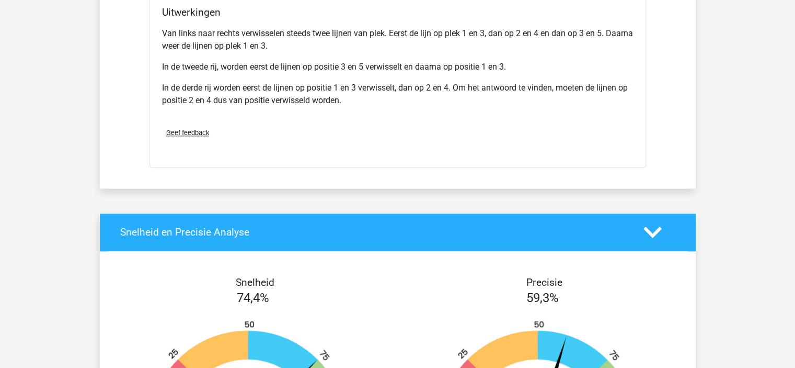
scroll to position [1361, 0]
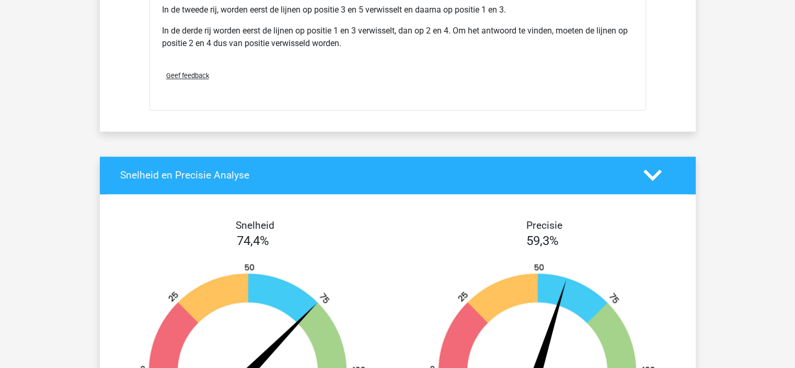
click at [652, 182] on div "Snelheid en Precisie Analyse" at bounding box center [398, 175] width 596 height 38
click at [653, 177] on icon at bounding box center [653, 175] width 18 height 18
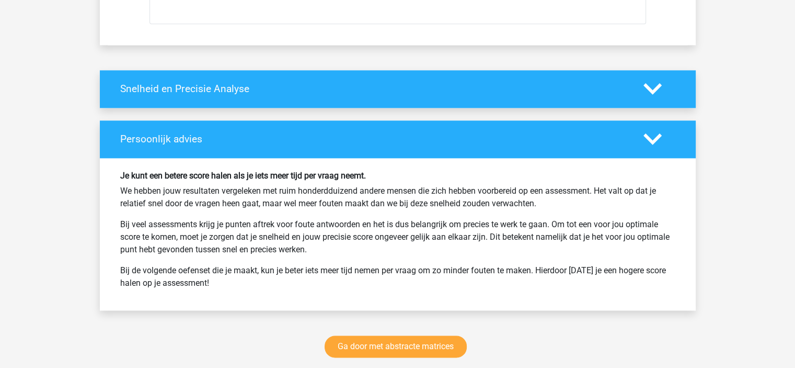
scroll to position [1465, 0]
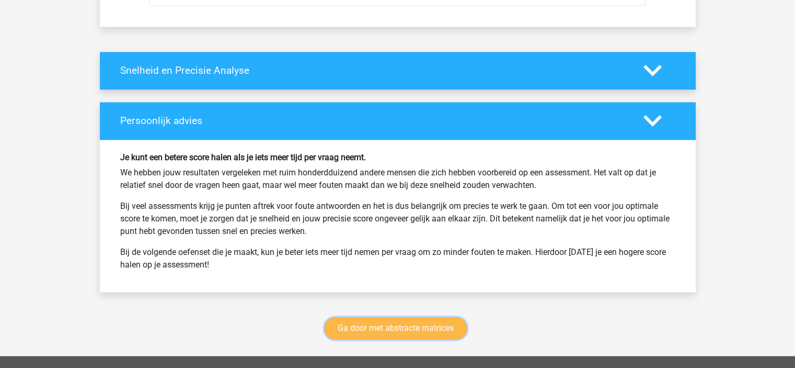
click at [381, 325] on link "Ga door met abstracte matrices" at bounding box center [396, 328] width 142 height 22
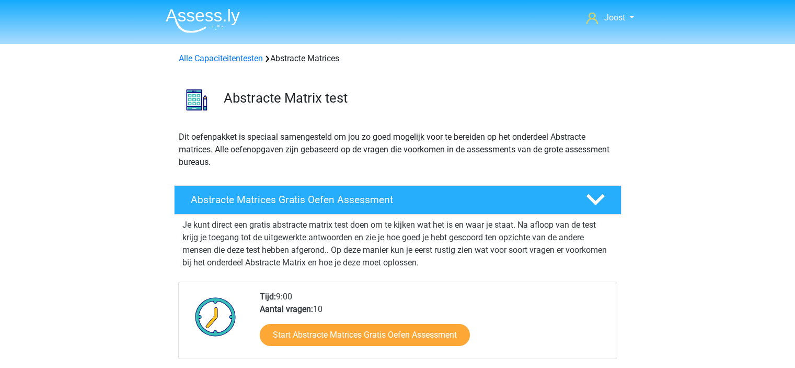
scroll to position [466, 0]
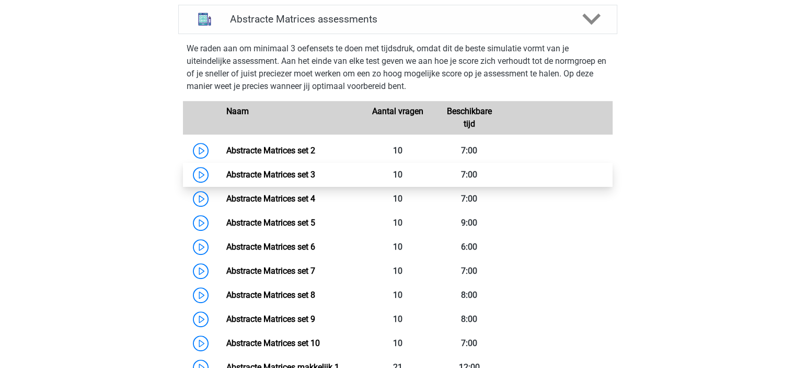
click at [315, 175] on link "Abstracte Matrices set 3" at bounding box center [270, 174] width 89 height 10
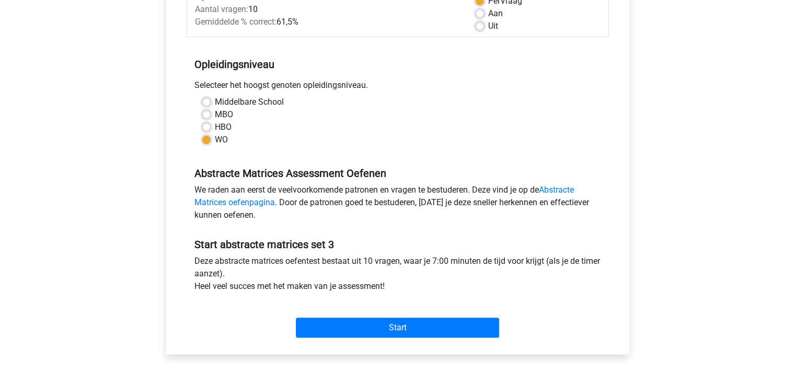
scroll to position [261, 0]
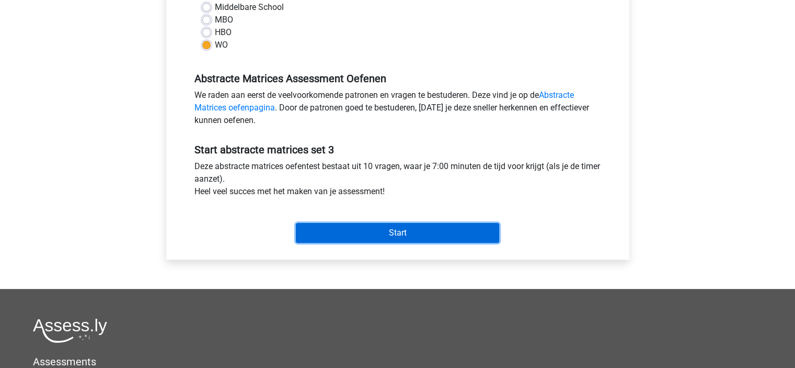
click at [389, 238] on input "Start" at bounding box center [397, 233] width 203 height 20
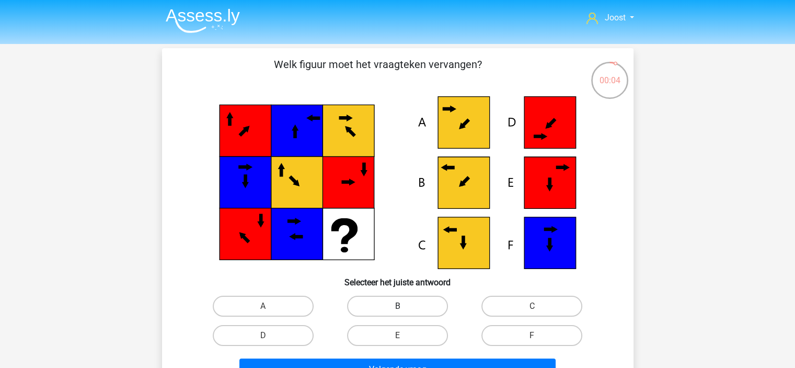
click at [376, 307] on label "B" at bounding box center [397, 305] width 101 height 21
click at [397, 307] on input "B" at bounding box center [400, 309] width 7 height 7
radio input "true"
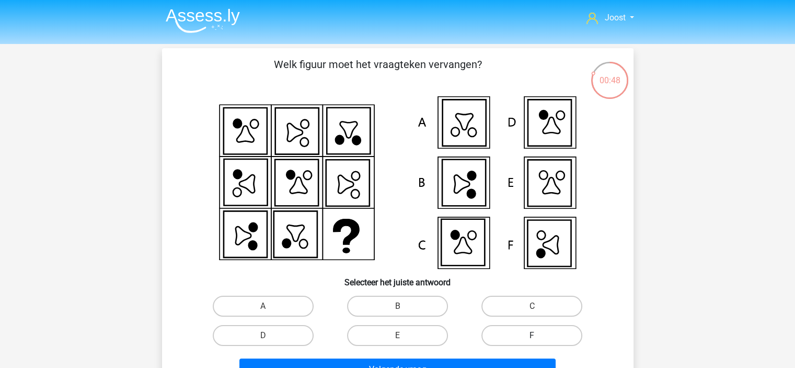
click at [542, 333] on label "F" at bounding box center [532, 335] width 101 height 21
click at [539, 335] on input "F" at bounding box center [535, 338] width 7 height 7
radio input "true"
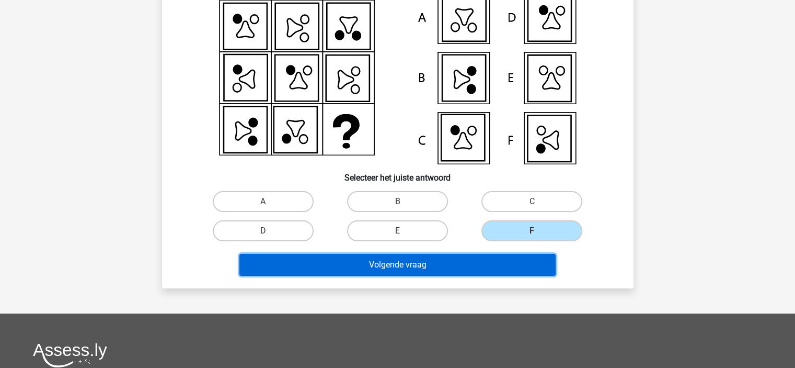
click at [483, 271] on button "Volgende vraag" at bounding box center [398, 265] width 316 height 22
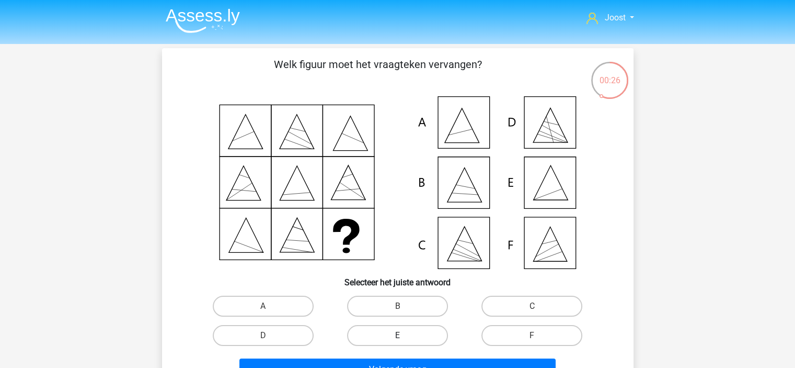
click at [423, 330] on label "E" at bounding box center [397, 335] width 101 height 21
click at [404, 335] on input "E" at bounding box center [400, 338] width 7 height 7
radio input "true"
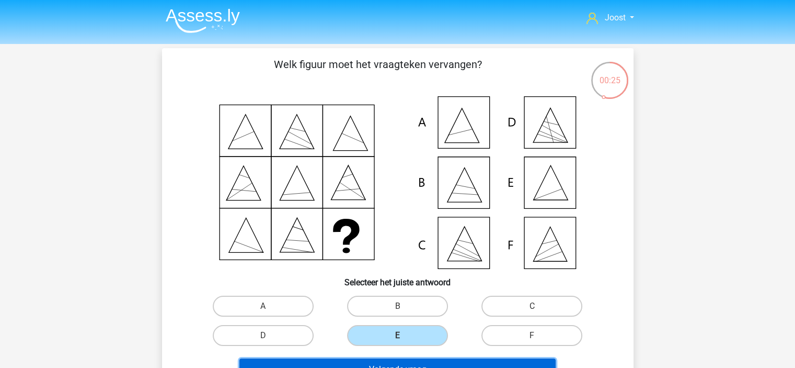
click at [406, 361] on button "Volgende vraag" at bounding box center [398, 369] width 316 height 22
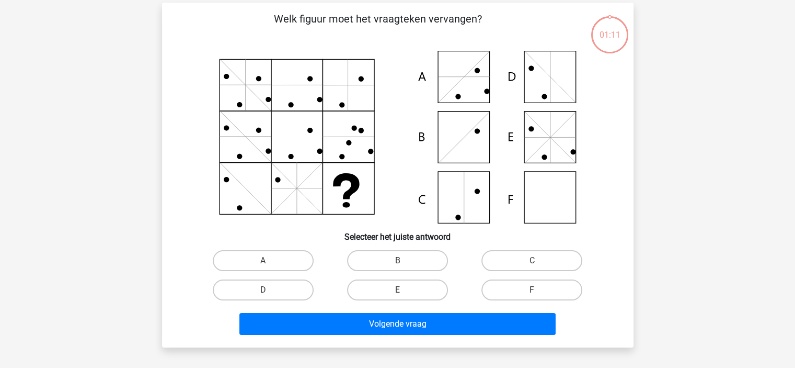
scroll to position [48, 0]
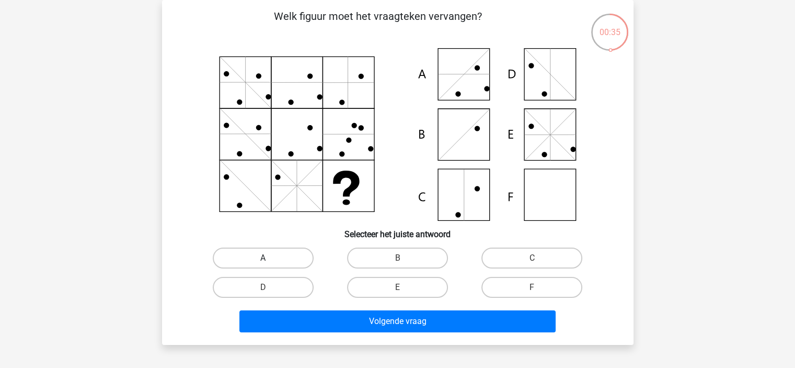
click at [300, 254] on label "A" at bounding box center [263, 257] width 101 height 21
click at [270, 258] on input "A" at bounding box center [266, 261] width 7 height 7
radio input "true"
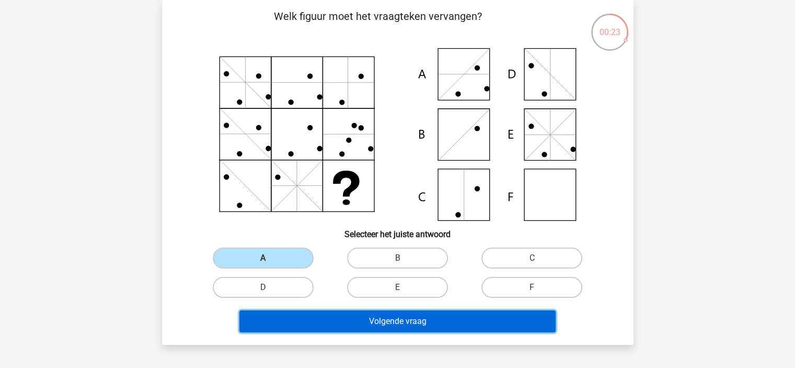
click at [415, 324] on button "Volgende vraag" at bounding box center [398, 321] width 316 height 22
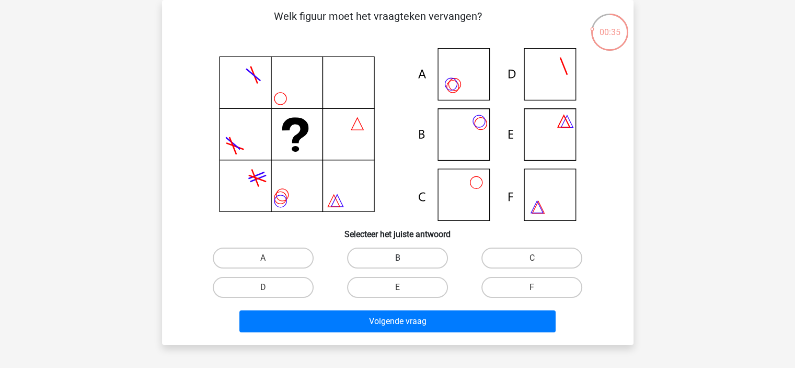
click at [362, 263] on label "B" at bounding box center [397, 257] width 101 height 21
click at [397, 263] on input "B" at bounding box center [400, 261] width 7 height 7
radio input "true"
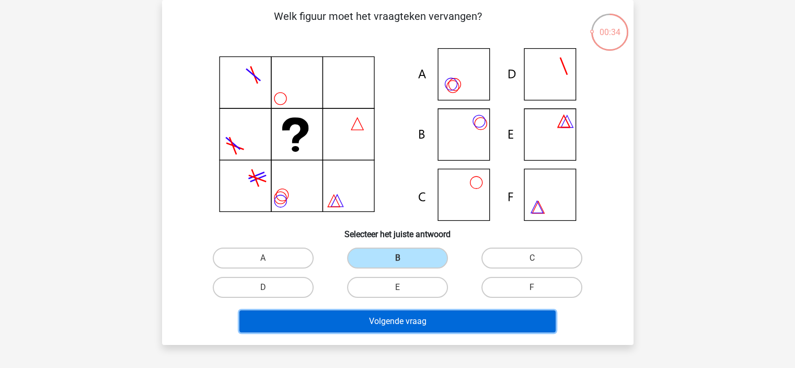
click at [361, 315] on button "Volgende vraag" at bounding box center [398, 321] width 316 height 22
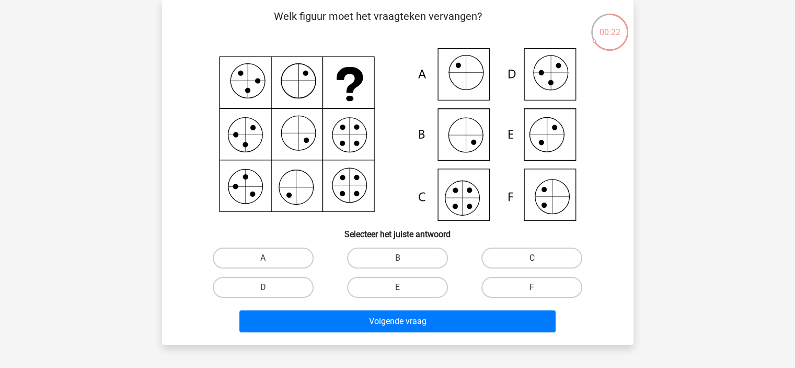
click at [546, 256] on label "C" at bounding box center [532, 257] width 101 height 21
click at [539, 258] on input "C" at bounding box center [535, 261] width 7 height 7
radio input "true"
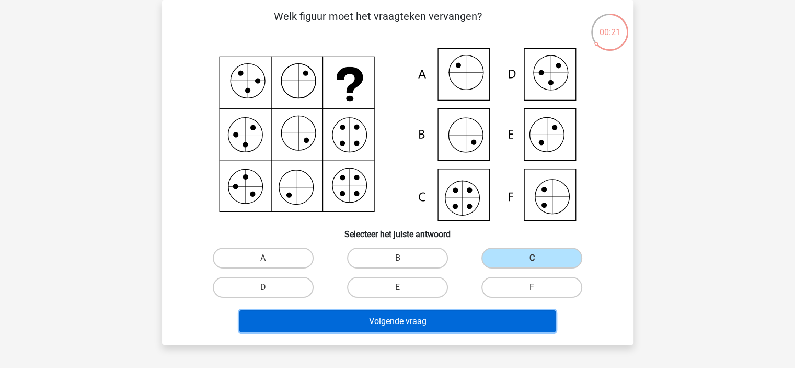
click at [413, 318] on button "Volgende vraag" at bounding box center [398, 321] width 316 height 22
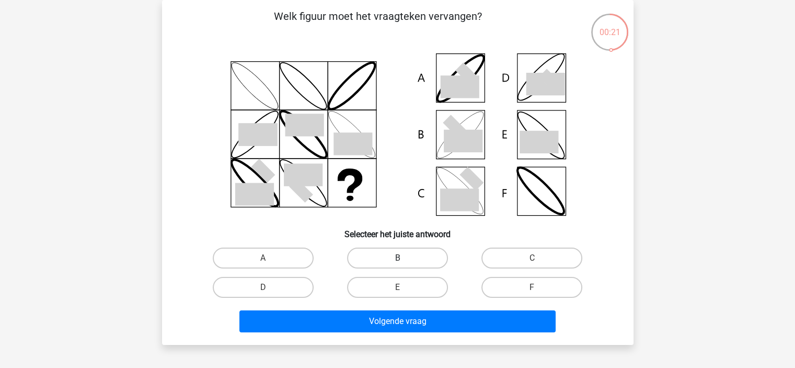
click at [421, 262] on label "B" at bounding box center [397, 257] width 101 height 21
click at [404, 262] on input "B" at bounding box center [400, 261] width 7 height 7
radio input "true"
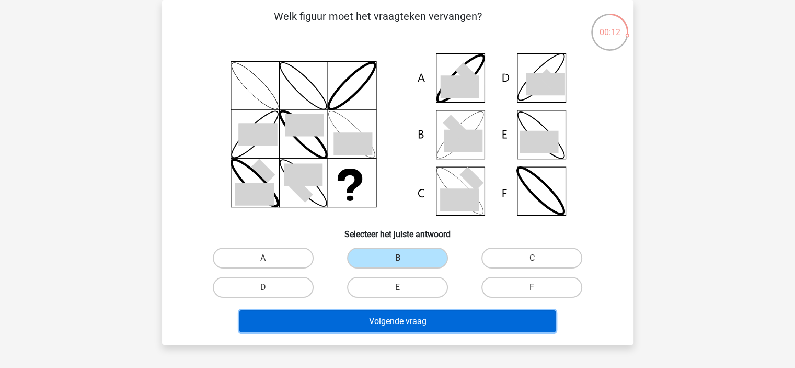
click at [368, 318] on button "Volgende vraag" at bounding box center [398, 321] width 316 height 22
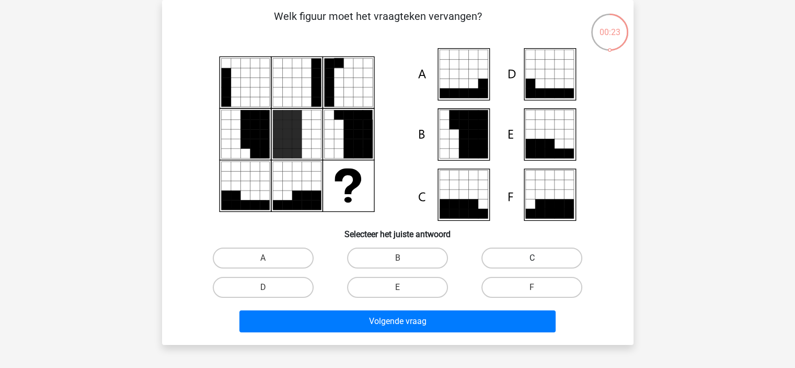
click at [541, 258] on label "C" at bounding box center [532, 257] width 101 height 21
click at [539, 258] on input "C" at bounding box center [535, 261] width 7 height 7
radio input "true"
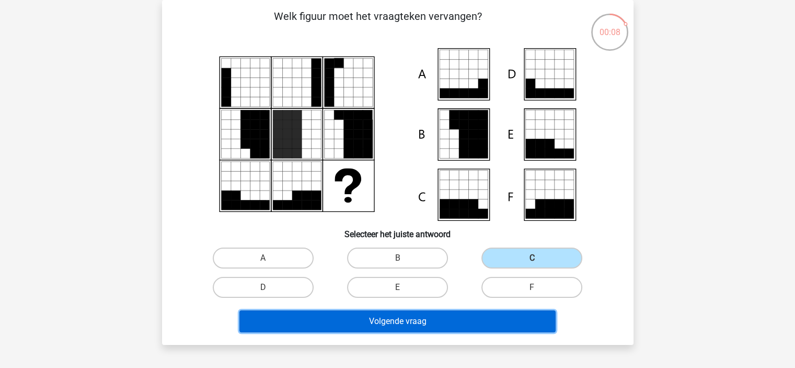
click at [429, 324] on button "Volgende vraag" at bounding box center [398, 321] width 316 height 22
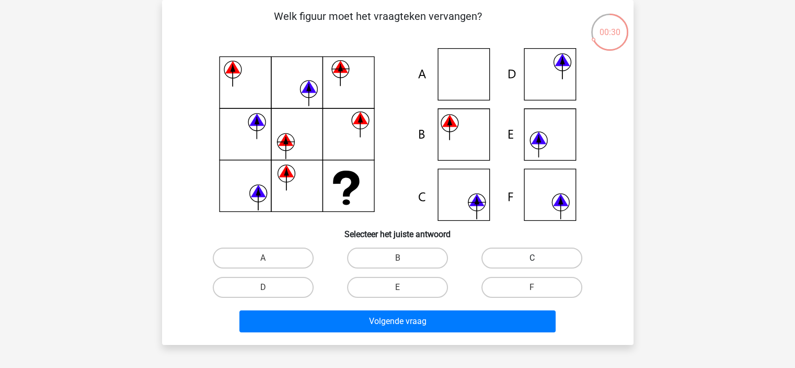
click at [513, 260] on label "C" at bounding box center [532, 257] width 101 height 21
click at [532, 260] on input "C" at bounding box center [535, 261] width 7 height 7
radio input "true"
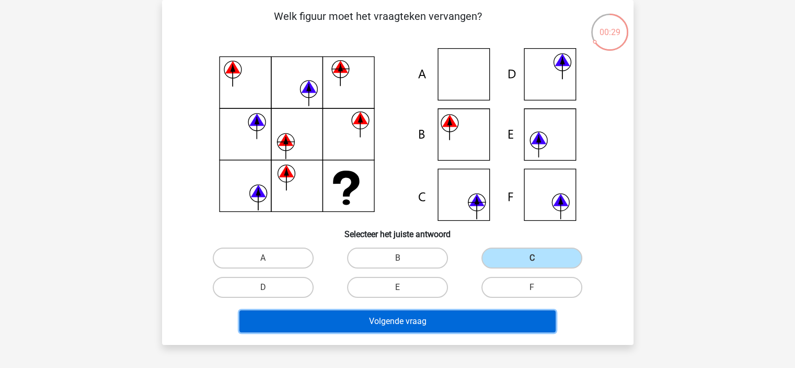
click at [459, 324] on button "Volgende vraag" at bounding box center [398, 321] width 316 height 22
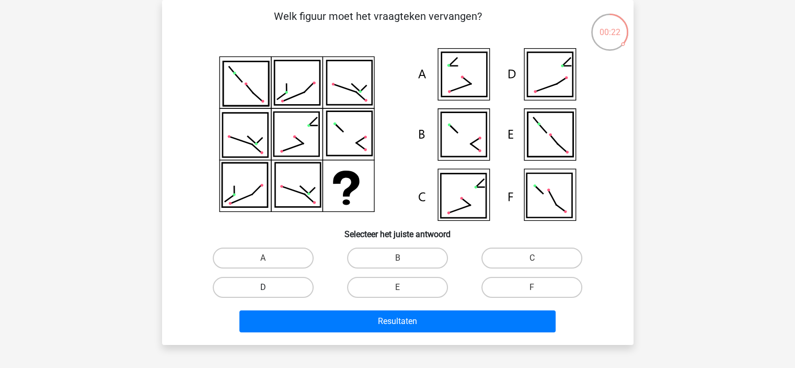
click at [282, 286] on label "D" at bounding box center [263, 287] width 101 height 21
click at [270, 287] on input "D" at bounding box center [266, 290] width 7 height 7
radio input "true"
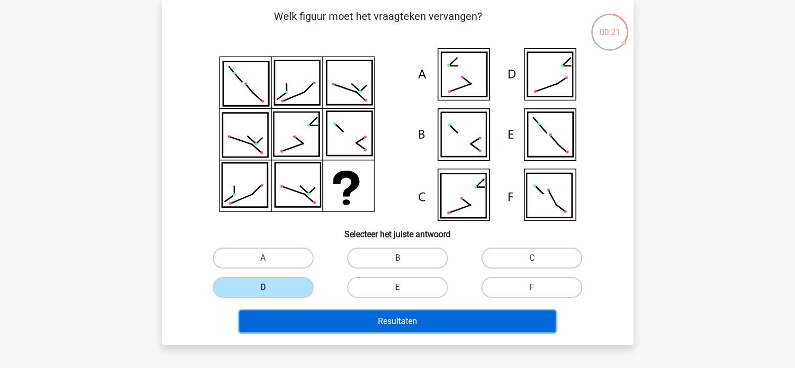
click at [304, 321] on button "Resultaten" at bounding box center [398, 321] width 316 height 22
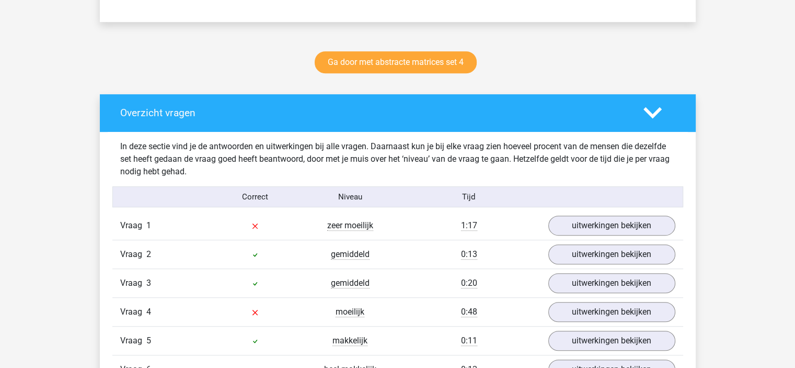
scroll to position [523, 0]
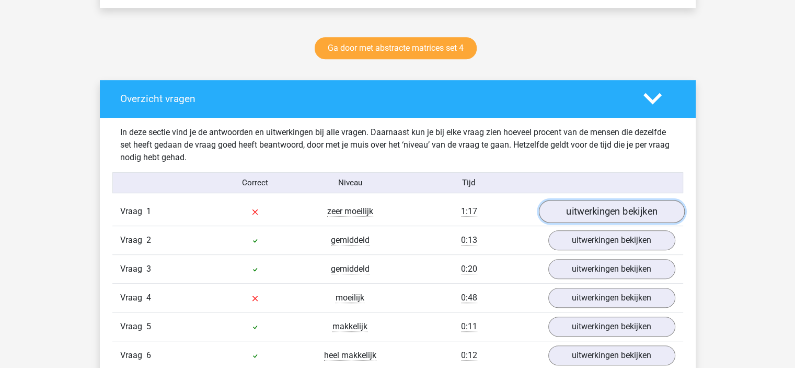
click at [572, 213] on link "uitwerkingen bekijken" at bounding box center [612, 211] width 146 height 23
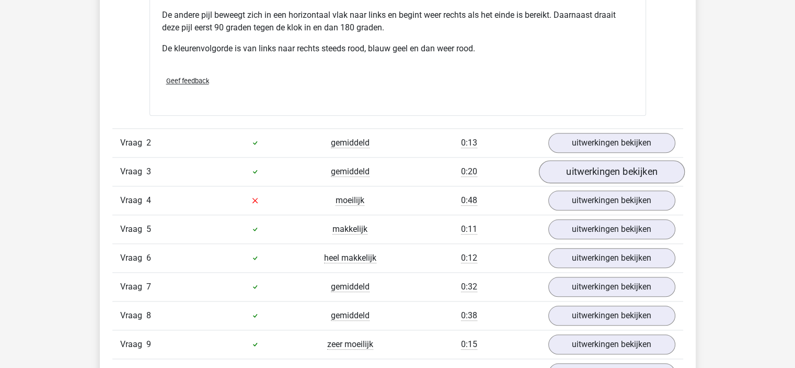
scroll to position [1102, 0]
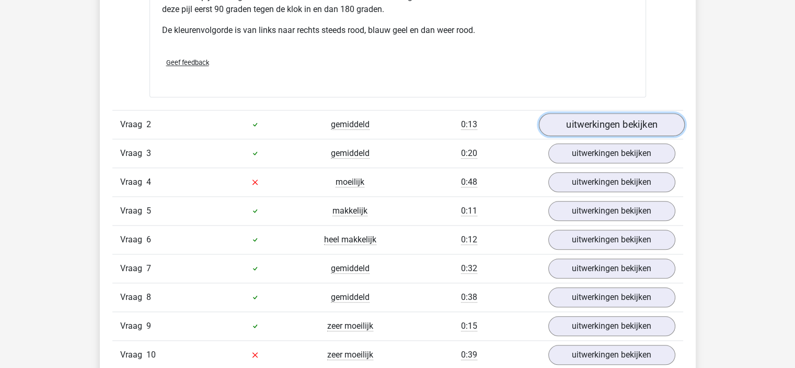
click at [576, 127] on link "uitwerkingen bekijken" at bounding box center [612, 124] width 146 height 23
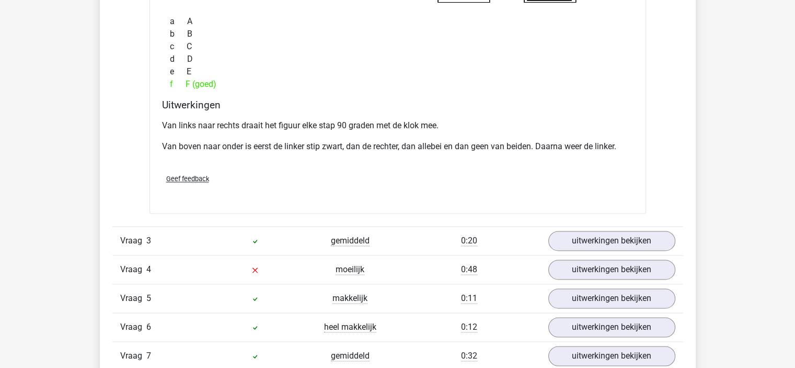
scroll to position [1468, 0]
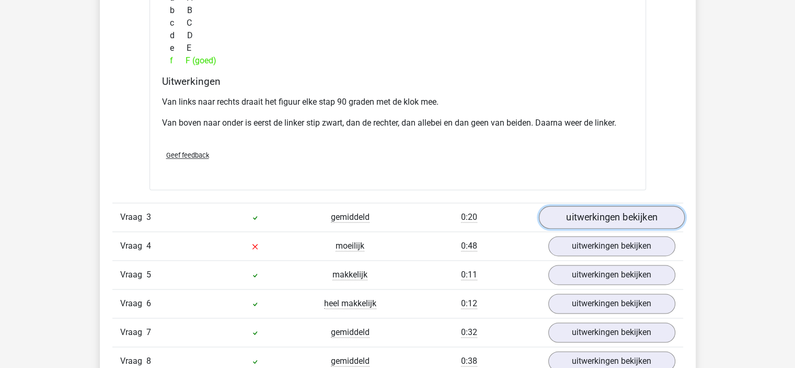
click at [617, 219] on link "uitwerkingen bekijken" at bounding box center [612, 217] width 146 height 23
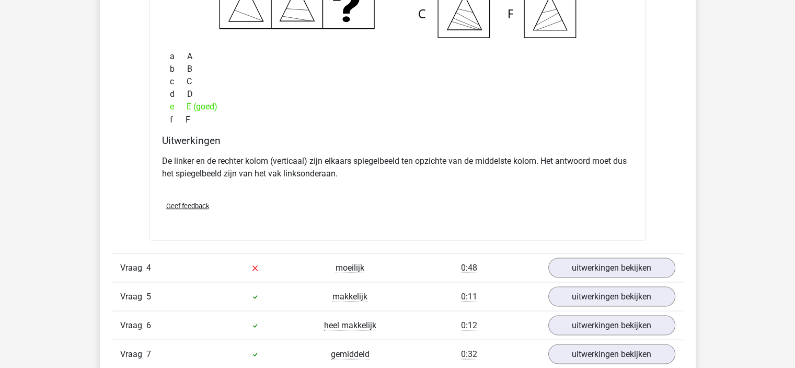
scroll to position [1887, 0]
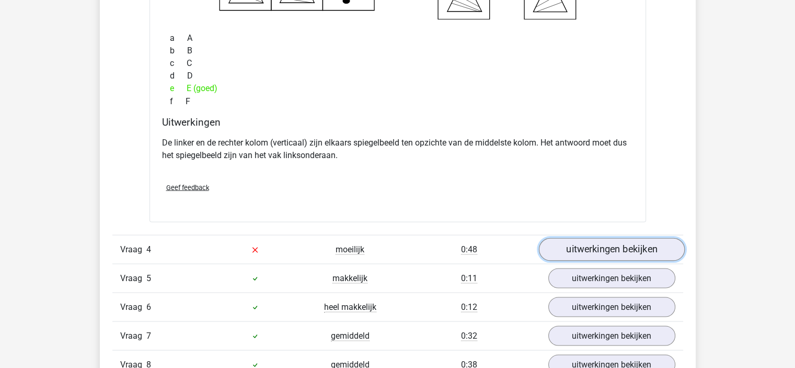
click at [598, 250] on link "uitwerkingen bekijken" at bounding box center [612, 248] width 146 height 23
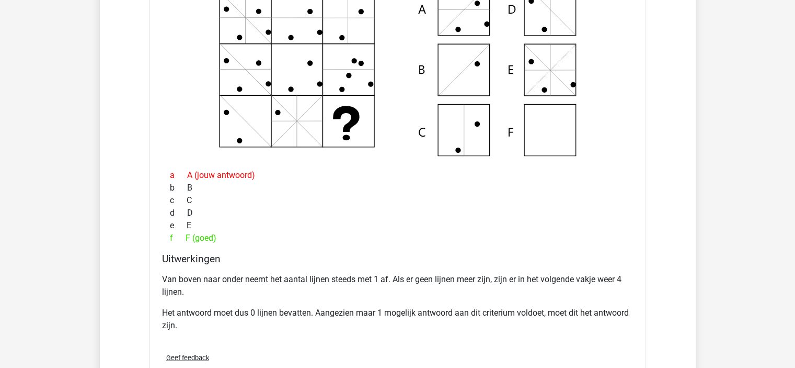
scroll to position [2201, 0]
drag, startPoint x: 202, startPoint y: 276, endPoint x: 293, endPoint y: 282, distance: 91.2
click at [293, 282] on p "Van boven naar onder neemt het aantal lijnen steeds met 1 af. Als er geen lijne…" at bounding box center [398, 284] width 472 height 25
click at [328, 275] on p "Van boven naar onder neemt het aantal lijnen steeds met 1 af. Als er geen lijne…" at bounding box center [398, 284] width 472 height 25
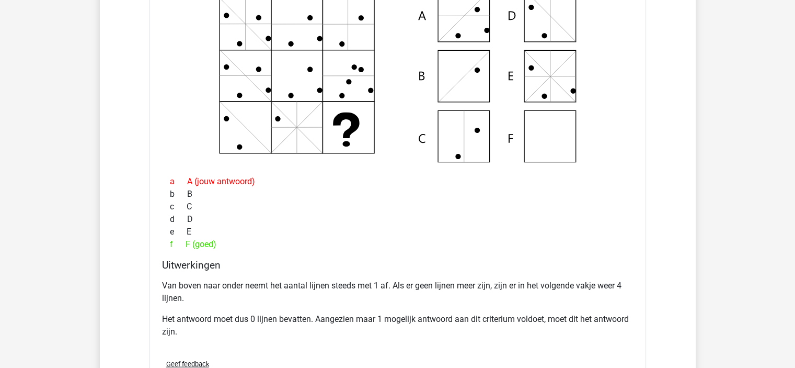
scroll to position [2044, 0]
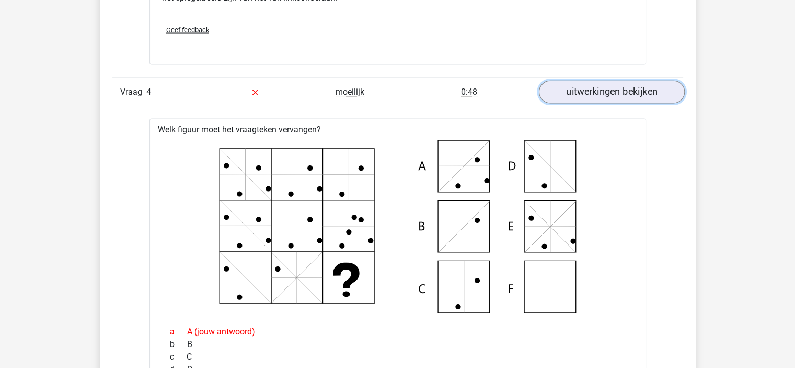
click at [572, 87] on link "uitwerkingen bekijken" at bounding box center [612, 92] width 146 height 23
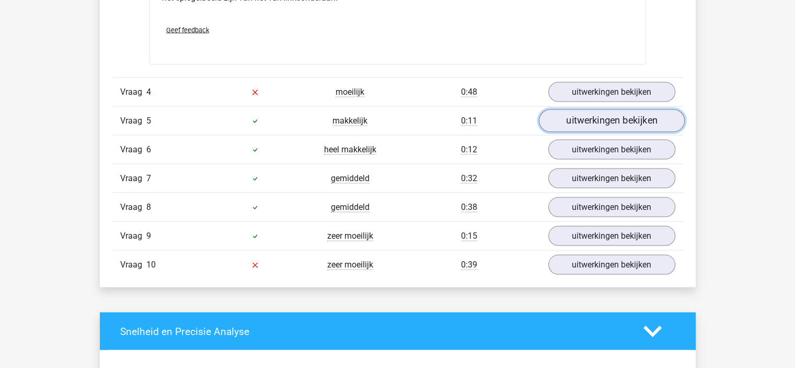
click at [602, 121] on link "uitwerkingen bekijken" at bounding box center [612, 120] width 146 height 23
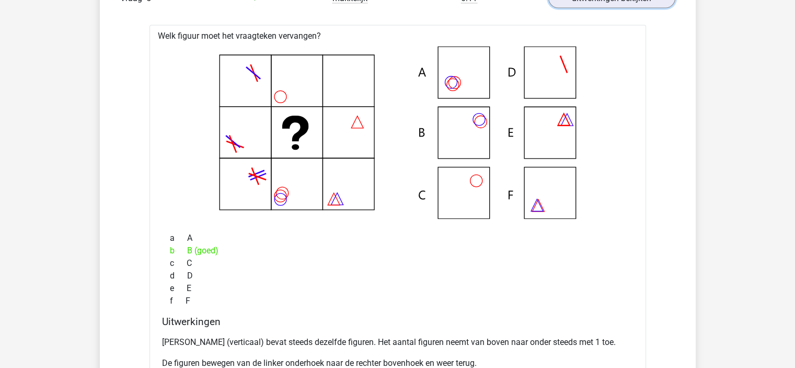
scroll to position [2148, 0]
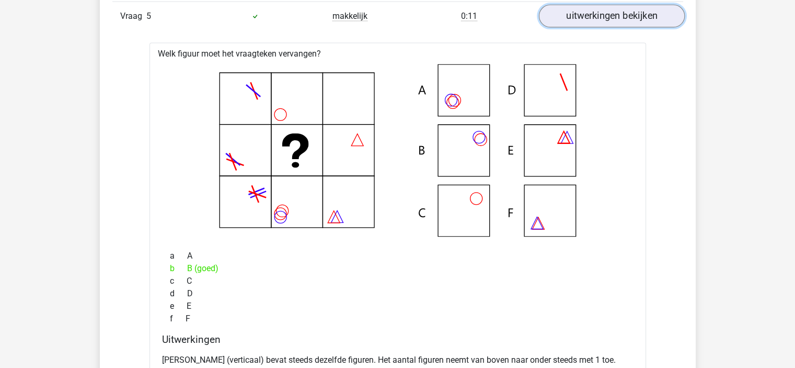
click at [598, 20] on link "uitwerkingen bekijken" at bounding box center [612, 16] width 146 height 23
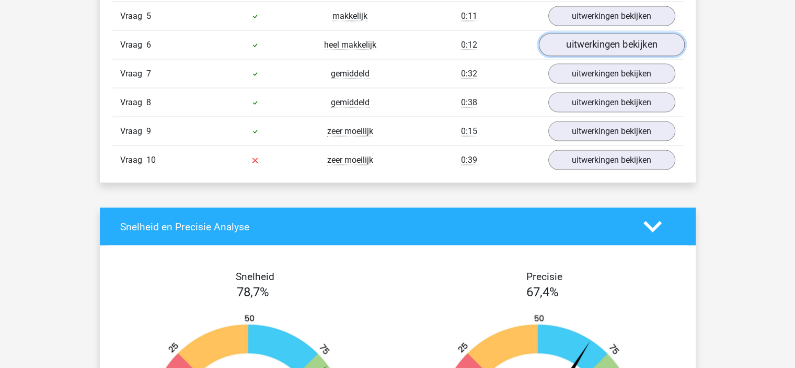
click at [619, 48] on link "uitwerkingen bekijken" at bounding box center [612, 44] width 146 height 23
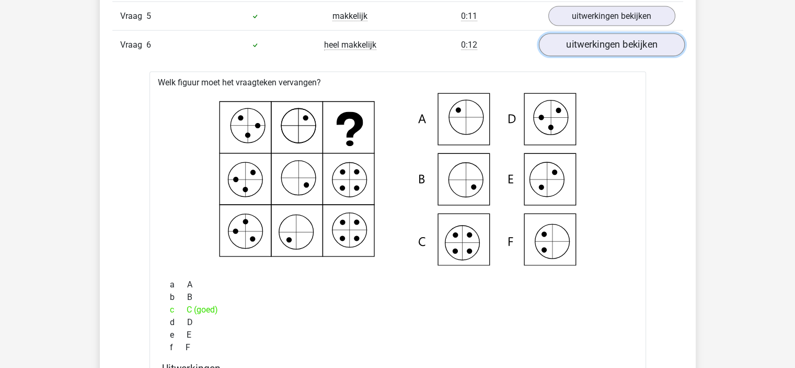
click at [632, 44] on link "uitwerkingen bekijken" at bounding box center [612, 44] width 146 height 23
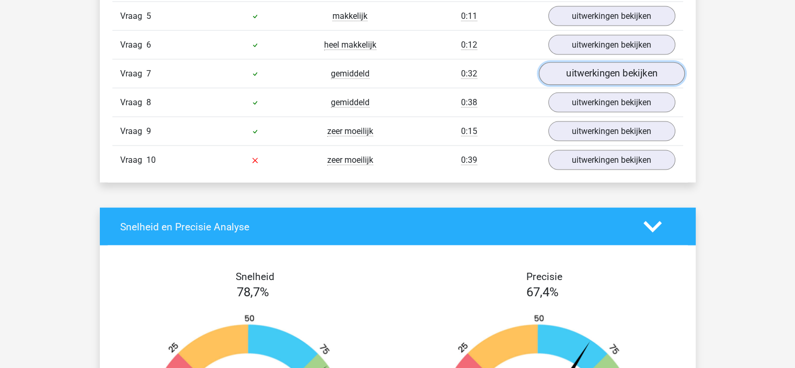
click at [620, 75] on link "uitwerkingen bekijken" at bounding box center [612, 73] width 146 height 23
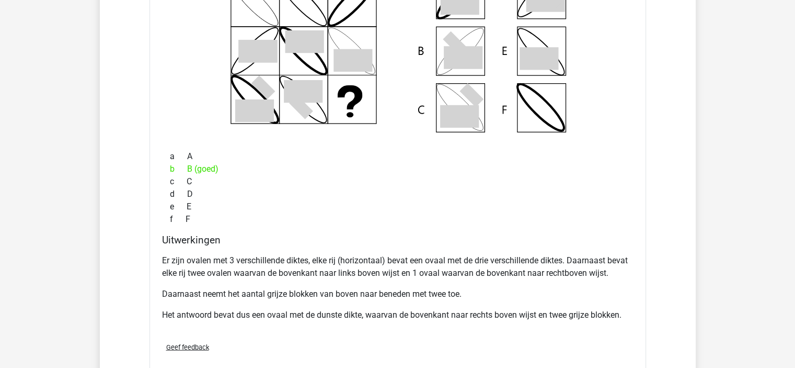
scroll to position [2201, 0]
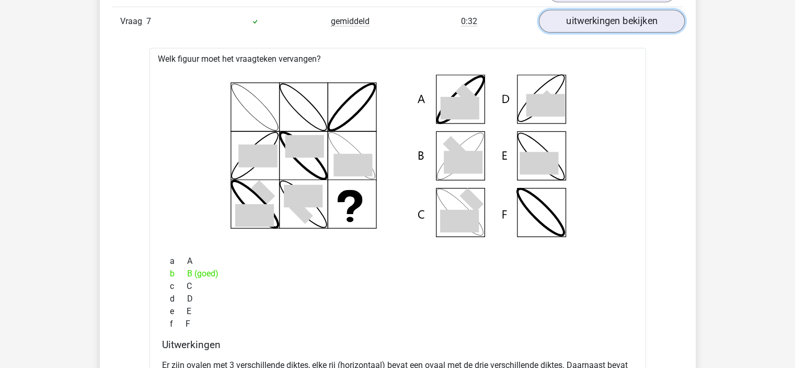
click at [596, 18] on link "uitwerkingen bekijken" at bounding box center [612, 21] width 146 height 23
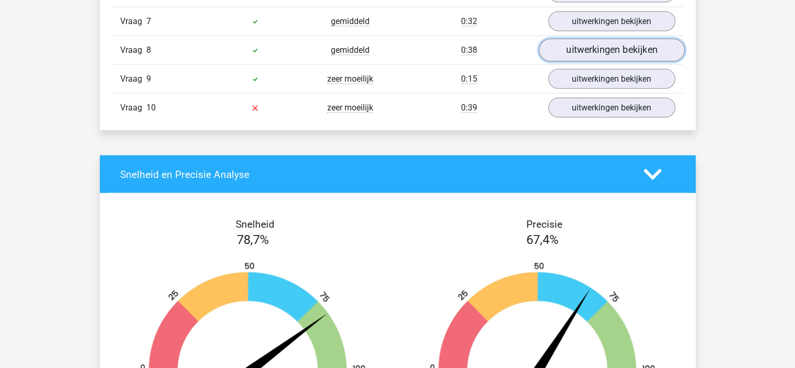
click at [611, 49] on link "uitwerkingen bekijken" at bounding box center [612, 50] width 146 height 23
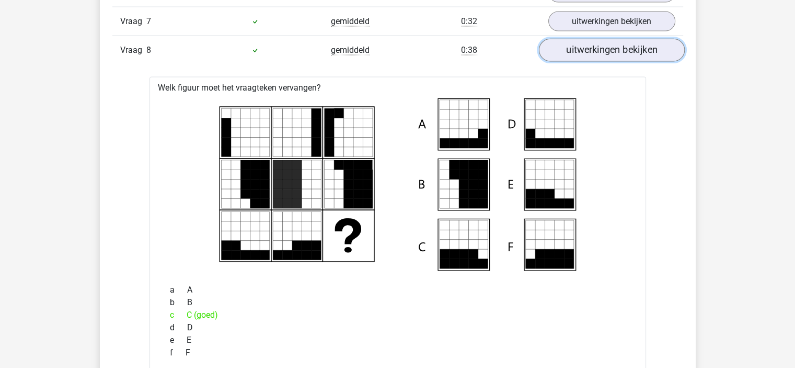
click at [589, 42] on link "uitwerkingen bekijken" at bounding box center [612, 50] width 146 height 23
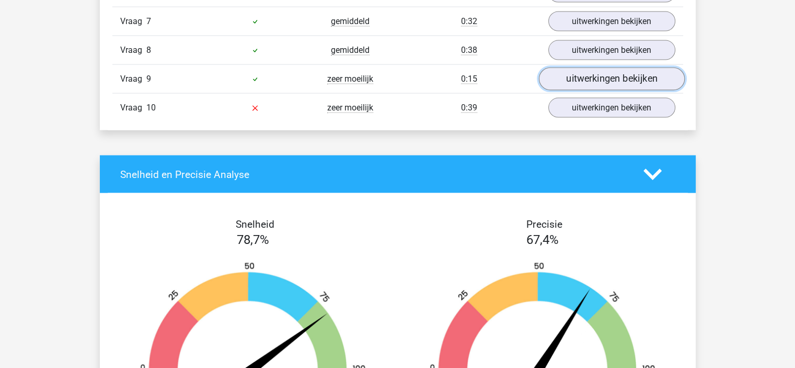
click at [623, 77] on link "uitwerkingen bekijken" at bounding box center [612, 78] width 146 height 23
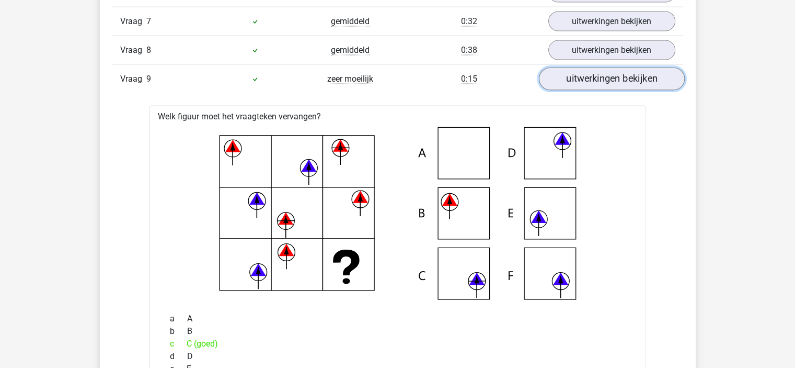
click at [612, 73] on link "uitwerkingen bekijken" at bounding box center [612, 78] width 146 height 23
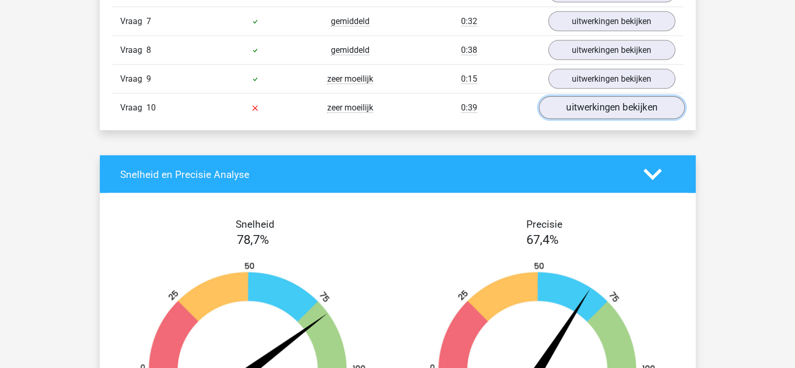
click at [607, 110] on link "uitwerkingen bekijken" at bounding box center [612, 107] width 146 height 23
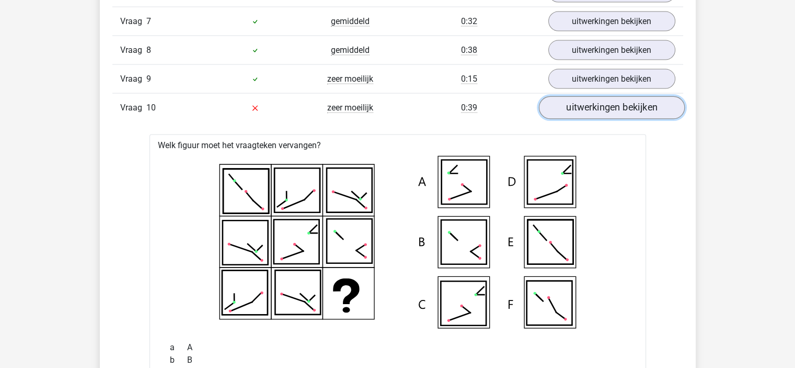
click at [562, 108] on link "uitwerkingen bekijken" at bounding box center [612, 107] width 146 height 23
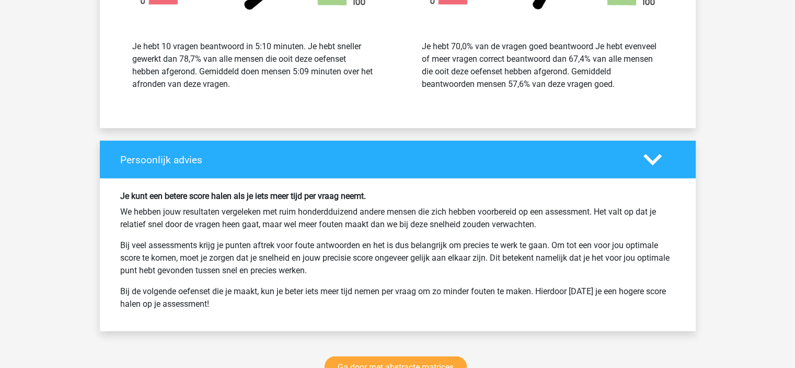
scroll to position [2828, 0]
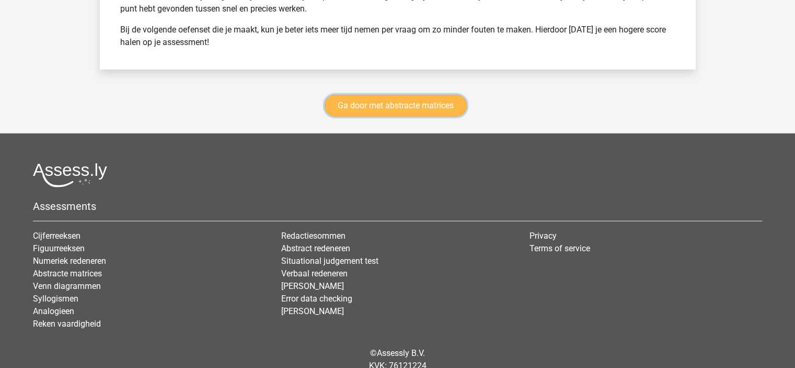
click at [354, 98] on link "Ga door met abstracte matrices" at bounding box center [396, 106] width 142 height 22
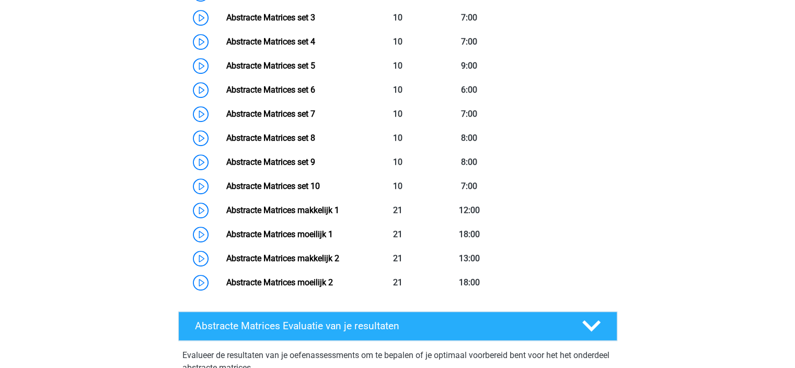
scroll to position [571, 0]
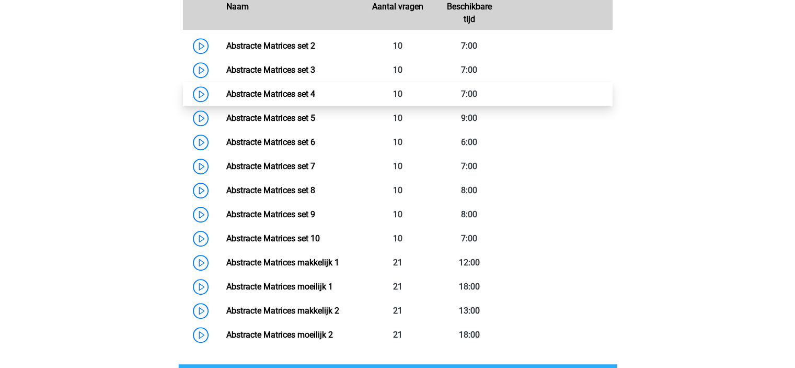
click at [277, 95] on link "Abstracte Matrices set 4" at bounding box center [270, 94] width 89 height 10
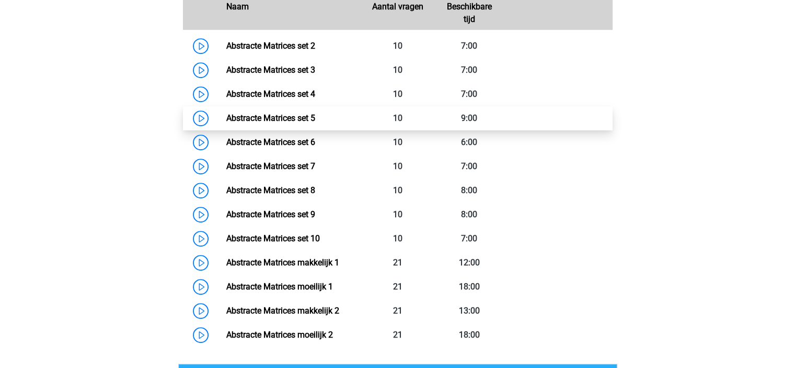
click at [282, 120] on link "Abstracte Matrices set 5" at bounding box center [270, 118] width 89 height 10
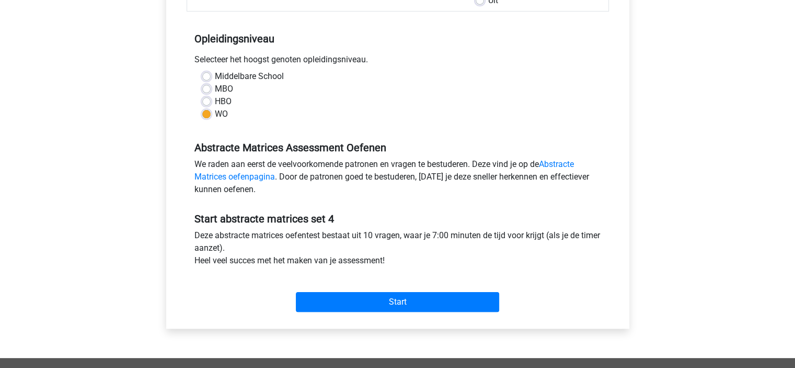
scroll to position [209, 0]
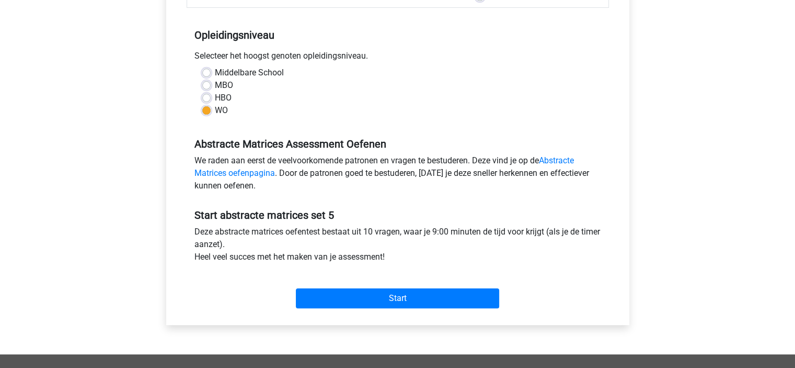
scroll to position [209, 0]
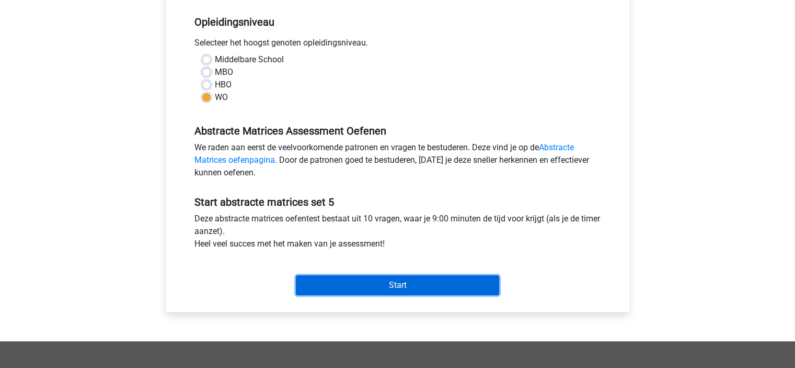
click at [365, 292] on input "Start" at bounding box center [397, 285] width 203 height 20
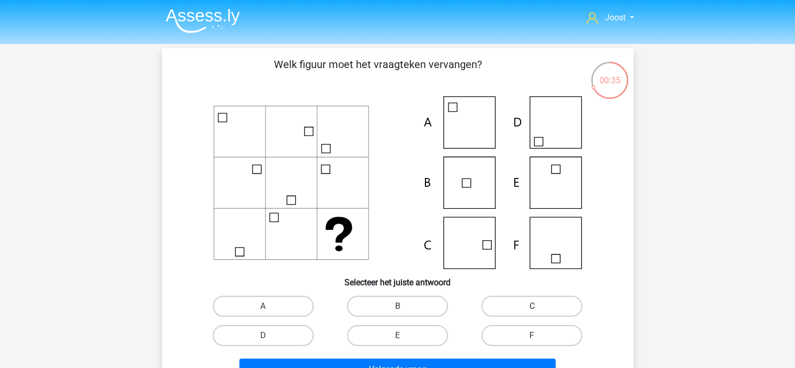
click at [548, 302] on label "C" at bounding box center [532, 305] width 101 height 21
click at [539, 306] on input "C" at bounding box center [535, 309] width 7 height 7
radio input "true"
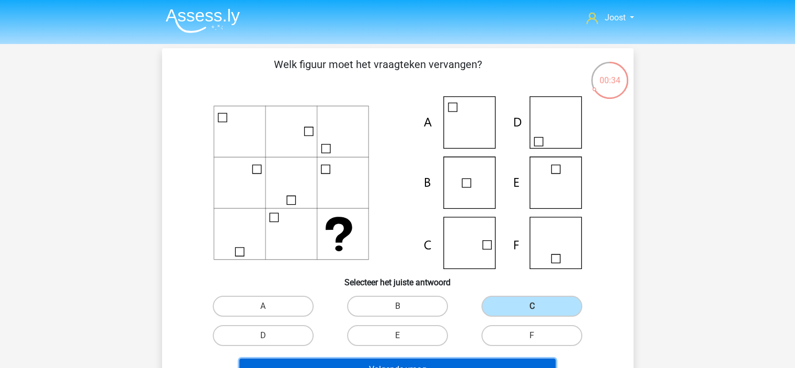
click at [442, 363] on button "Volgende vraag" at bounding box center [398, 369] width 316 height 22
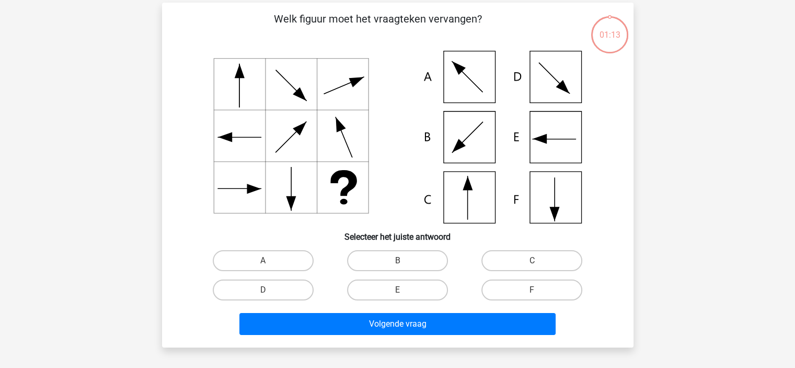
scroll to position [48, 0]
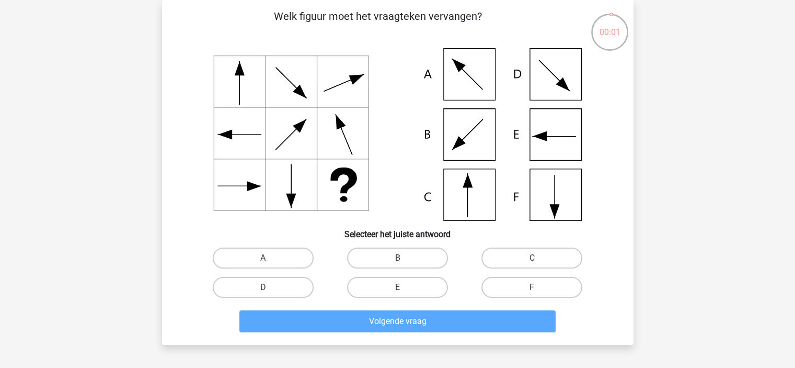
click at [393, 276] on div "E" at bounding box center [397, 286] width 134 height 29
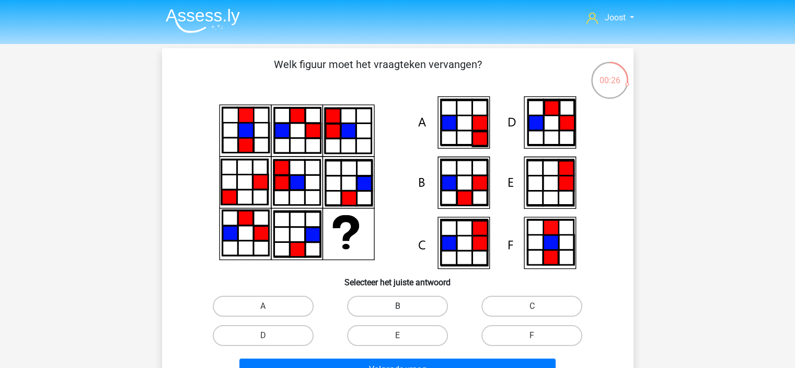
click at [419, 307] on label "B" at bounding box center [397, 305] width 101 height 21
click at [404, 307] on input "B" at bounding box center [400, 309] width 7 height 7
radio input "true"
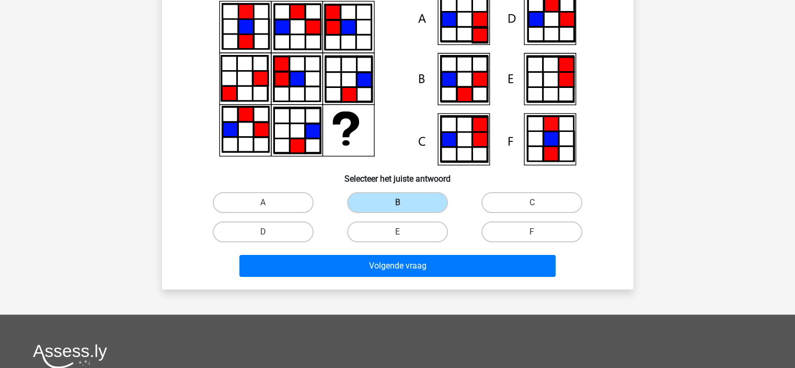
scroll to position [105, 0]
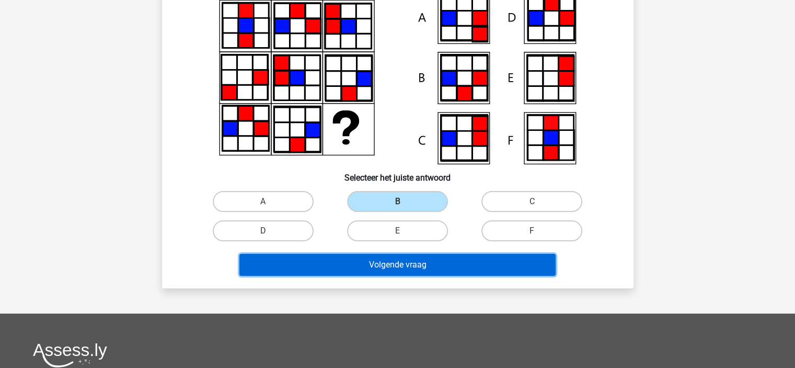
click at [411, 272] on button "Volgende vraag" at bounding box center [398, 265] width 316 height 22
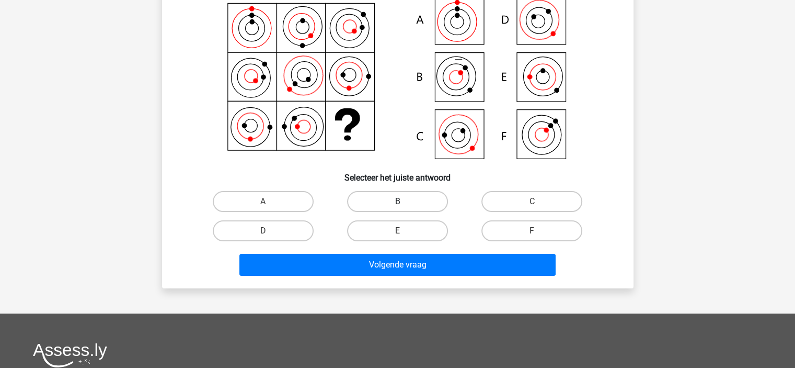
scroll to position [48, 0]
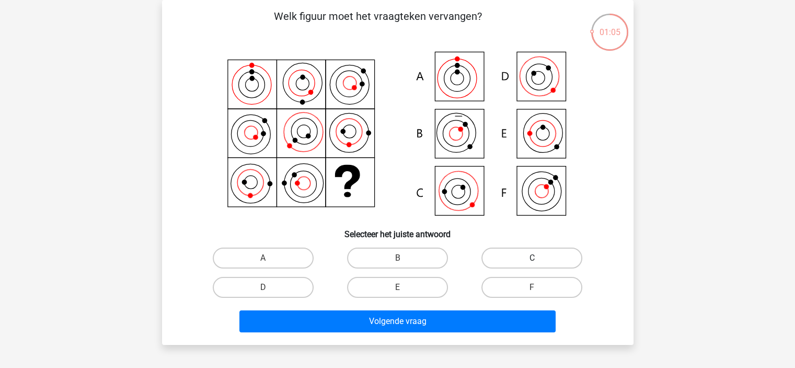
click at [538, 255] on label "C" at bounding box center [532, 257] width 101 height 21
click at [538, 258] on input "C" at bounding box center [535, 261] width 7 height 7
radio input "true"
click at [307, 254] on label "A" at bounding box center [263, 257] width 101 height 21
click at [270, 258] on input "A" at bounding box center [266, 261] width 7 height 7
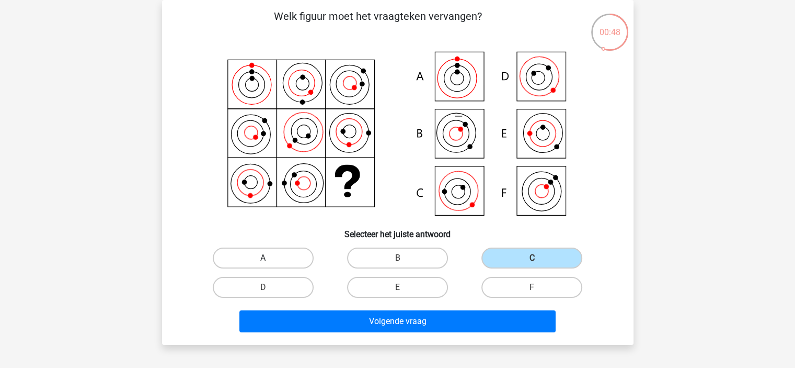
radio input "true"
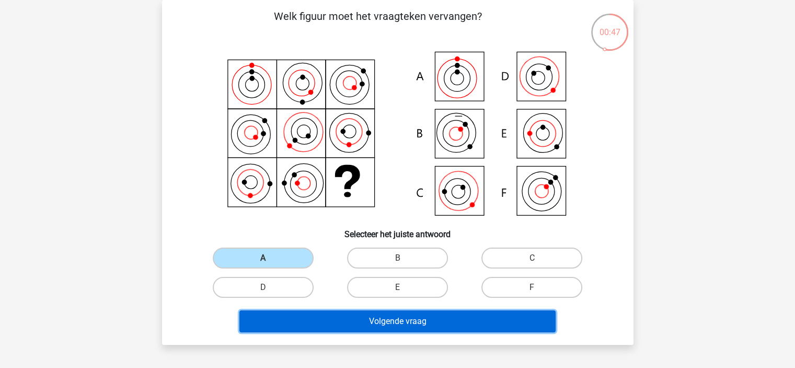
click at [347, 328] on button "Volgende vraag" at bounding box center [398, 321] width 316 height 22
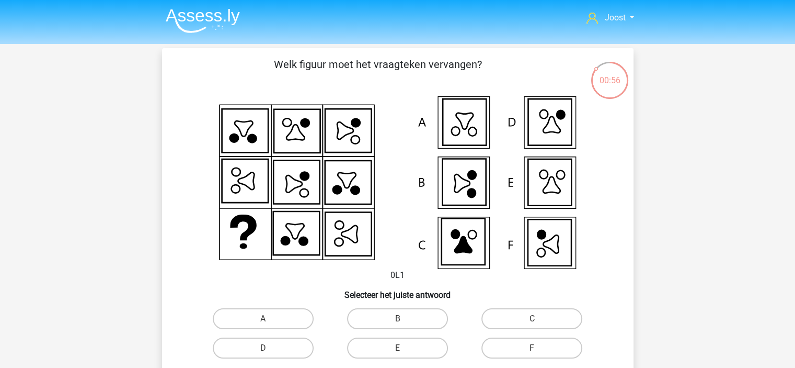
scroll to position [52, 0]
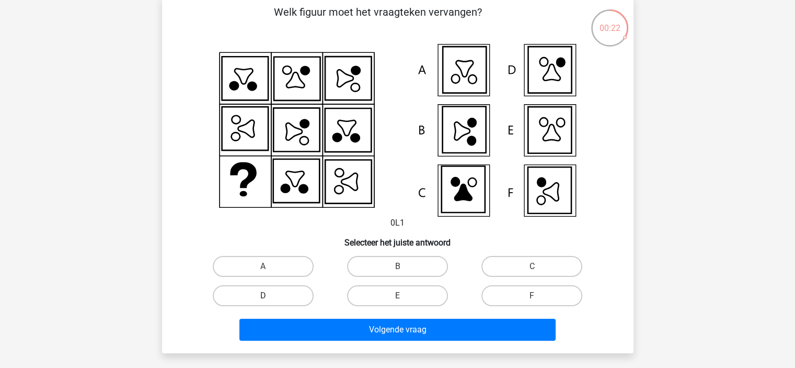
click at [291, 299] on label "D" at bounding box center [263, 295] width 101 height 21
click at [270, 299] on input "D" at bounding box center [266, 298] width 7 height 7
radio input "true"
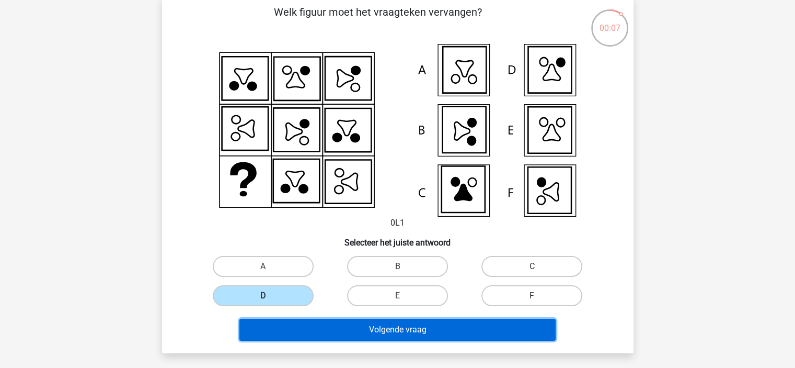
click at [354, 330] on button "Volgende vraag" at bounding box center [398, 329] width 316 height 22
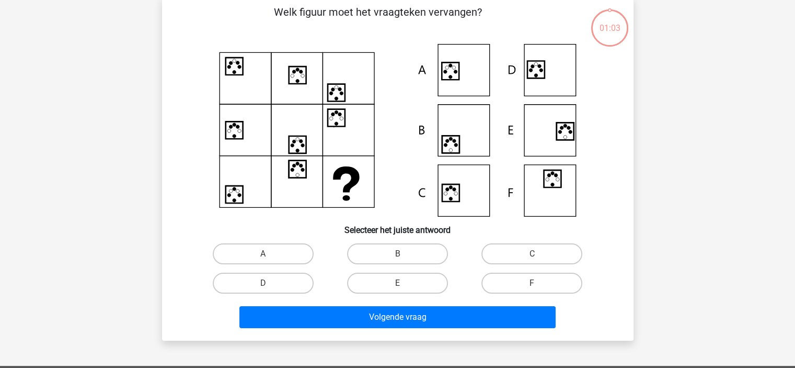
scroll to position [48, 0]
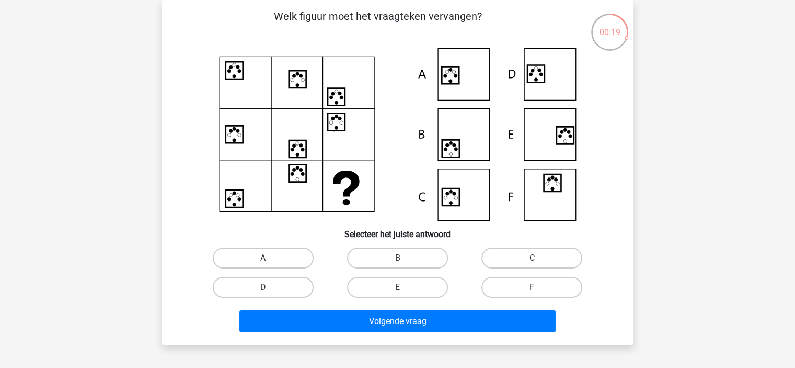
click at [260, 257] on label "A" at bounding box center [263, 257] width 101 height 21
click at [263, 258] on input "A" at bounding box center [266, 261] width 7 height 7
radio input "true"
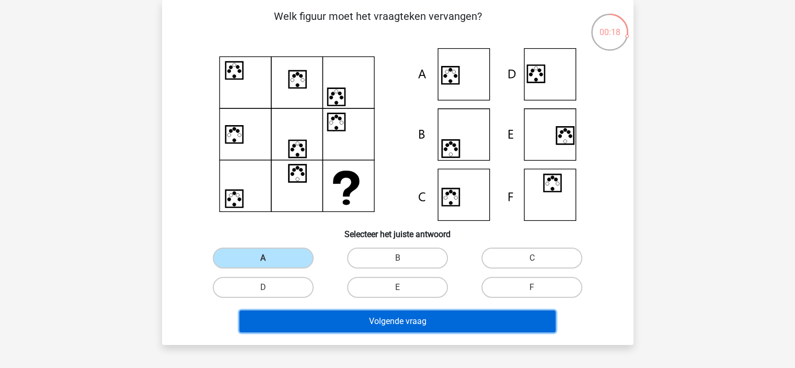
click at [337, 327] on button "Volgende vraag" at bounding box center [398, 321] width 316 height 22
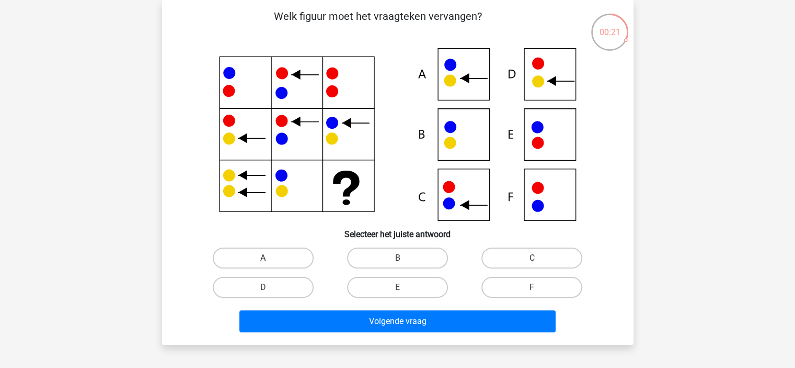
click at [287, 265] on label "A" at bounding box center [263, 257] width 101 height 21
click at [270, 265] on input "A" at bounding box center [266, 261] width 7 height 7
radio input "true"
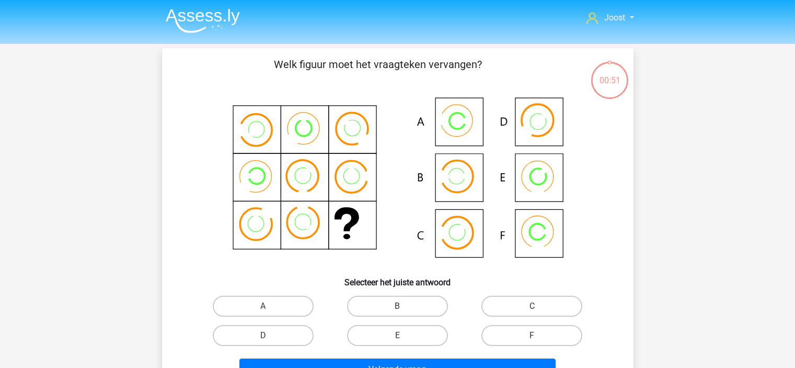
scroll to position [48, 0]
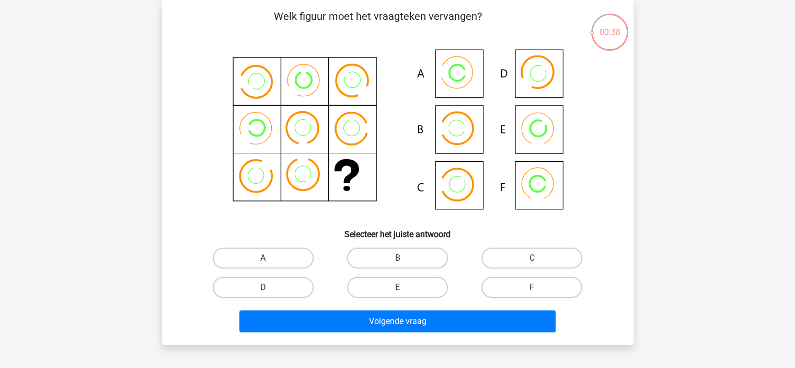
click at [278, 257] on label "A" at bounding box center [263, 257] width 101 height 21
click at [270, 258] on input "A" at bounding box center [266, 261] width 7 height 7
radio input "true"
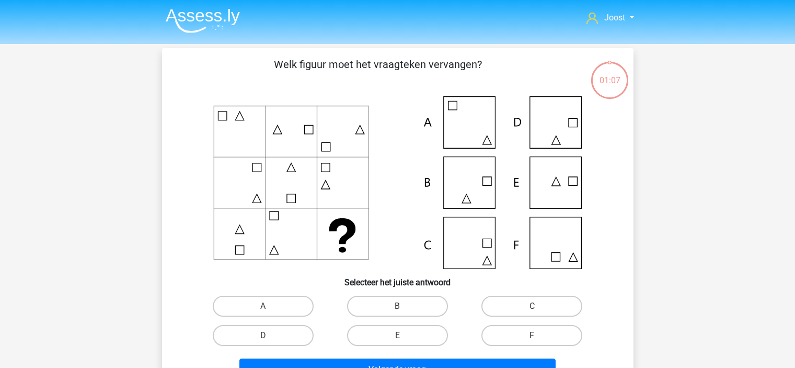
scroll to position [48, 0]
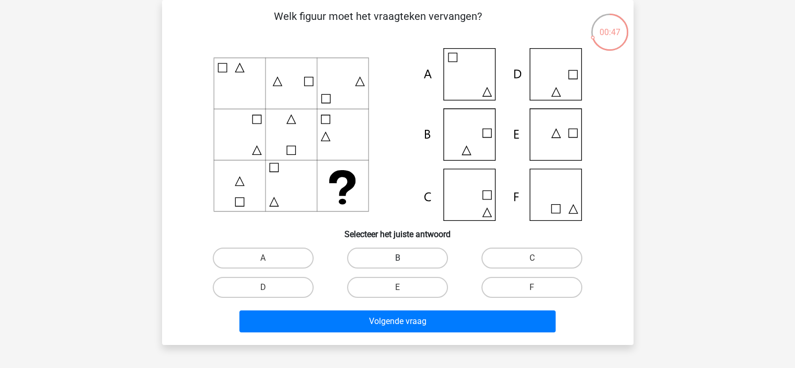
click at [382, 255] on label "B" at bounding box center [397, 257] width 101 height 21
click at [397, 258] on input "B" at bounding box center [400, 261] width 7 height 7
radio input "true"
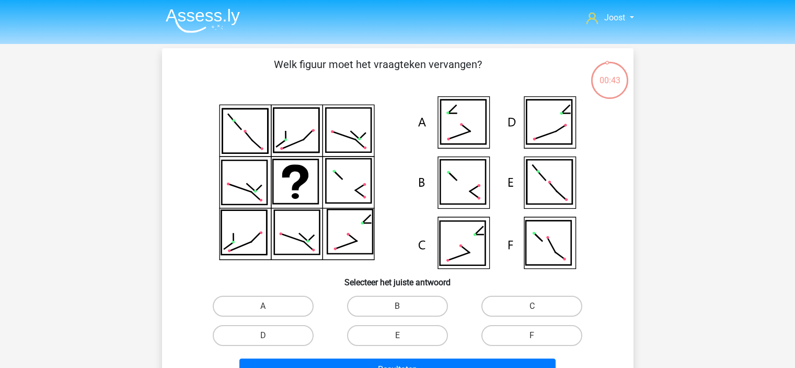
scroll to position [48, 0]
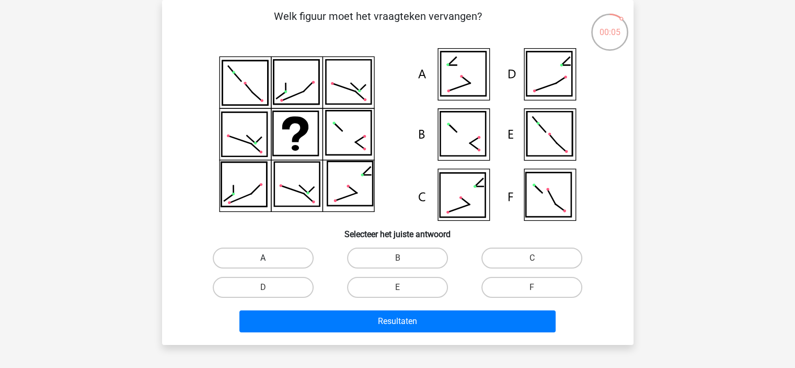
click at [290, 256] on label "A" at bounding box center [263, 257] width 101 height 21
click at [270, 258] on input "A" at bounding box center [266, 261] width 7 height 7
radio input "true"
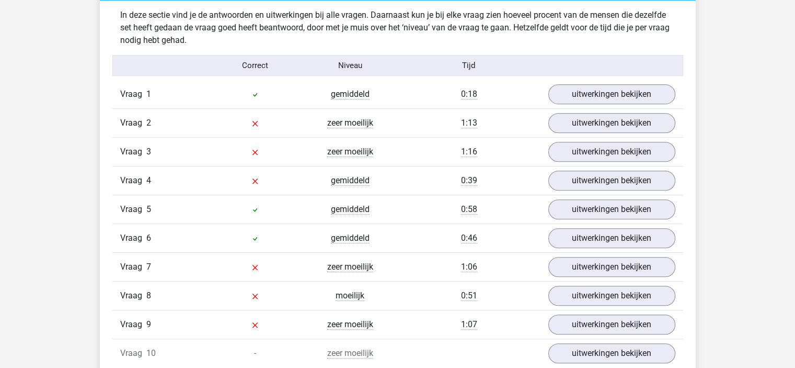
scroll to position [640, 0]
click at [603, 91] on link "uitwerkingen bekijken" at bounding box center [612, 94] width 146 height 23
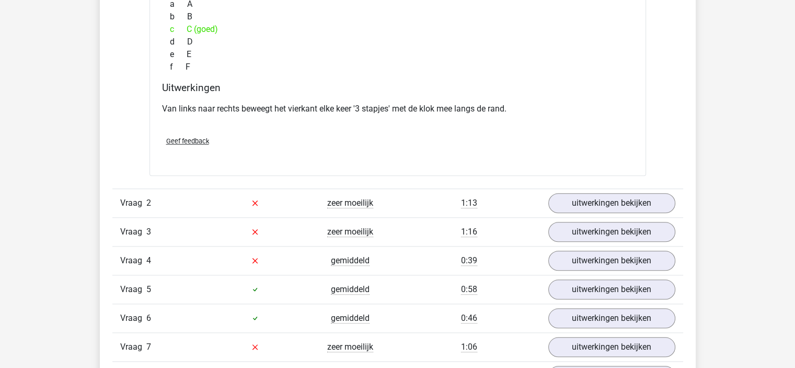
scroll to position [970, 0]
click at [587, 193] on link "uitwerkingen bekijken" at bounding box center [612, 202] width 146 height 23
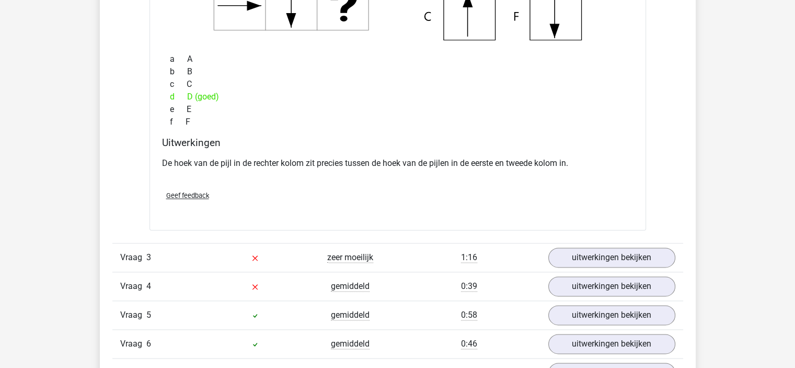
scroll to position [1405, 0]
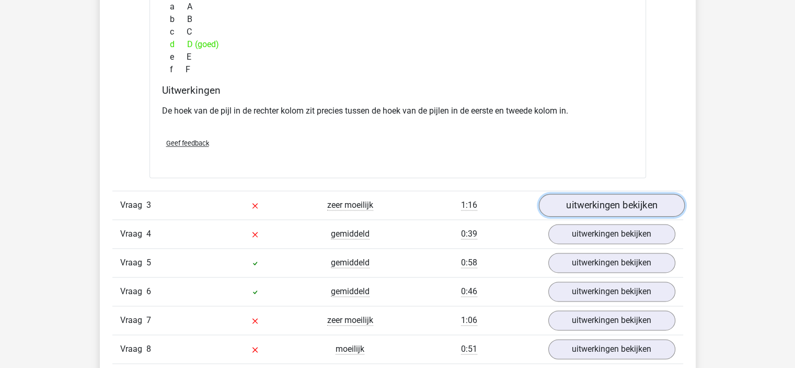
click at [584, 201] on link "uitwerkingen bekijken" at bounding box center [612, 204] width 146 height 23
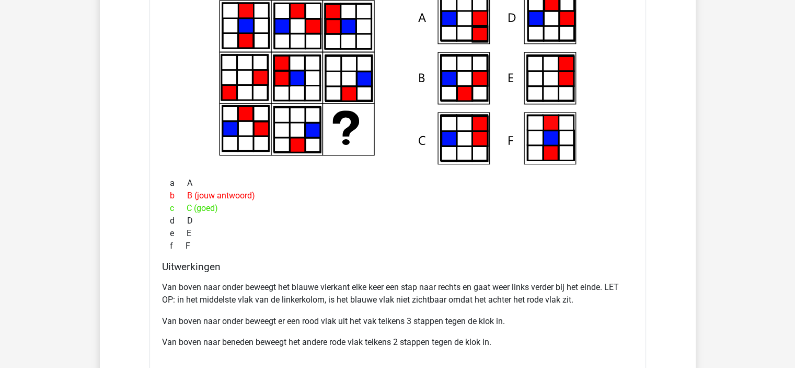
scroll to position [1719, 0]
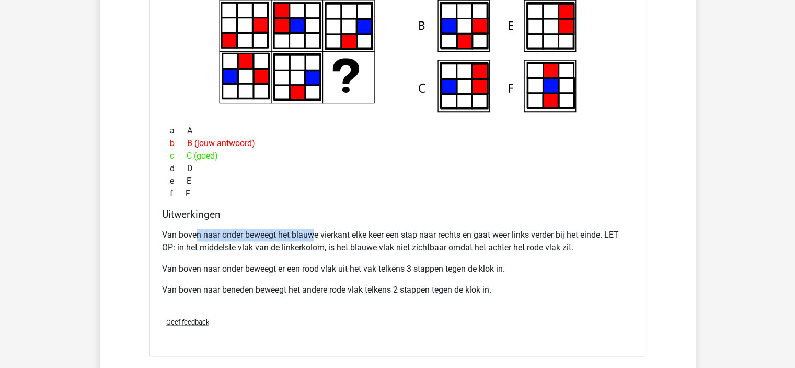
drag, startPoint x: 203, startPoint y: 232, endPoint x: 315, endPoint y: 236, distance: 112.5
click at [315, 237] on p "Van boven naar onder beweegt het blauwe vierkant elke keer een stap naar rechts…" at bounding box center [398, 241] width 472 height 25
click at [328, 245] on p "Van boven naar onder beweegt het blauwe vierkant elke keer een stap naar rechts…" at bounding box center [398, 241] width 472 height 25
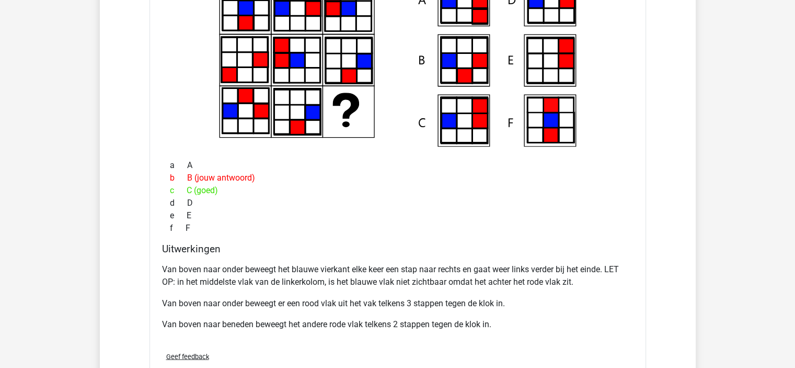
scroll to position [1667, 0]
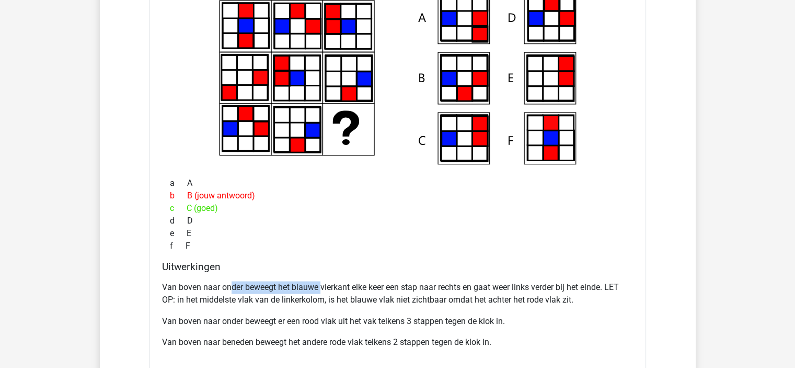
drag, startPoint x: 230, startPoint y: 291, endPoint x: 321, endPoint y: 288, distance: 90.5
click at [321, 288] on p "Van boven naar onder beweegt het blauwe vierkant elke keer een stap naar rechts…" at bounding box center [398, 293] width 472 height 25
click at [348, 289] on p "Van boven naar onder beweegt het blauwe vierkant elke keer een stap naar rechts…" at bounding box center [398, 293] width 472 height 25
drag, startPoint x: 308, startPoint y: 298, endPoint x: 368, endPoint y: 298, distance: 60.1
click at [368, 298] on p "Van boven naar onder beweegt het blauwe vierkant elke keer een stap naar rechts…" at bounding box center [398, 293] width 472 height 25
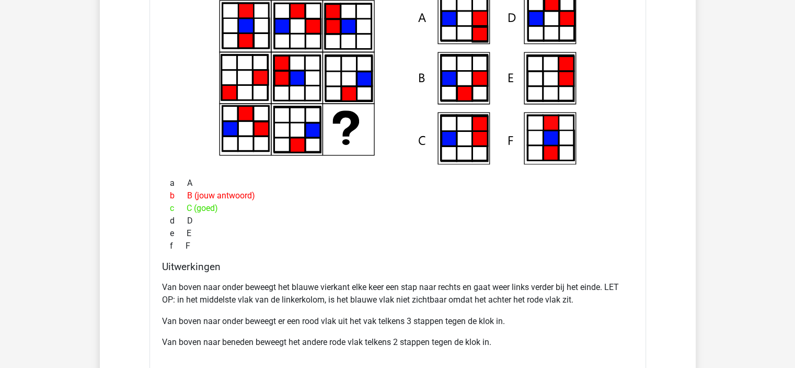
click at [414, 300] on p "Van boven naar onder beweegt het blauwe vierkant elke keer een stap naar rechts…" at bounding box center [398, 293] width 472 height 25
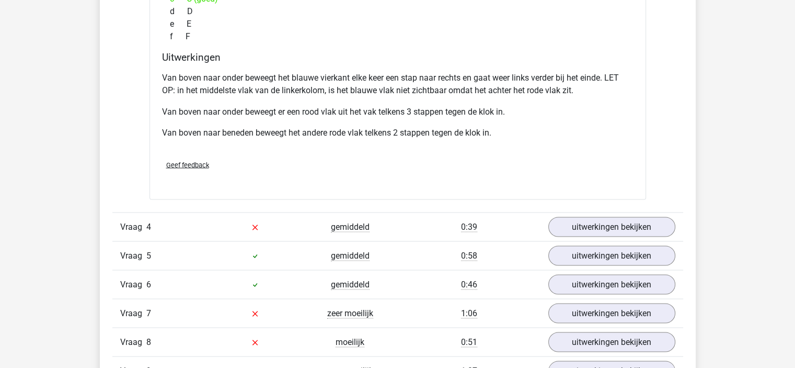
scroll to position [1928, 0]
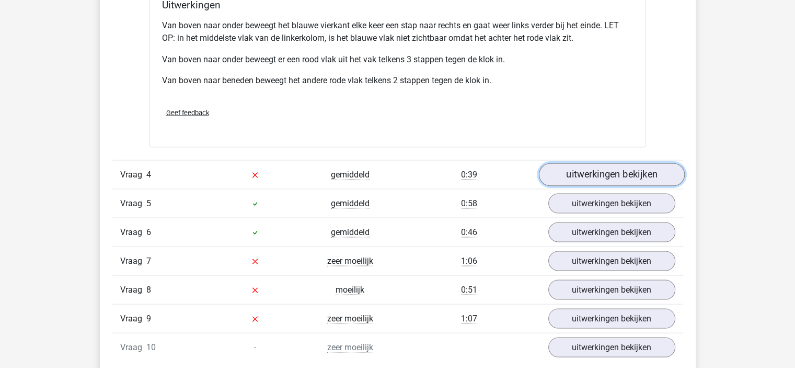
click at [600, 170] on link "uitwerkingen bekijken" at bounding box center [612, 174] width 146 height 23
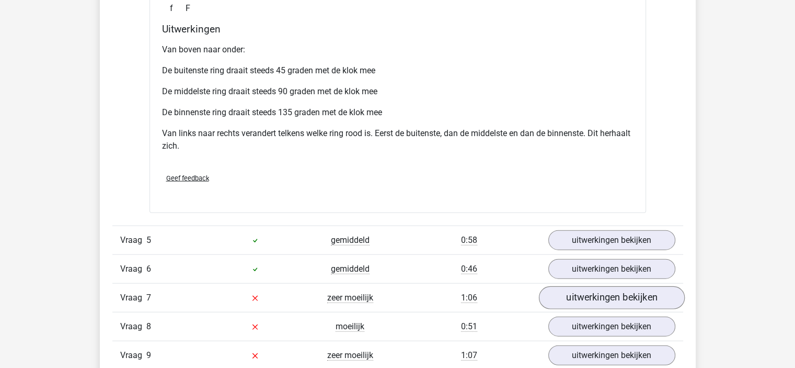
scroll to position [2451, 0]
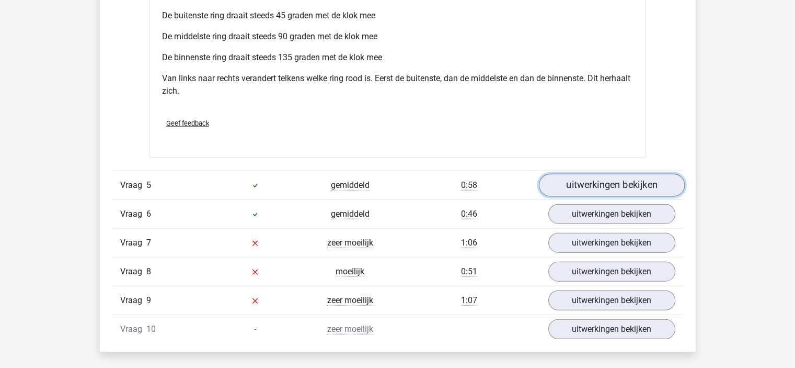
click at [608, 184] on link "uitwerkingen bekijken" at bounding box center [612, 185] width 146 height 23
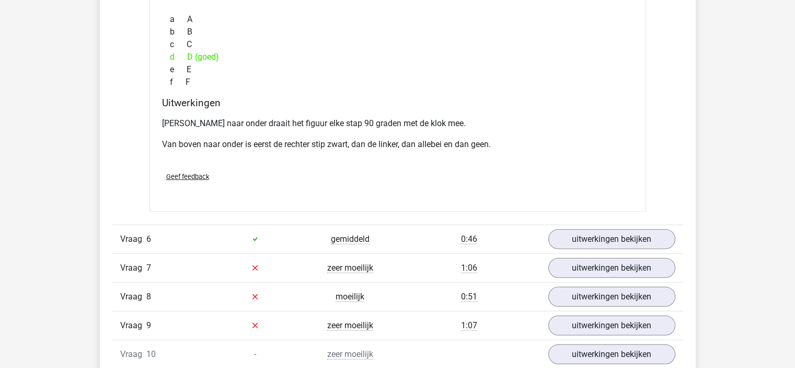
scroll to position [2869, 0]
drag, startPoint x: 237, startPoint y: 136, endPoint x: 312, endPoint y: 138, distance: 74.3
click at [312, 138] on p "Van boven naar onder is eerst de rechter stip zwart, dan de linker, dan allebei…" at bounding box center [398, 144] width 472 height 13
click at [343, 139] on p "Van boven naar onder is eerst de rechter stip zwart, dan de linker, dan allebei…" at bounding box center [398, 144] width 472 height 13
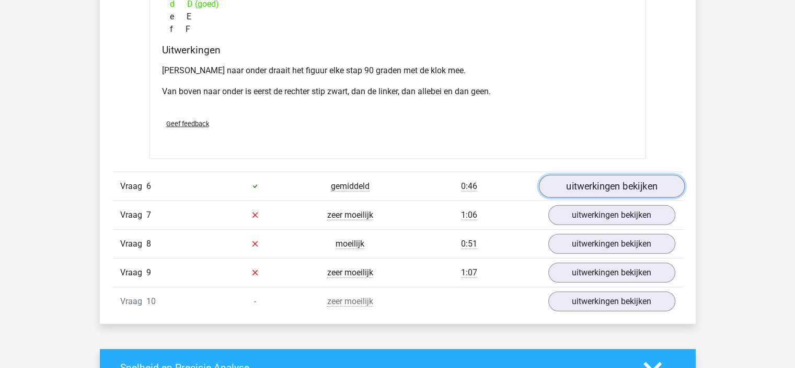
click at [582, 175] on link "uitwerkingen bekijken" at bounding box center [612, 186] width 146 height 23
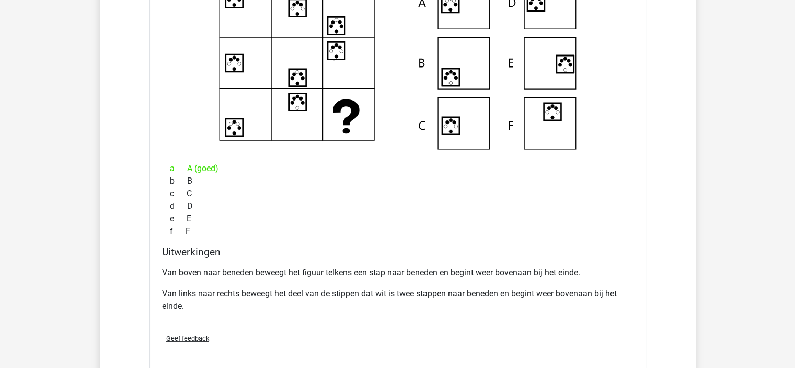
scroll to position [3183, 0]
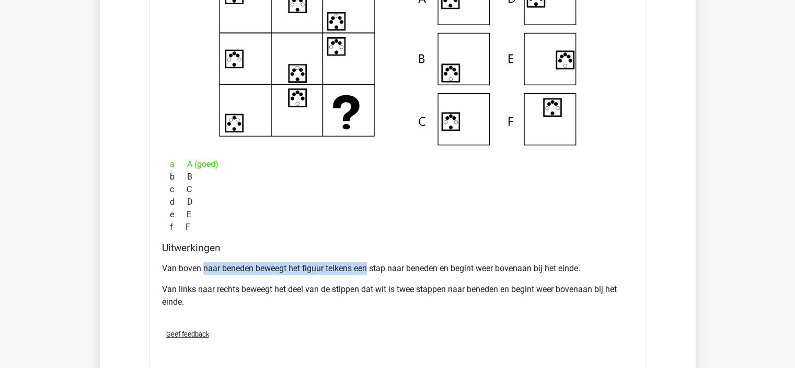
drag, startPoint x: 201, startPoint y: 265, endPoint x: 367, endPoint y: 268, distance: 165.8
click at [367, 268] on p "Van boven naar beneden beweegt het figuur telkens een stap naar beneden en begi…" at bounding box center [398, 268] width 472 height 13
click at [387, 265] on p "Van boven naar beneden beweegt het figuur telkens een stap naar beneden en begi…" at bounding box center [398, 268] width 472 height 13
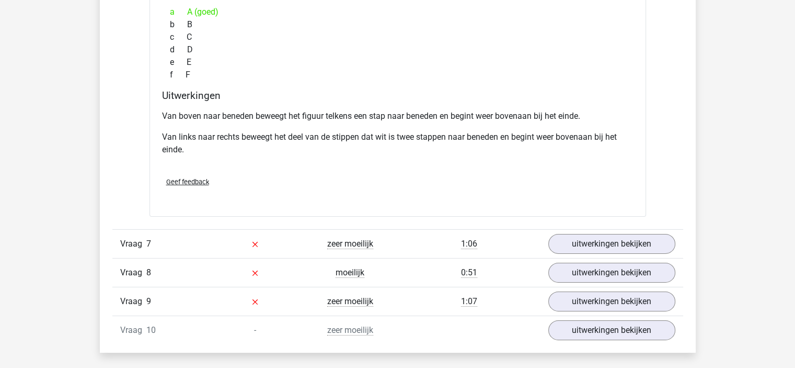
scroll to position [3392, 0]
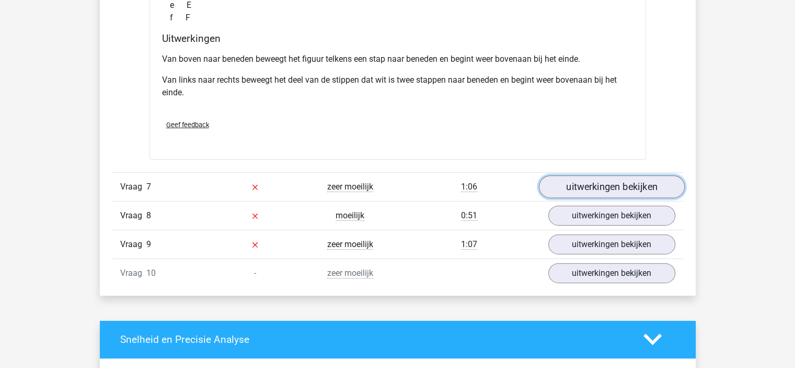
click at [586, 183] on link "uitwerkingen bekijken" at bounding box center [612, 186] width 146 height 23
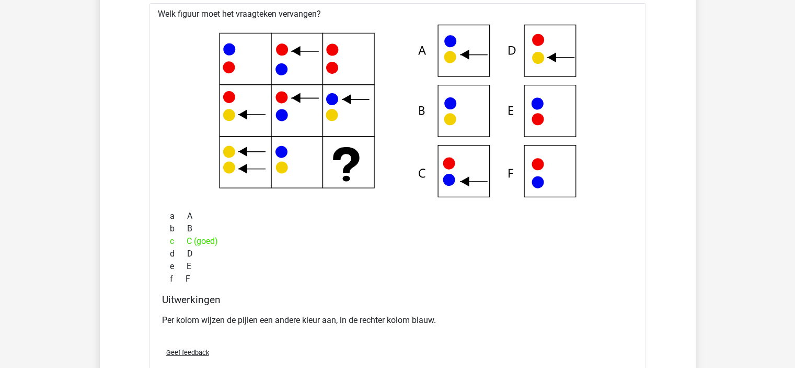
scroll to position [3601, 0]
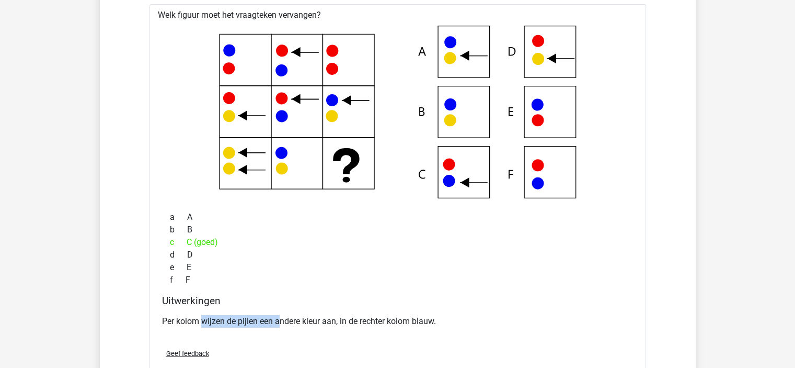
drag, startPoint x: 202, startPoint y: 315, endPoint x: 280, endPoint y: 323, distance: 78.4
click at [280, 323] on p "Per kolom wijzen de pijlen een andere kleur aan, in de rechter kolom blauw." at bounding box center [398, 321] width 472 height 13
click at [196, 322] on p "Per kolom wijzen de pijlen een andere kleur aan, in de rechter kolom blauw." at bounding box center [398, 321] width 472 height 13
drag, startPoint x: 234, startPoint y: 314, endPoint x: 297, endPoint y: 316, distance: 62.8
click at [297, 316] on p "Per kolom wijzen de pijlen een andere kleur aan, in de rechter kolom blauw." at bounding box center [398, 321] width 472 height 13
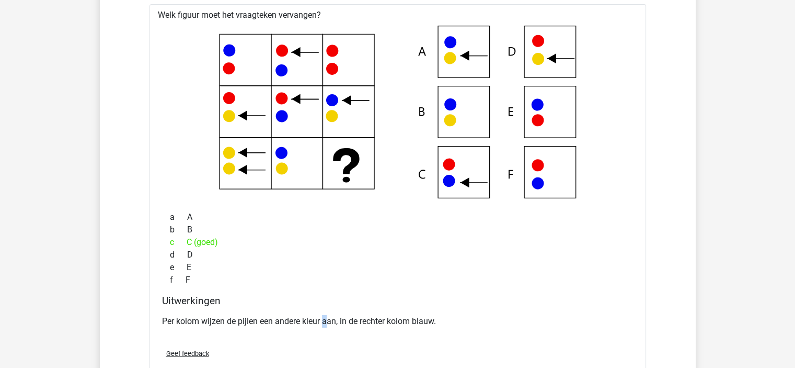
click at [326, 315] on p "Per kolom wijzen de pijlen een andere kleur aan, in de rechter kolom blauw." at bounding box center [398, 321] width 472 height 13
click at [343, 315] on p "Per kolom wijzen de pijlen een andere kleur aan, in de rechter kolom blauw." at bounding box center [398, 321] width 472 height 13
drag, startPoint x: 344, startPoint y: 315, endPoint x: 395, endPoint y: 316, distance: 51.3
click at [395, 316] on p "Per kolom wijzen de pijlen een andere kleur aan, in de rechter kolom blauw." at bounding box center [398, 321] width 472 height 13
drag, startPoint x: 424, startPoint y: 301, endPoint x: 419, endPoint y: 295, distance: 8.2
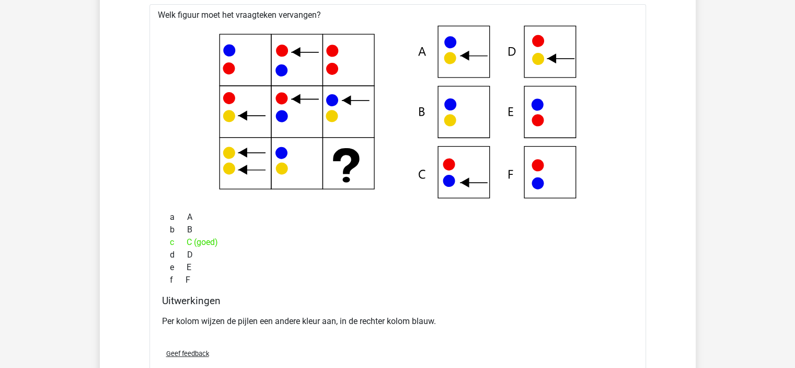
click at [424, 301] on h4 "Uitwerkingen" at bounding box center [398, 300] width 472 height 12
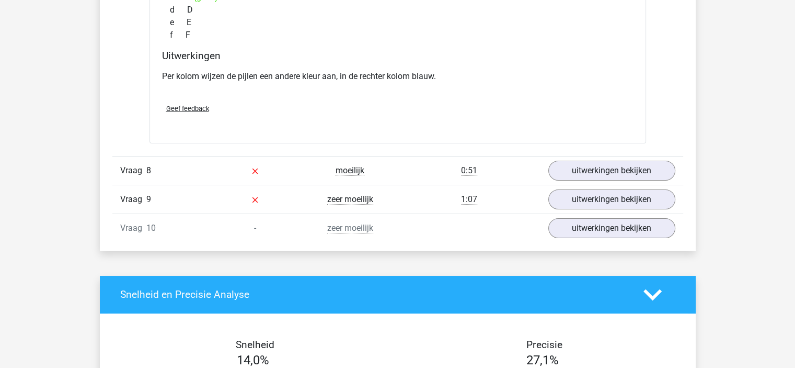
scroll to position [3863, 0]
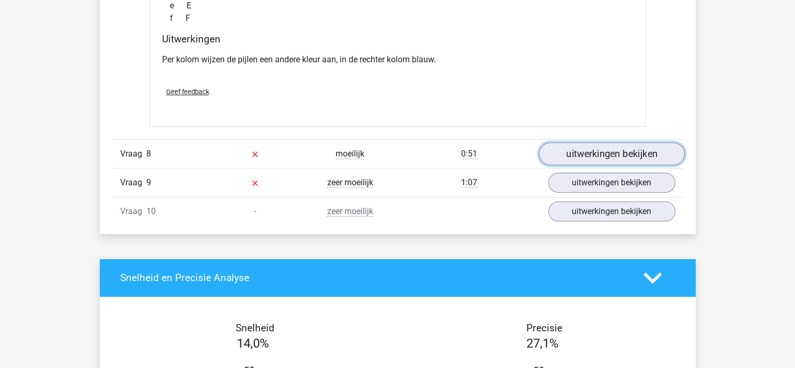
click at [574, 144] on link "uitwerkingen bekijken" at bounding box center [612, 153] width 146 height 23
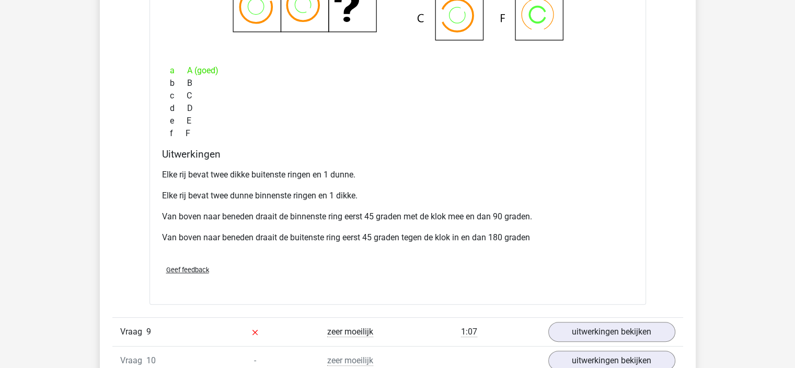
scroll to position [4281, 0]
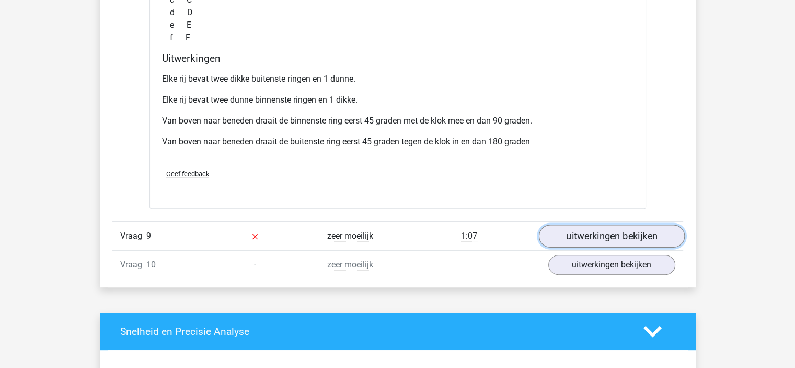
click at [601, 236] on link "uitwerkingen bekijken" at bounding box center [612, 235] width 146 height 23
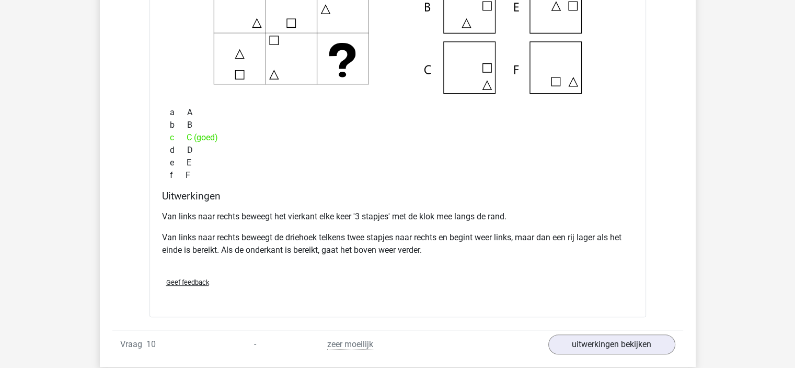
scroll to position [4647, 0]
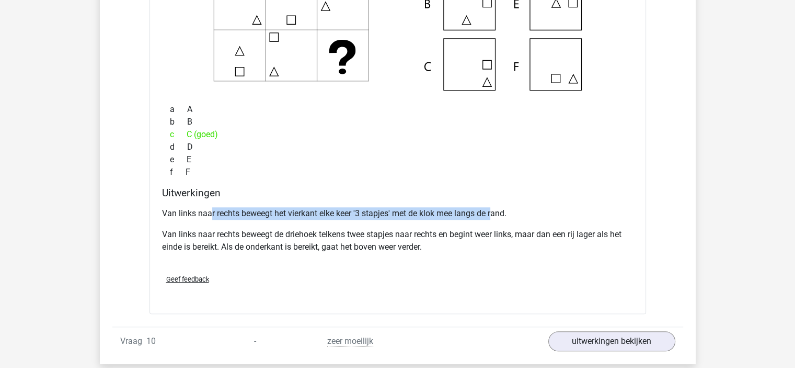
drag, startPoint x: 211, startPoint y: 208, endPoint x: 493, endPoint y: 204, distance: 282.4
click at [493, 207] on p "Van links naar rechts beweegt het vierkant elke keer '3 stapjes' met de klok me…" at bounding box center [398, 213] width 472 height 13
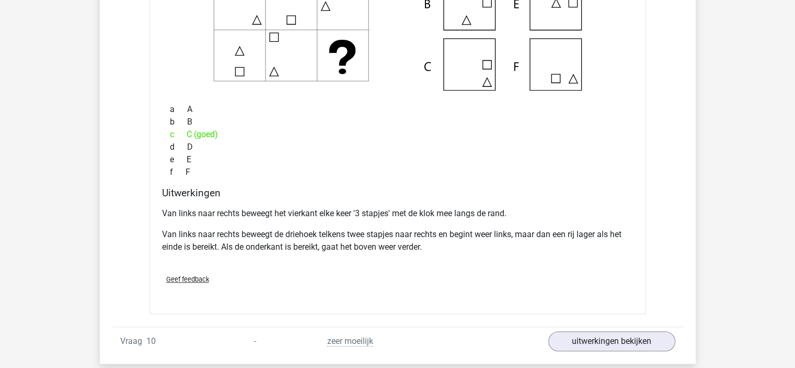
click at [269, 228] on p "Van links naar rechts beweegt de driehoek telkens twee stapjes naar rechts en b…" at bounding box center [398, 240] width 472 height 25
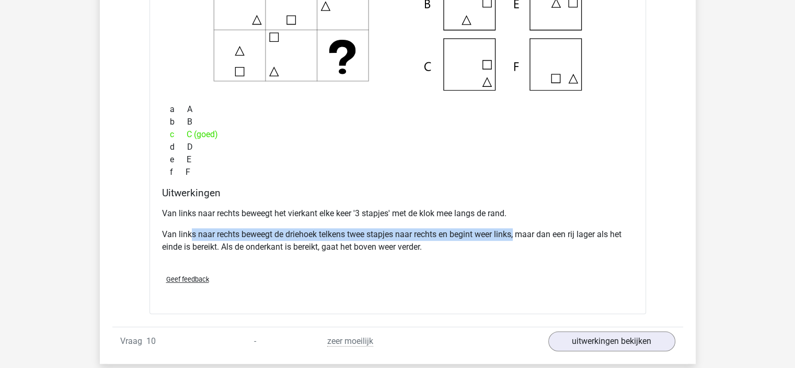
drag, startPoint x: 191, startPoint y: 230, endPoint x: 518, endPoint y: 230, distance: 326.8
click at [518, 230] on p "Van links naar rechts beweegt de driehoek telkens twee stapjes naar rechts en b…" at bounding box center [398, 240] width 472 height 25
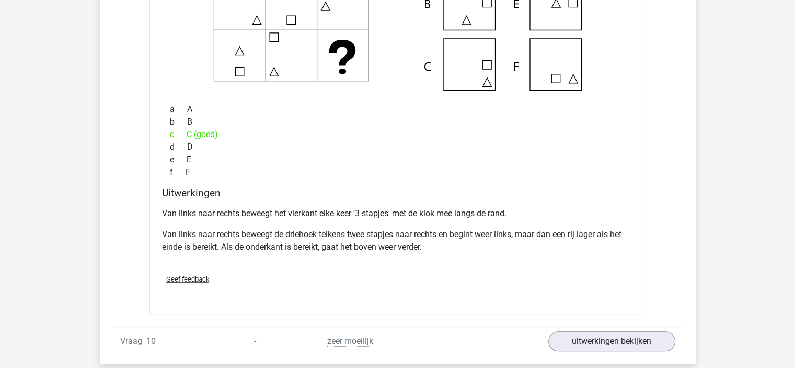
click at [529, 231] on p "Van links naar rechts beweegt de driehoek telkens twee stapjes naar rechts en b…" at bounding box center [398, 240] width 472 height 25
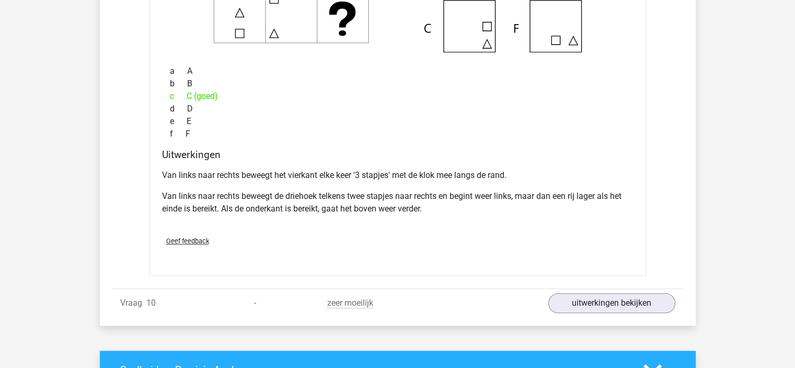
scroll to position [4700, 0]
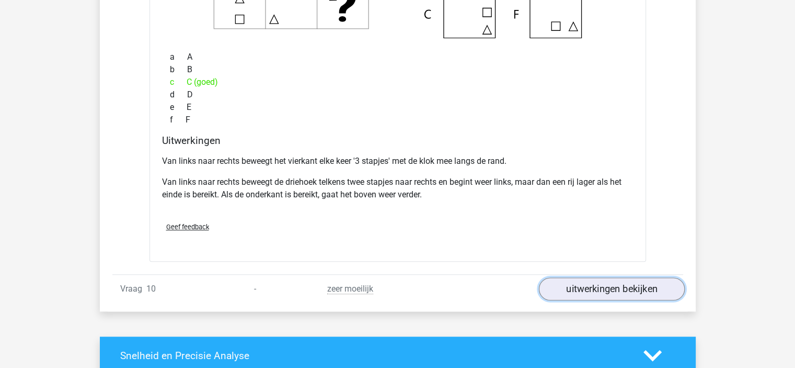
click at [591, 280] on link "uitwerkingen bekijken" at bounding box center [612, 289] width 146 height 23
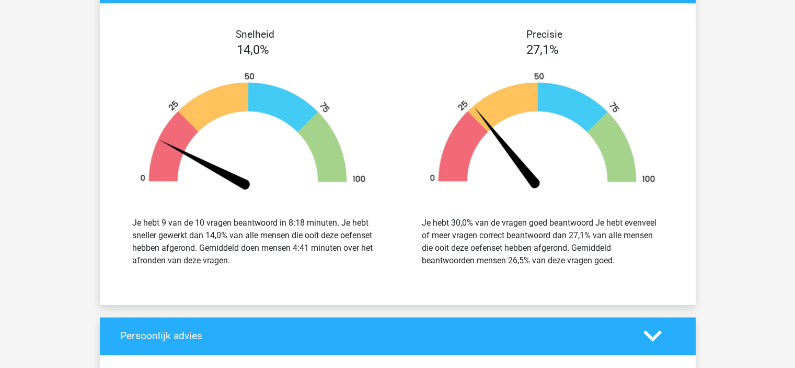
scroll to position [5524, 0]
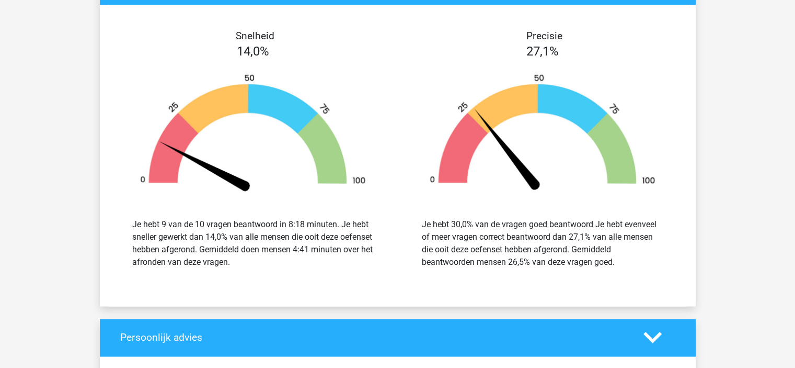
click at [604, 231] on div "Je hebt 30,0% van de vragen goed beantwoord Je hebt evenveel of meer vragen cor…" at bounding box center [543, 243] width 242 height 50
drag, startPoint x: 604, startPoint y: 231, endPoint x: 596, endPoint y: 252, distance: 22.8
click at [596, 252] on div "Je hebt 30,0% van de vragen goed beantwoord Je hebt evenveel of meer vragen cor…" at bounding box center [543, 243] width 242 height 50
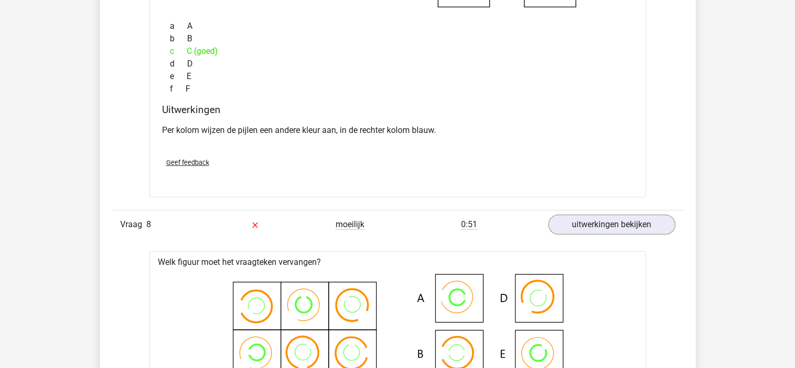
scroll to position [3775, 0]
